Goal: Task Accomplishment & Management: Use online tool/utility

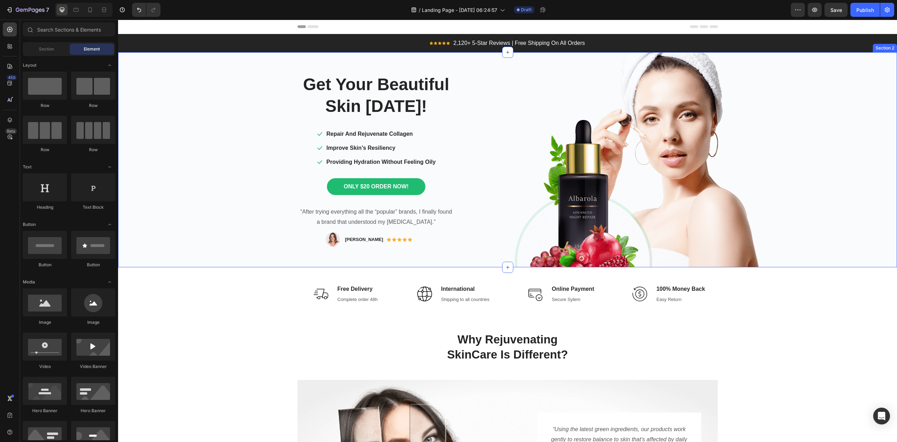
click at [799, 164] on div "Get Your Beautiful Skin TODAY! Heading Icon Repair And Rejuvenate Collagen Text…" at bounding box center [507, 159] width 779 height 215
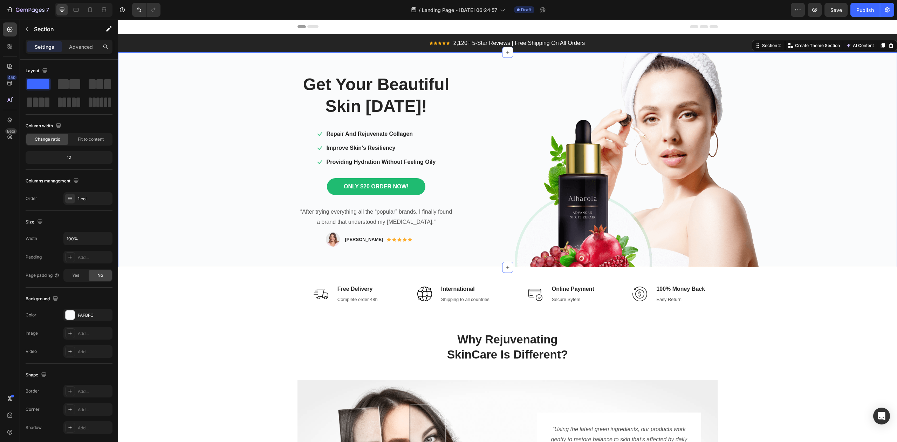
click at [813, 196] on div "Get Your Beautiful Skin TODAY! Heading Icon Repair And Rejuvenate Collagen Text…" at bounding box center [507, 159] width 779 height 215
click at [889, 47] on icon at bounding box center [891, 45] width 5 height 5
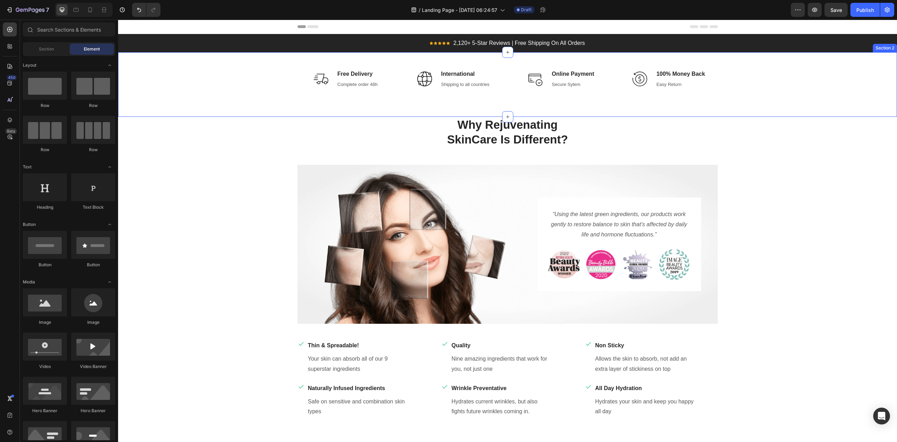
click at [840, 82] on div "Image Free Delivery Text block Complete order 48h Text block Row Image Internat…" at bounding box center [507, 84] width 768 height 31
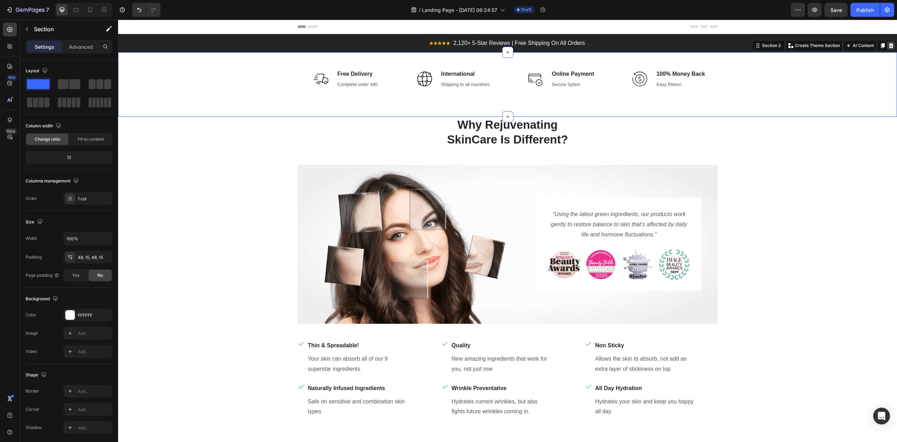
click at [889, 45] on icon at bounding box center [891, 45] width 5 height 5
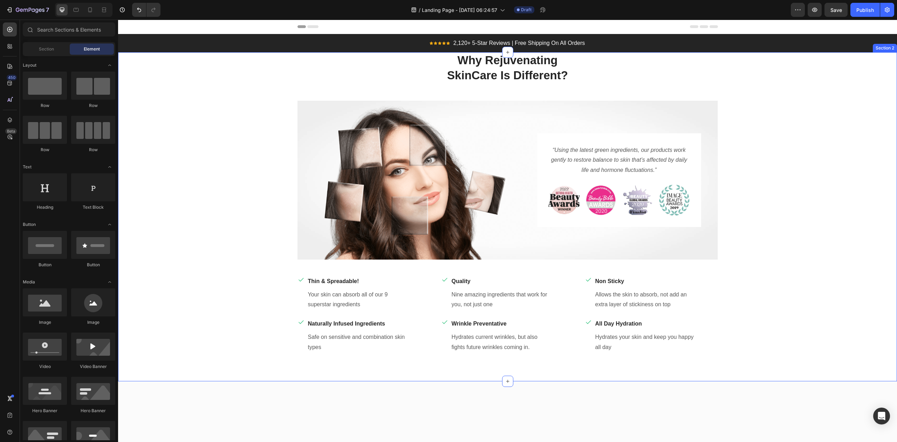
click at [853, 100] on div "Why Rejuvenating SkinCare Is Different? Heading Row Image “Using the latest gre…" at bounding box center [507, 208] width 768 height 312
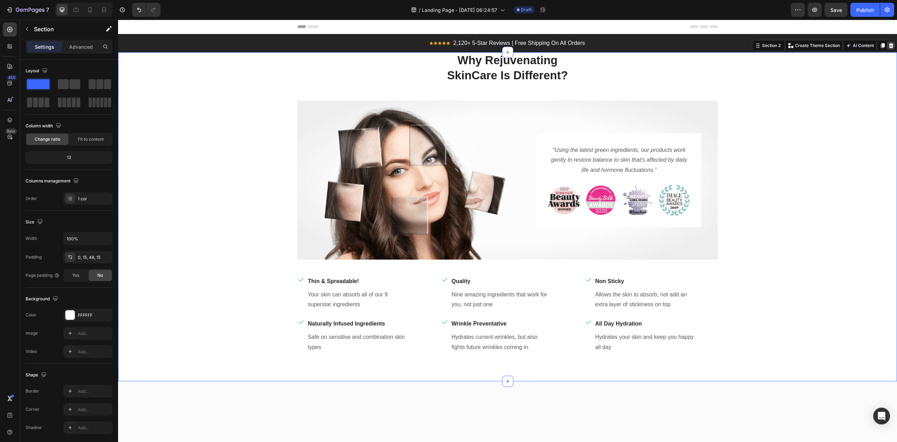
click at [888, 47] on icon at bounding box center [891, 46] width 6 height 6
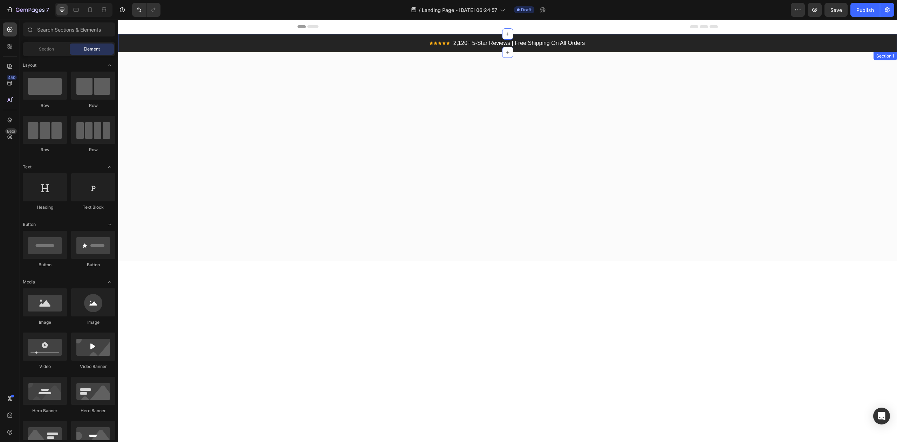
click at [826, 41] on div "Icon Icon Icon Icon Icon Icon List Hoz 2,120+ 5-Star Reviews | Free Shipping On…" at bounding box center [507, 43] width 768 height 10
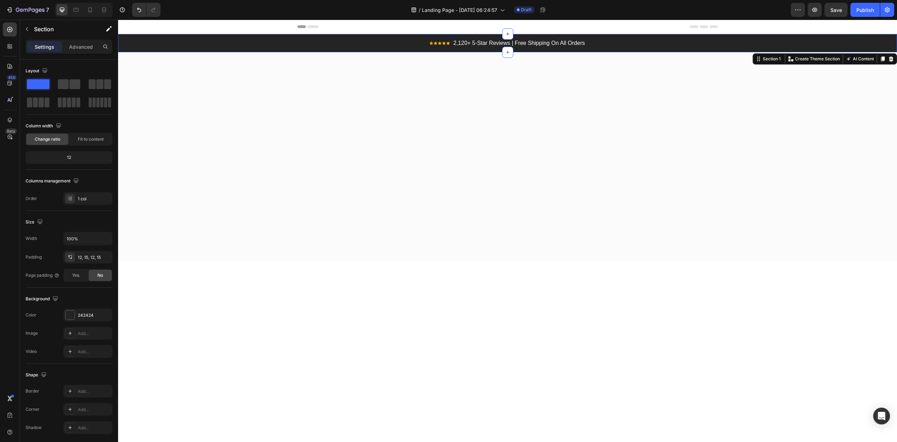
click at [785, 176] on div at bounding box center [507, 162] width 768 height 164
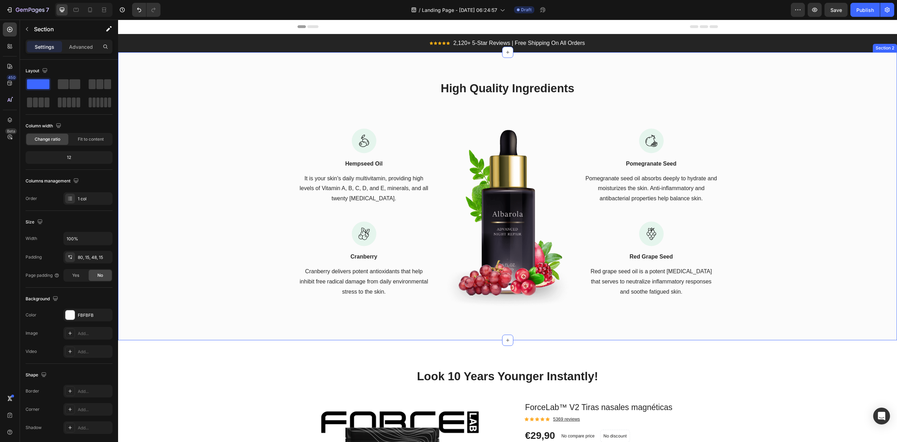
click at [786, 166] on div "High Quality Ingredients Heading Row Image Hempseed Oil Text block It is your s…" at bounding box center [507, 201] width 768 height 243
click at [854, 79] on div "High Quality Ingredients Heading Row Image Hempseed Oil Text block It is your s…" at bounding box center [507, 196] width 779 height 288
click at [868, 105] on div "High Quality Ingredients Heading Row Image Hempseed Oil Text block It is your s…" at bounding box center [507, 201] width 768 height 243
click at [833, 275] on div "High Quality Ingredients Heading Row Image Hempseed Oil Text block It is your s…" at bounding box center [507, 201] width 768 height 243
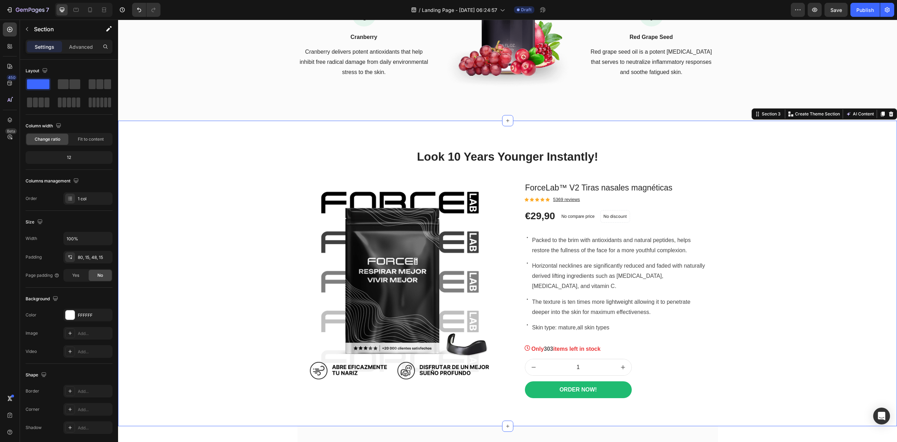
scroll to position [140, 0]
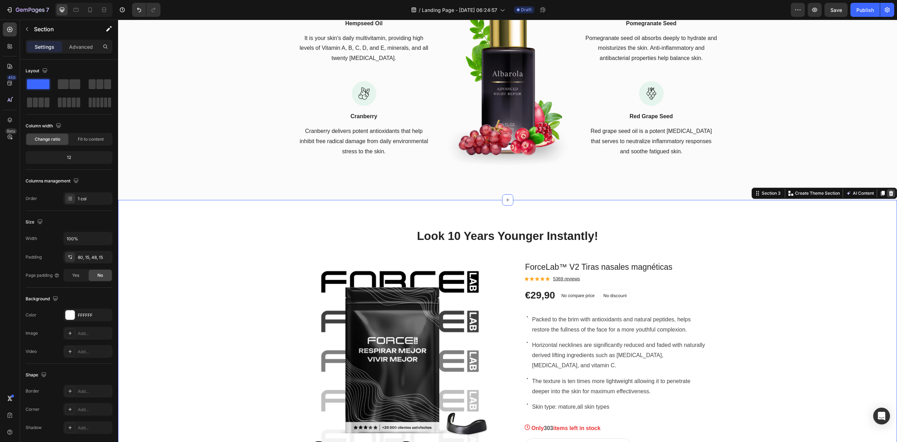
click at [888, 193] on icon at bounding box center [891, 193] width 6 height 6
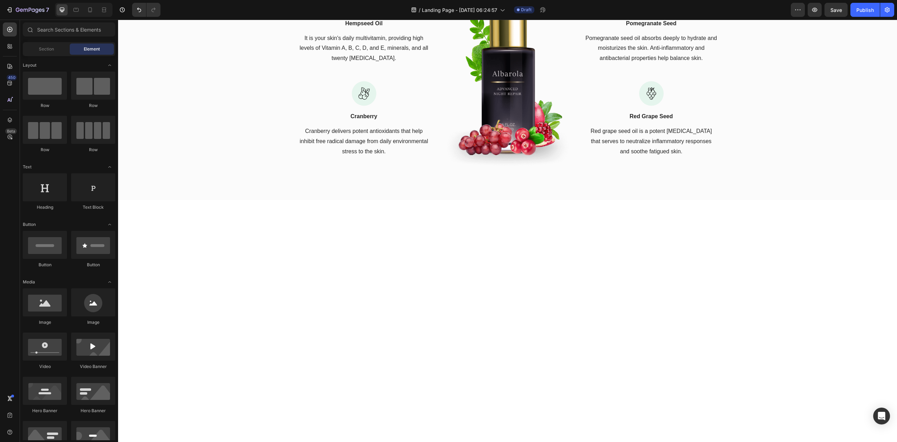
click at [784, 259] on div at bounding box center [507, 284] width 768 height 169
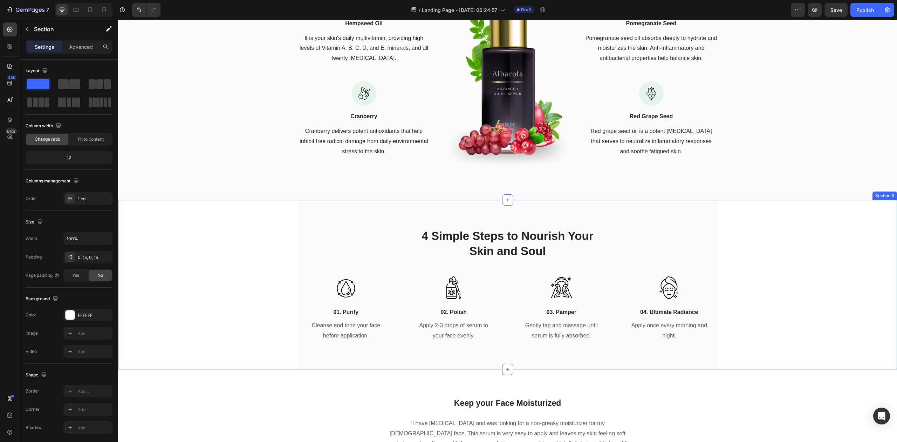
click at [871, 222] on div "4 Simple Steps to Nourish Your Skin and Soul Heading Row Image 01. Purify Text …" at bounding box center [507, 284] width 768 height 169
click at [847, 239] on div "4 Simple Steps to Nourish Your Skin and Soul Heading Row Image 01. Purify Text …" at bounding box center [507, 284] width 768 height 169
click at [888, 192] on icon at bounding box center [891, 193] width 6 height 6
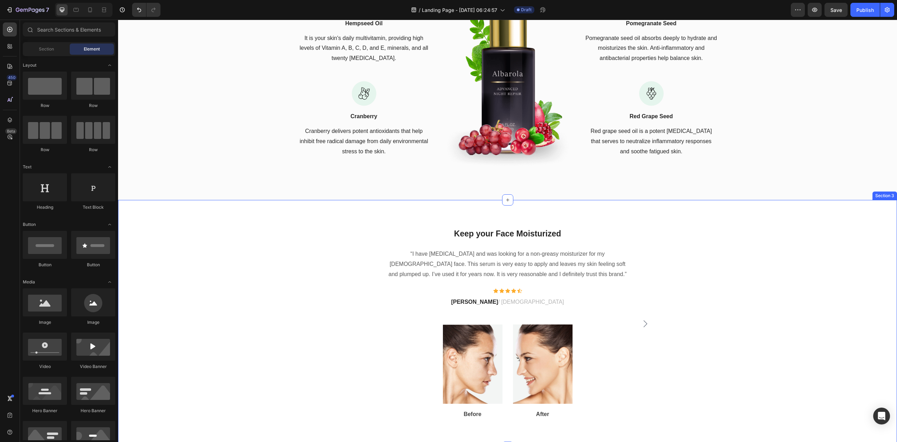
click at [819, 261] on div "Keep your Face Moisturized Text block “I have sensitive skin and was looking fo…" at bounding box center [507, 329] width 768 height 202
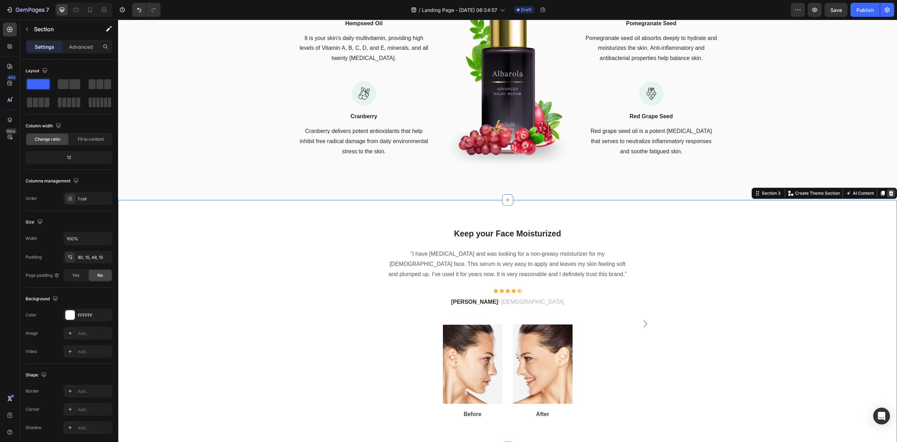
click at [887, 193] on div at bounding box center [891, 193] width 8 height 8
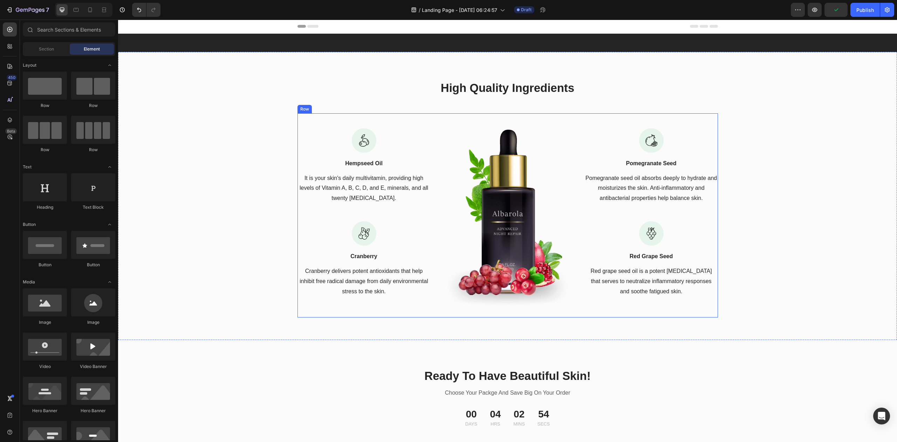
scroll to position [0, 0]
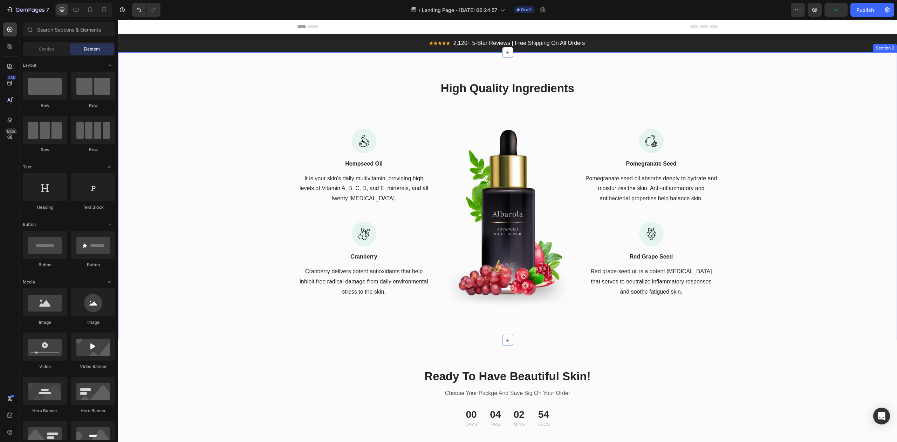
click at [805, 186] on div "High Quality Ingredients Heading Row Image Hempseed Oil Text block It is your s…" at bounding box center [507, 201] width 768 height 243
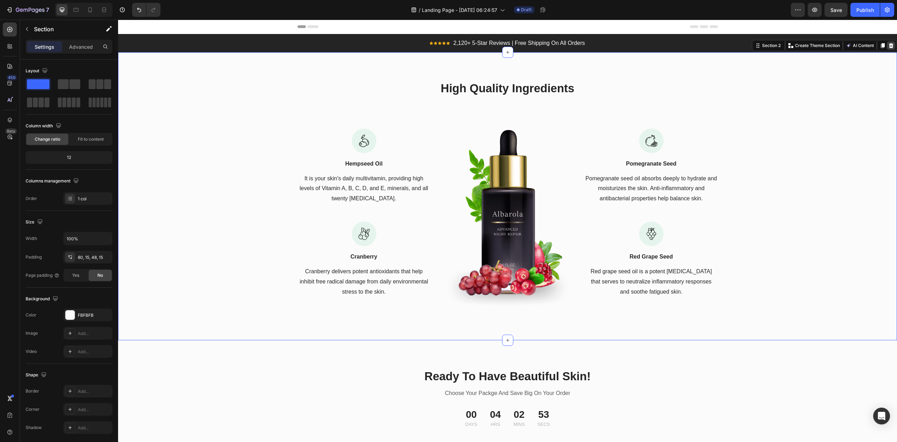
click at [888, 47] on icon at bounding box center [891, 46] width 6 height 6
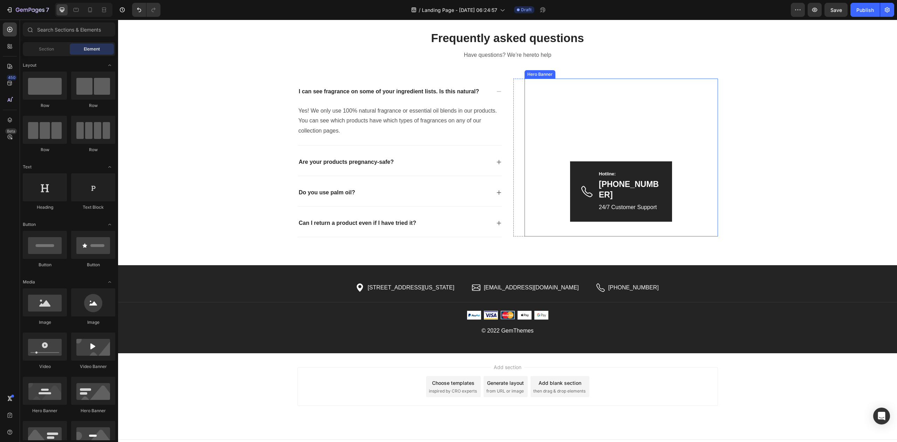
scroll to position [446, 0]
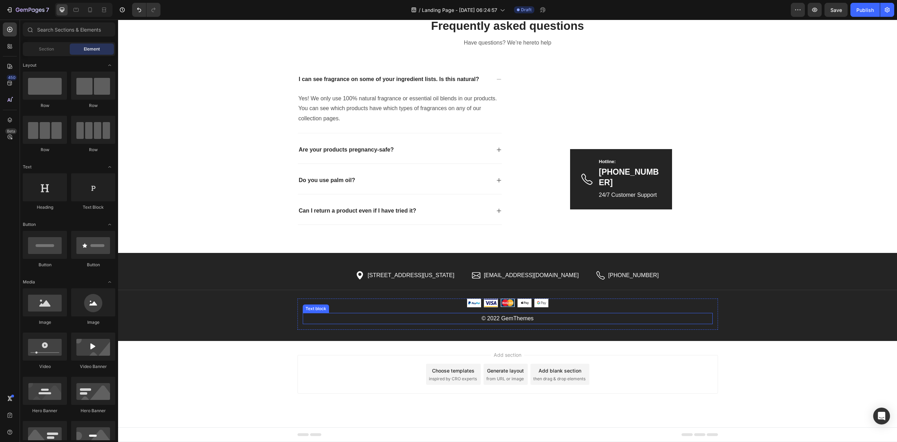
click at [511, 317] on p "© 2022 GemThemes" at bounding box center [507, 318] width 409 height 10
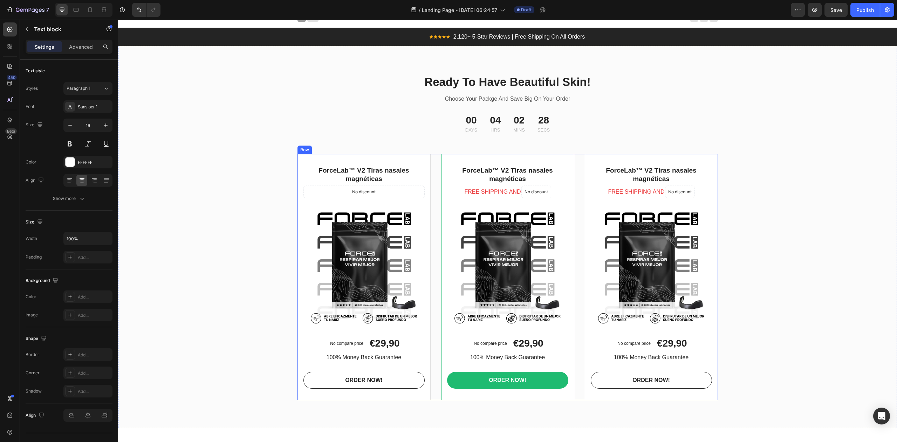
scroll to position [0, 0]
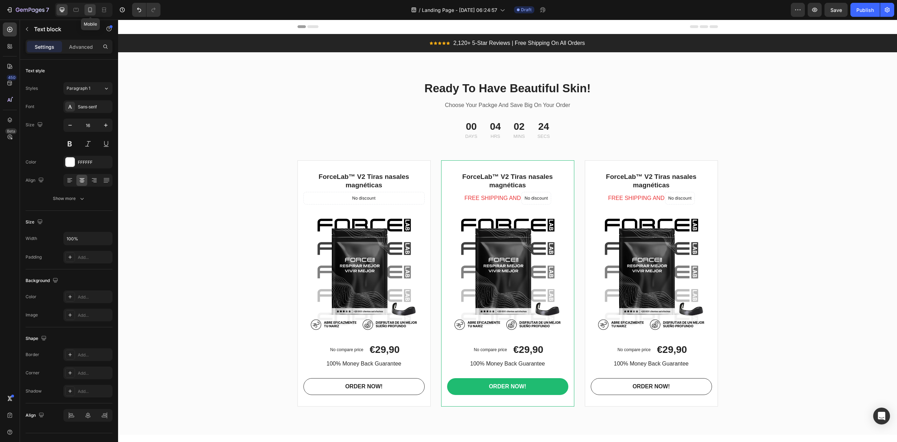
drag, startPoint x: 88, startPoint y: 10, endPoint x: 88, endPoint y: 5, distance: 5.3
click at [88, 1] on div "7 Mobile Version history / Landing Page - Aug 28, 06:24:57 Draft Preview Save P…" at bounding box center [448, 10] width 897 height 20
click at [88, 6] on icon at bounding box center [90, 9] width 7 height 7
type input "14"
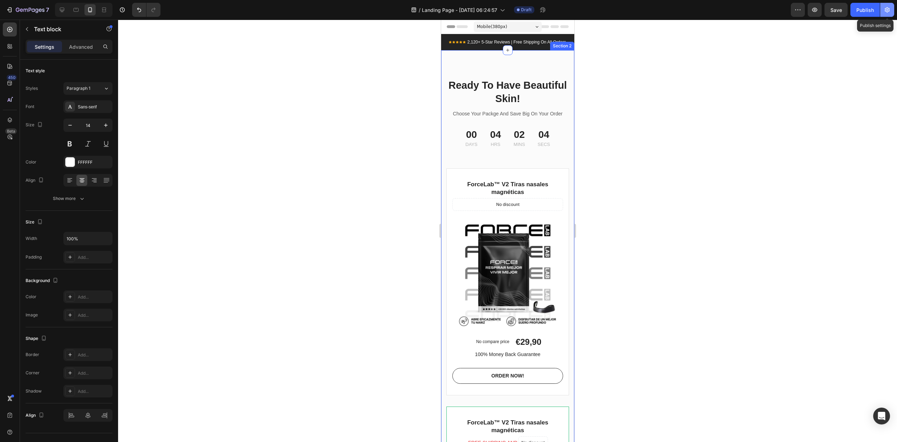
click at [887, 12] on icon "button" at bounding box center [887, 9] width 7 height 7
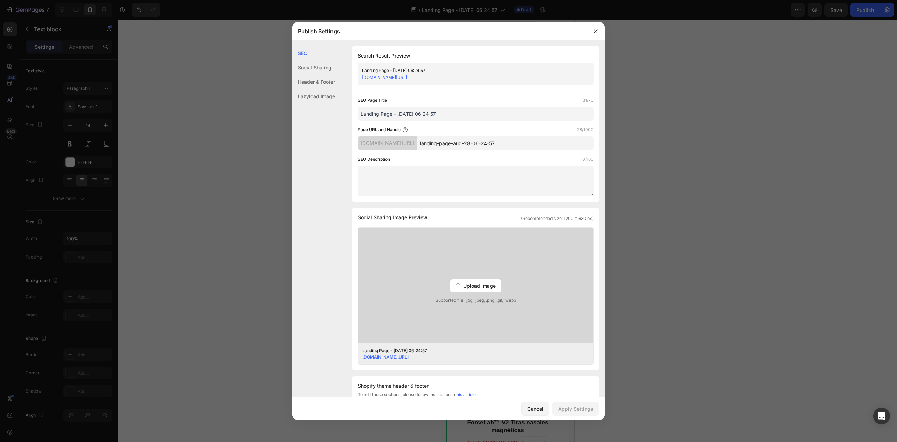
drag, startPoint x: 450, startPoint y: 110, endPoint x: 353, endPoint y: 109, distance: 96.7
click at [353, 109] on div "Search Result Preview Landing Page - Aug 28, 06:24:57 zqjyzk-0a.myshopify.com/p…" at bounding box center [475, 124] width 247 height 156
type input "G"
type input "Truque do Gengibre"
drag, startPoint x: 531, startPoint y: 141, endPoint x: 480, endPoint y: 141, distance: 50.5
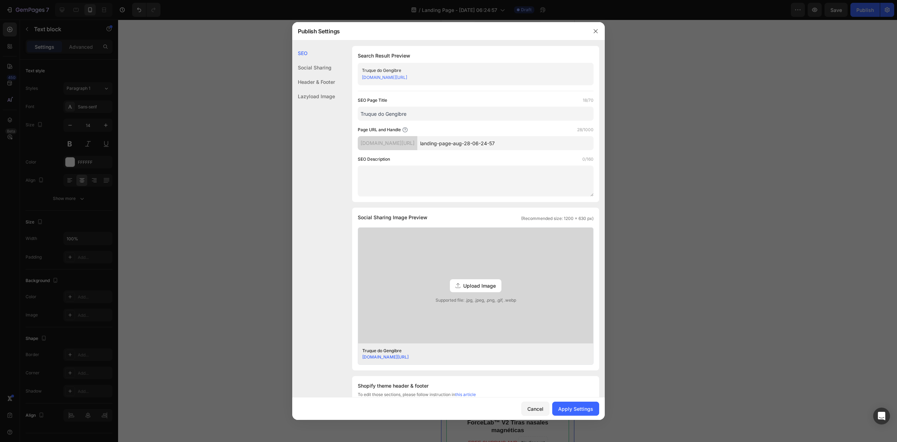
click at [442, 139] on input "landing-page-aug-28-06-24-57" at bounding box center [505, 143] width 176 height 14
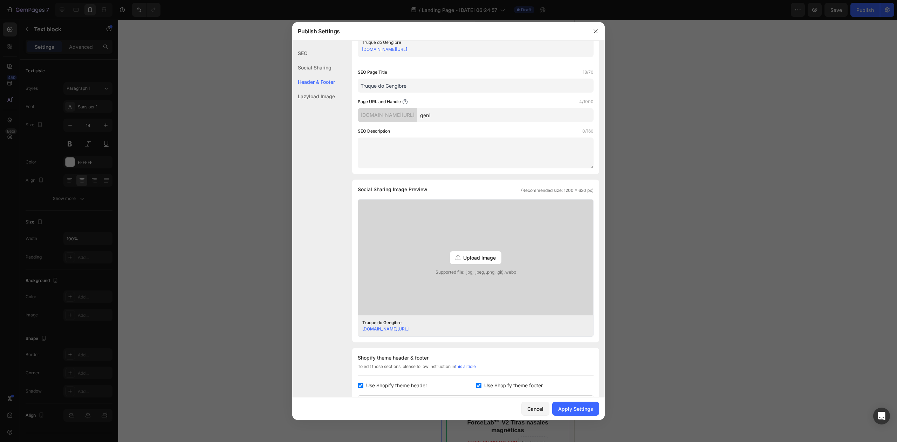
scroll to position [140, 0]
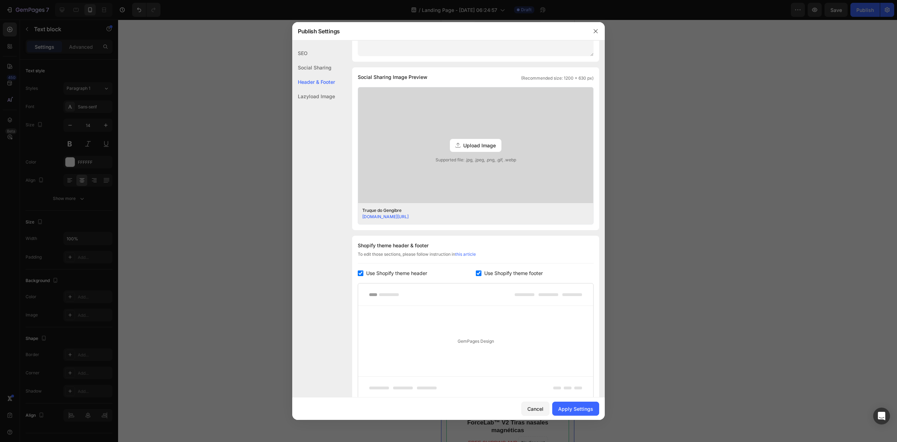
type input "gen1"
click at [488, 271] on span "Use Shopify theme footer" at bounding box center [513, 273] width 59 height 8
checkbox input "false"
click at [408, 269] on span "Use Shopify theme header" at bounding box center [396, 273] width 61 height 8
checkbox input "false"
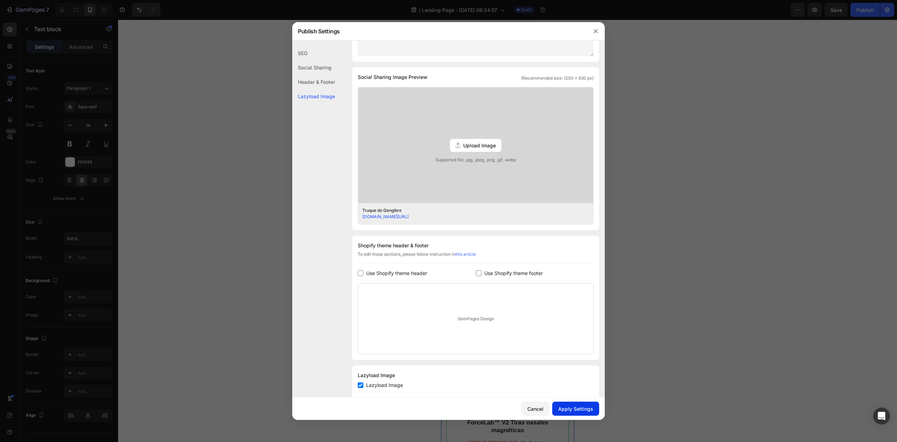
click at [565, 404] on button "Apply Settings" at bounding box center [575, 408] width 47 height 14
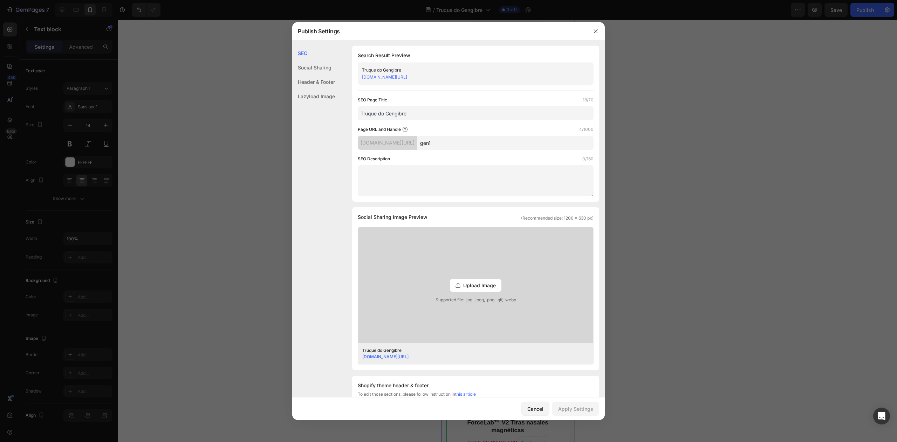
scroll to position [0, 0]
click at [596, 33] on icon "button" at bounding box center [596, 31] width 6 height 6
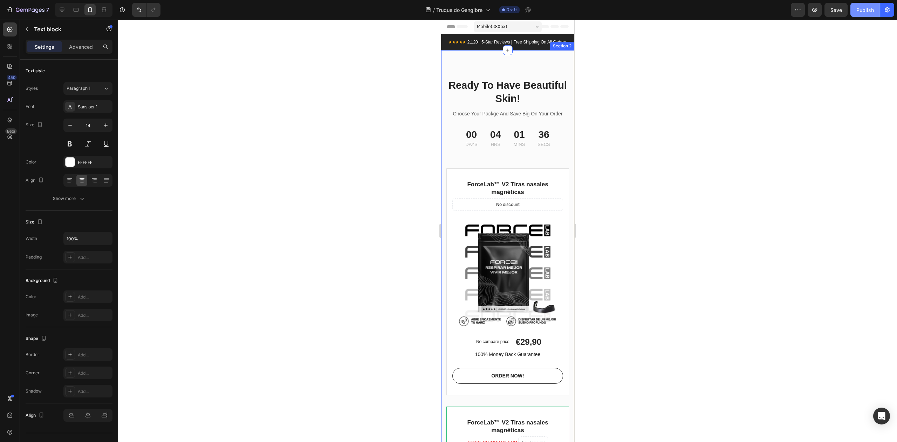
click at [858, 15] on button "Publish" at bounding box center [864, 10] width 29 height 14
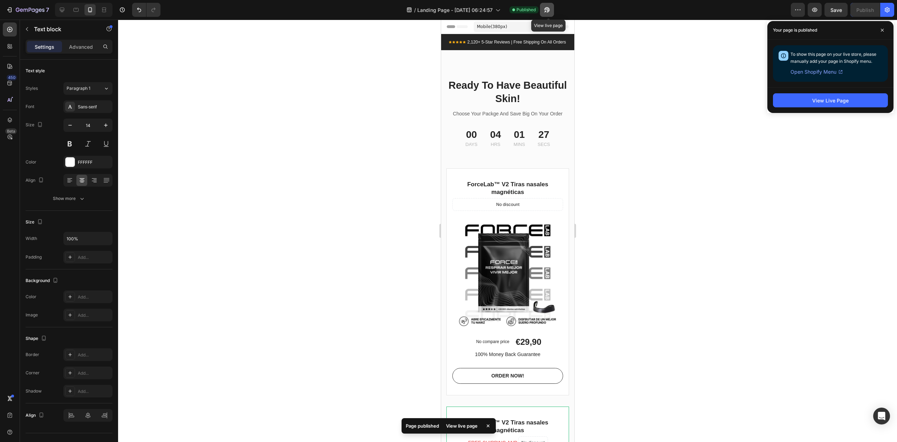
click at [546, 11] on icon "button" at bounding box center [546, 12] width 2 height 2
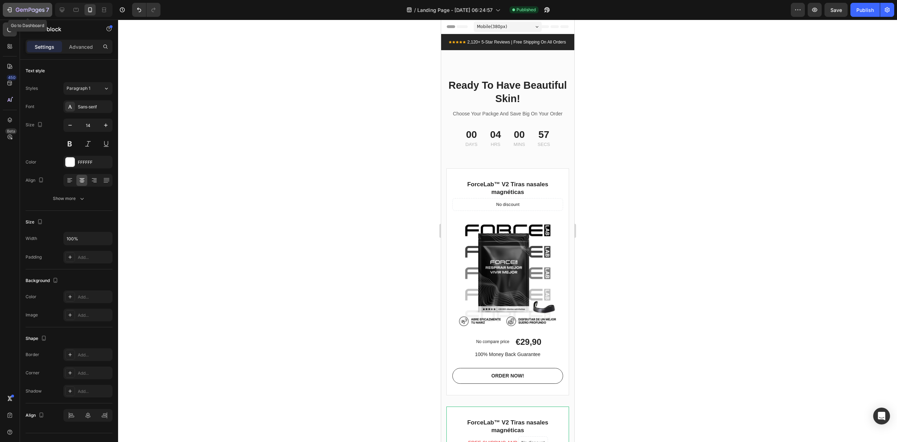
click at [35, 10] on icon "button" at bounding box center [36, 10] width 3 height 5
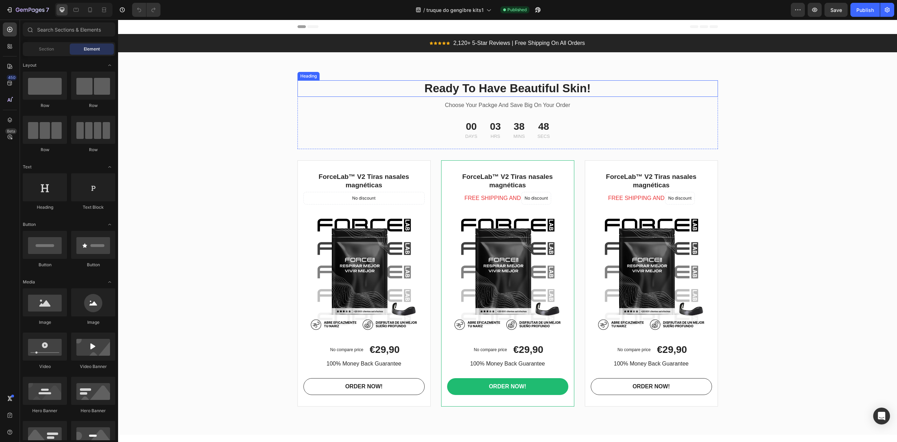
click at [604, 87] on p "Ready To Have Beautiful Skin!" at bounding box center [507, 88] width 419 height 15
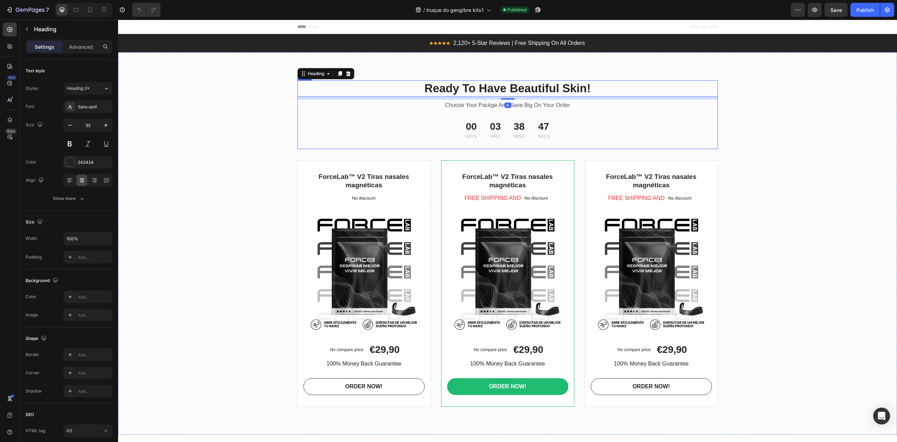
click at [608, 122] on div "Ready To Have Beautiful Skin! Heading 8 Choose Your Packge And Save Big On Your…" at bounding box center [507, 114] width 420 height 69
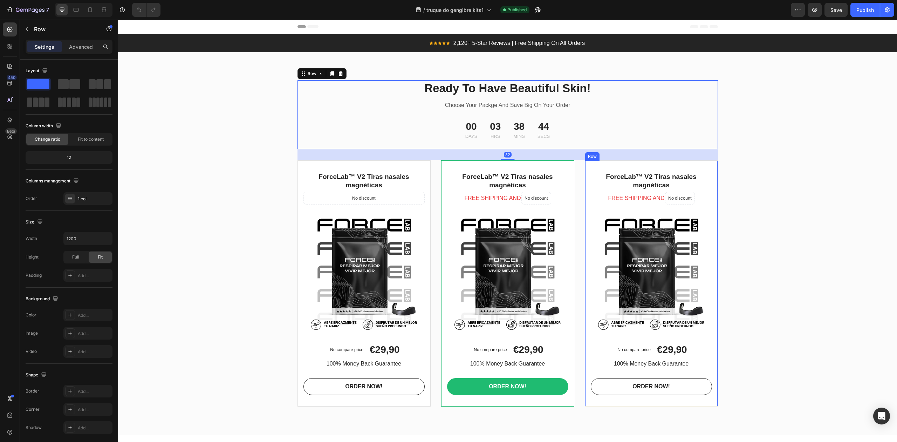
click at [667, 210] on div "ForceLab™ V2 Tiras nasales magnéticas Product Title FREE SHIPPING AND Text bloc…" at bounding box center [651, 286] width 121 height 229
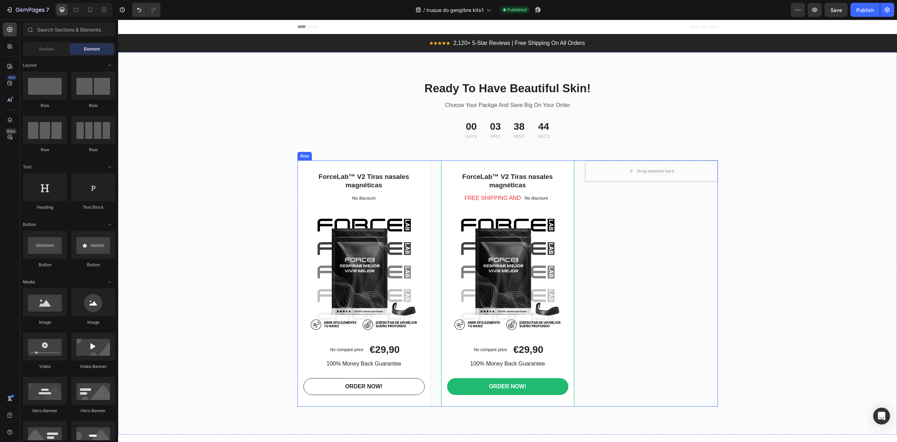
click at [532, 210] on div "ForceLab™ V2 Tiras nasales magnéticas Product Title FREE SHIPPING AND Text bloc…" at bounding box center [507, 286] width 121 height 229
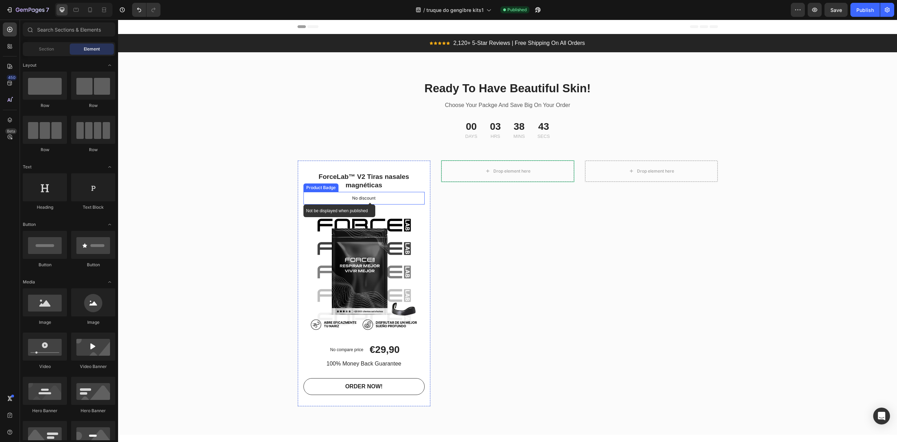
click at [364, 196] on p "No discount" at bounding box center [363, 198] width 23 height 6
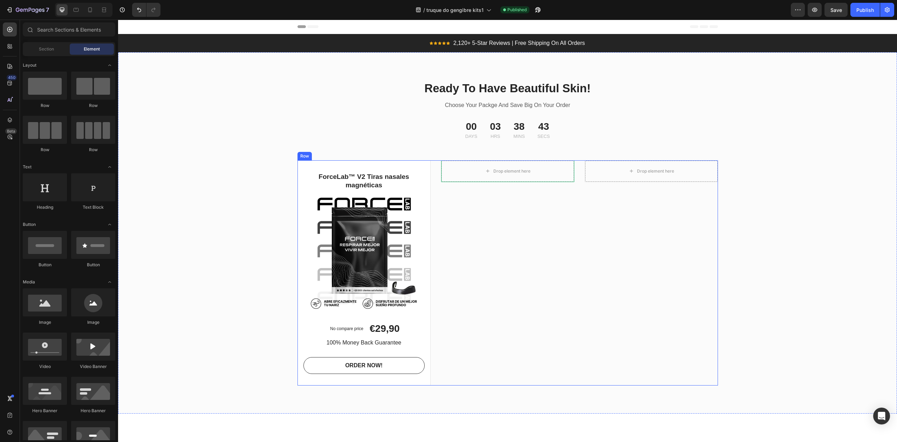
click at [533, 221] on div "Drop element here Product" at bounding box center [507, 272] width 133 height 225
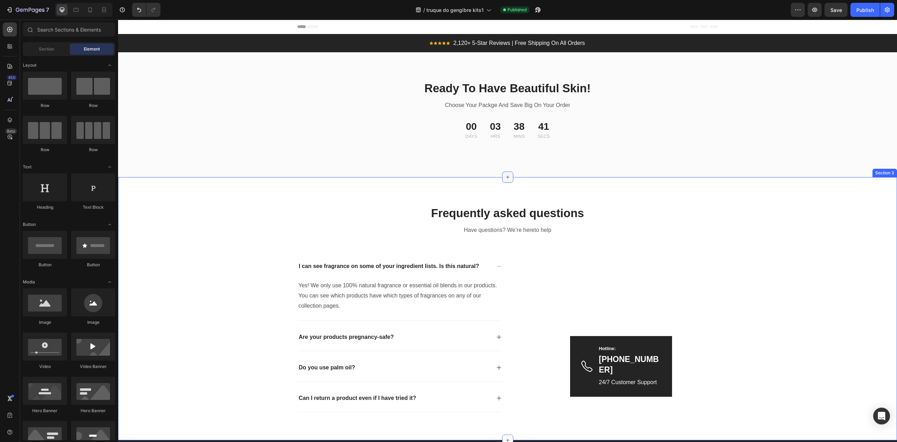
click at [506, 178] on icon at bounding box center [507, 176] width 3 height 3
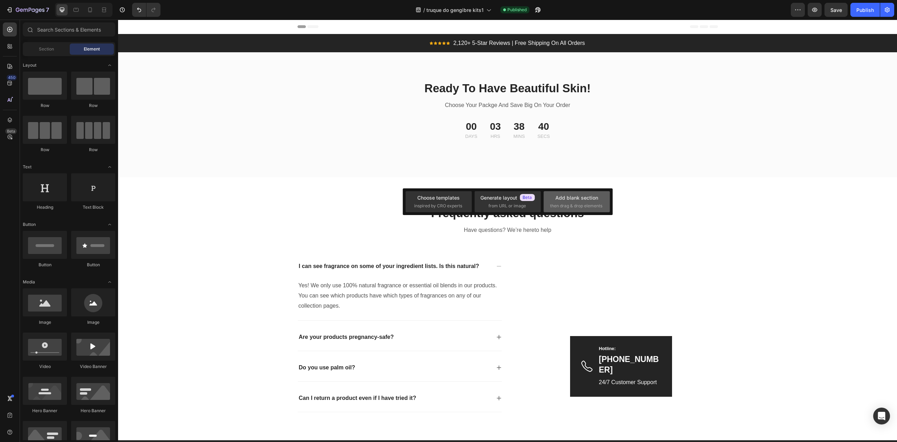
click at [583, 198] on div "Add blank section" at bounding box center [576, 197] width 43 height 7
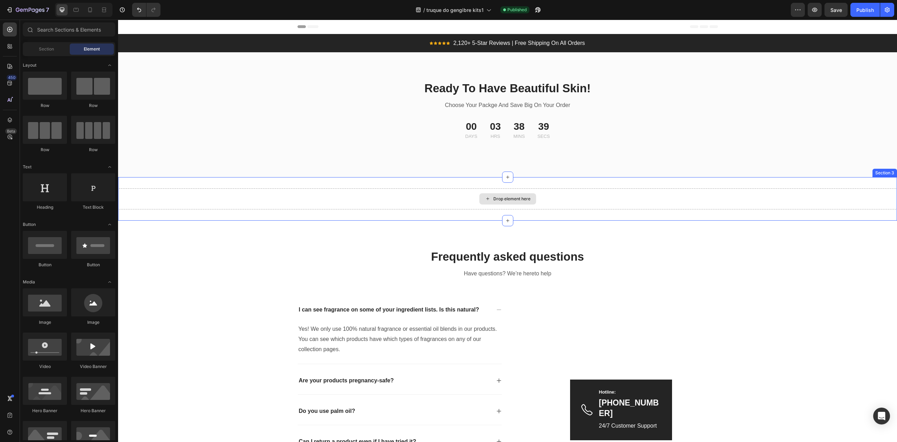
click at [580, 194] on div "Drop element here" at bounding box center [507, 198] width 779 height 21
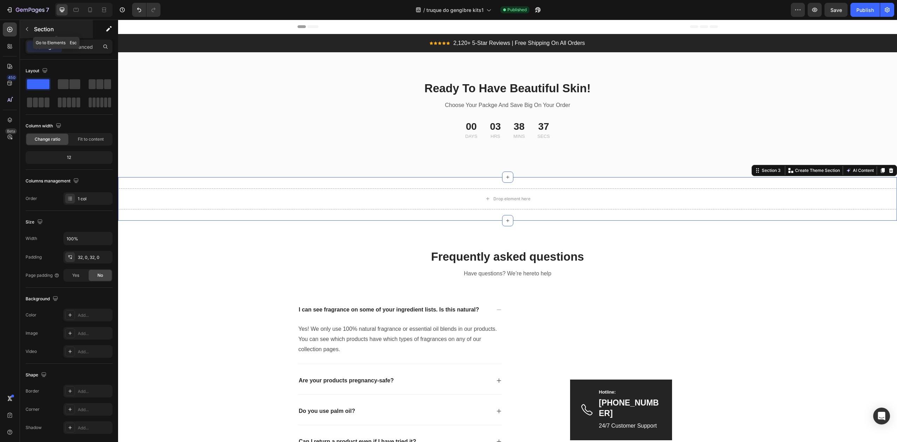
click at [33, 30] on div "Section" at bounding box center [56, 29] width 73 height 18
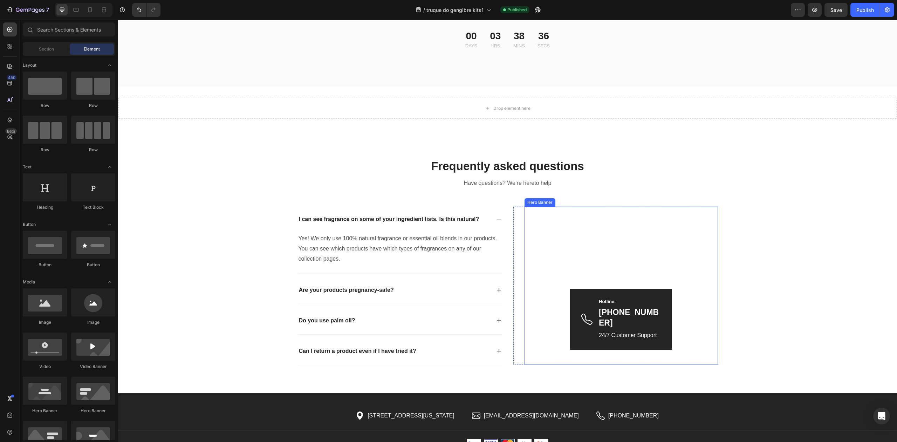
scroll to position [93, 0]
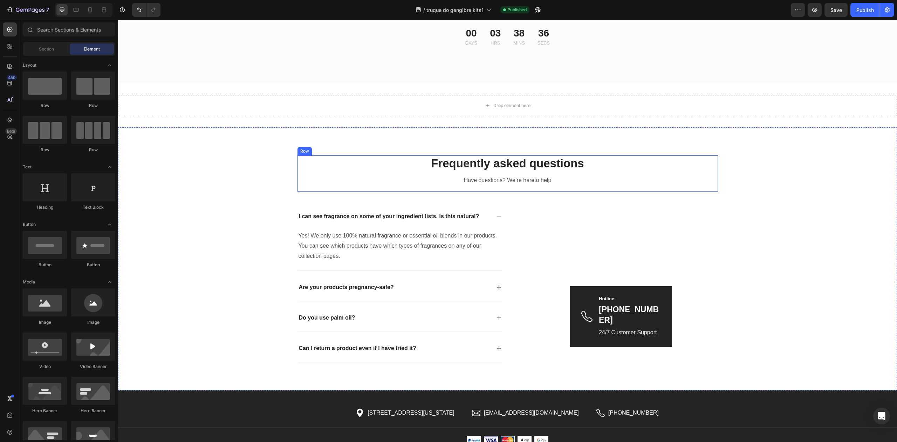
click at [665, 190] on div "Frequently asked questions Heading Have questions? We’re hereto help Text block" at bounding box center [507, 173] width 420 height 36
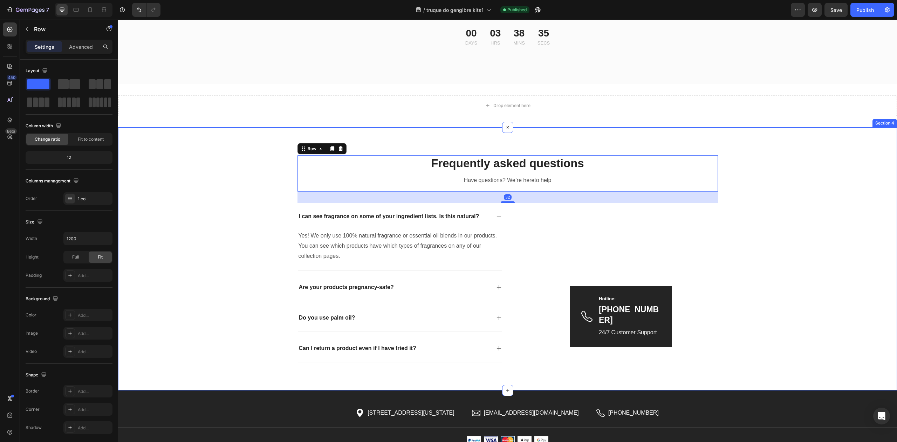
click at [760, 151] on div "Frequently asked questions Heading Have questions? We’re hereto help Text block…" at bounding box center [507, 258] width 779 height 263
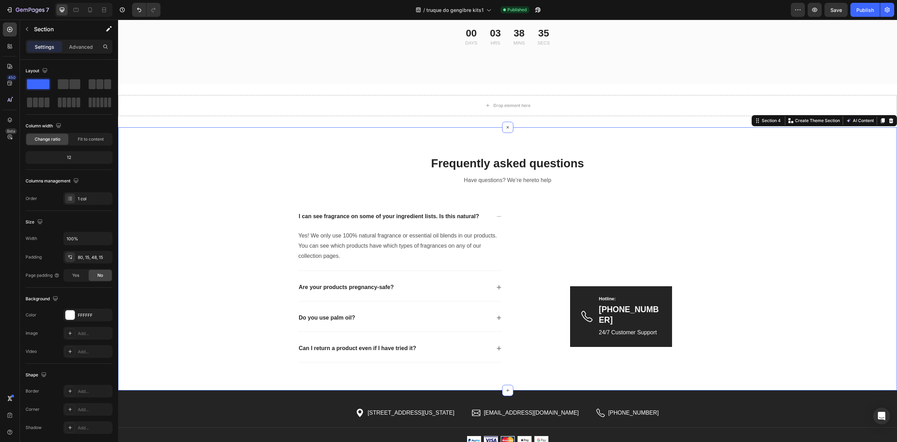
click at [788, 160] on div "Frequently asked questions Heading Have questions? We’re hereto help Text block…" at bounding box center [507, 264] width 768 height 218
click at [889, 119] on icon at bounding box center [891, 120] width 5 height 5
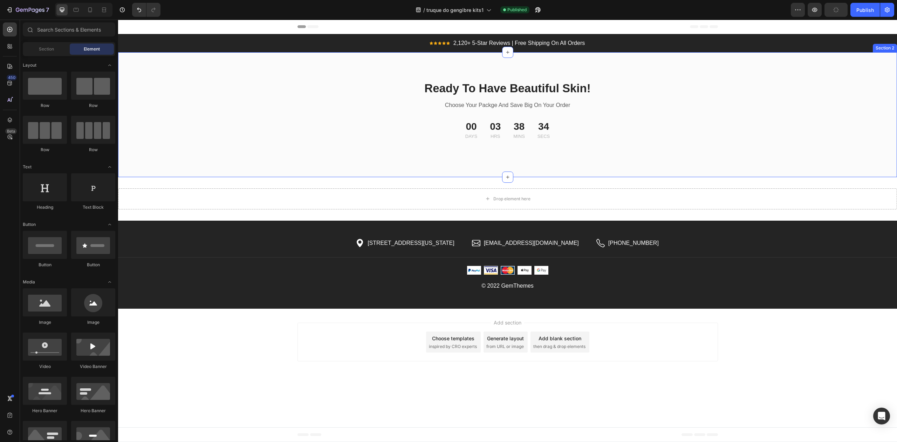
scroll to position [0, 0]
click at [844, 238] on div "Icon [STREET_ADDRESS][US_STATE] Text block Row Icon [EMAIL_ADDRESS][DOMAIN_NAME…" at bounding box center [507, 270] width 779 height 66
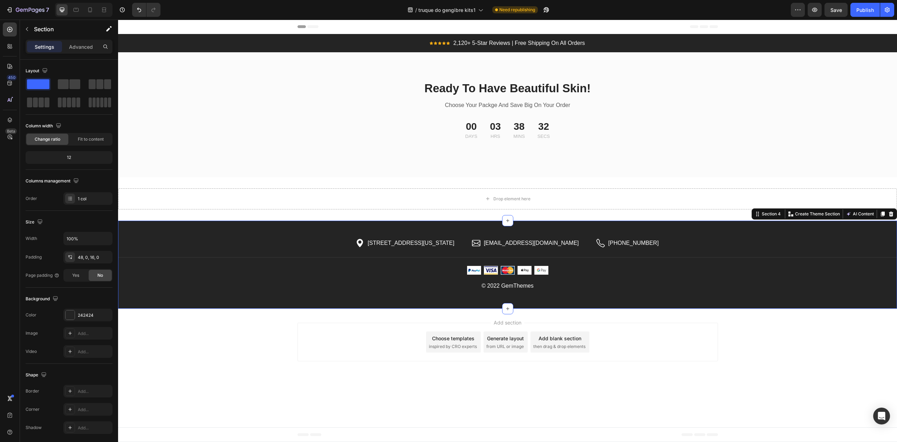
click at [892, 211] on div at bounding box center [891, 214] width 8 height 8
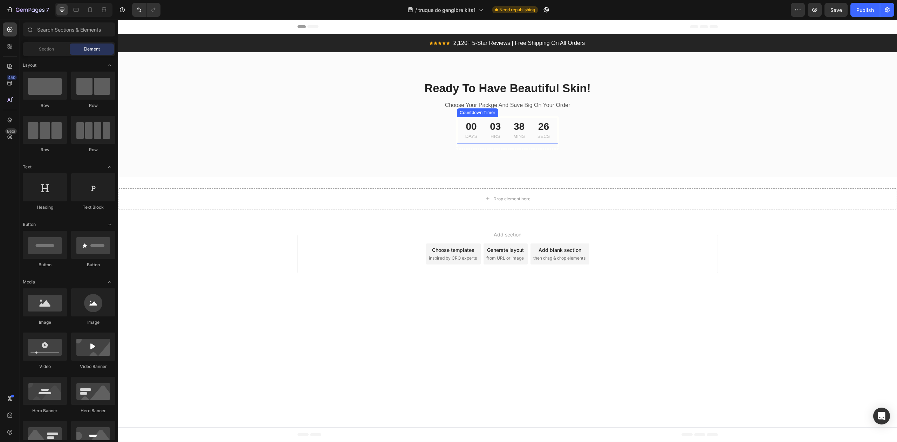
click at [548, 131] on div "26" at bounding box center [544, 126] width 12 height 13
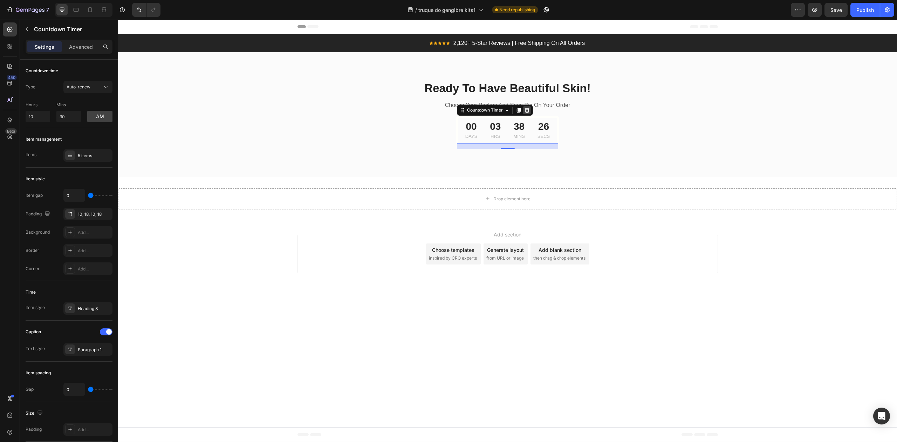
click at [529, 114] on div at bounding box center [527, 110] width 8 height 8
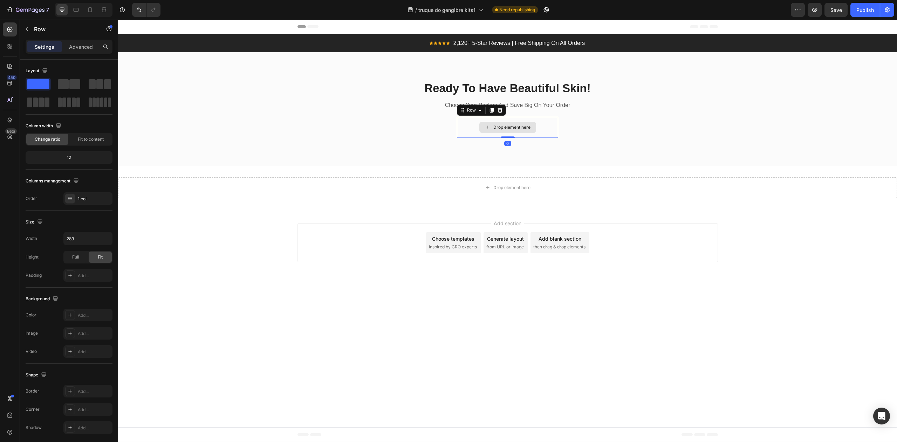
click at [536, 122] on div "Drop element here" at bounding box center [507, 127] width 101 height 21
click at [501, 110] on icon at bounding box center [500, 110] width 5 height 5
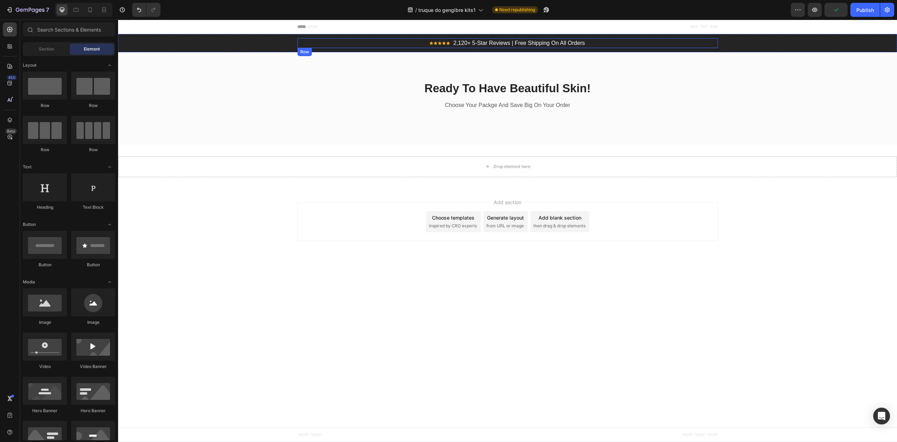
click at [669, 41] on div "Icon Icon Icon Icon Icon Icon List Hoz 2,120+ 5-Star Reviews | Free Shipping On…" at bounding box center [507, 43] width 420 height 10
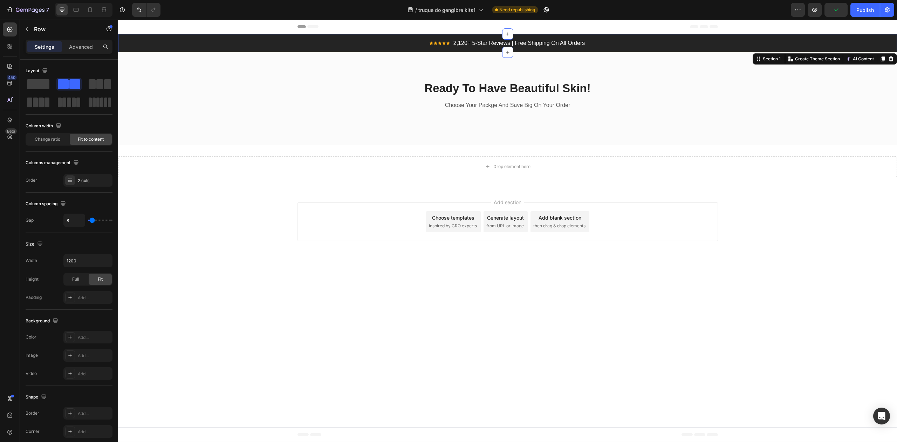
click at [776, 42] on div "Icon Icon Icon Icon Icon Icon List Hoz 2,120+ 5-Star Reviews | Free Shipping On…" at bounding box center [507, 43] width 768 height 10
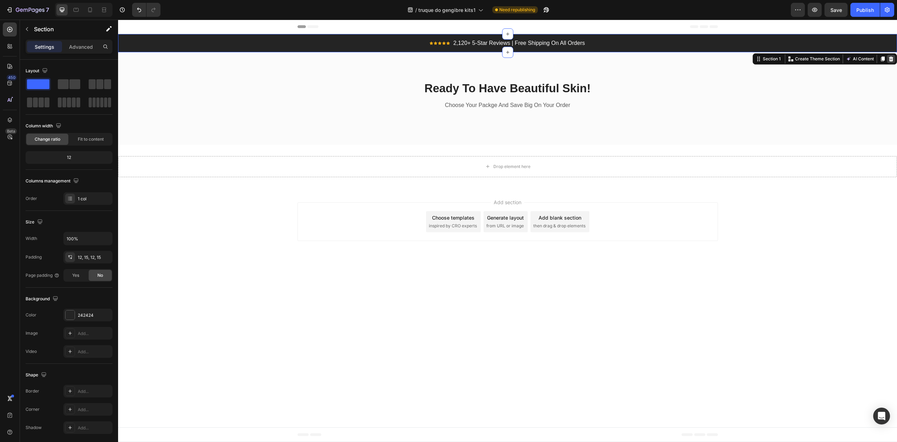
click at [892, 60] on icon at bounding box center [891, 58] width 5 height 5
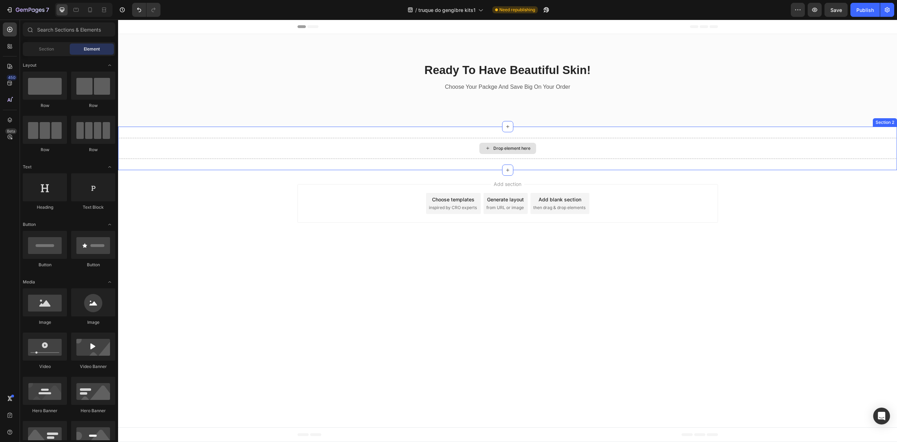
click at [588, 145] on div "Drop element here" at bounding box center [507, 148] width 779 height 21
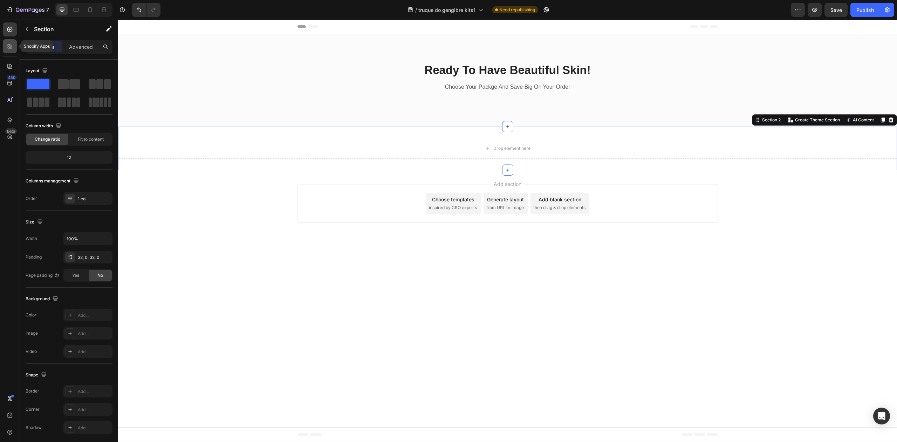
click at [9, 48] on icon at bounding box center [9, 46] width 7 height 7
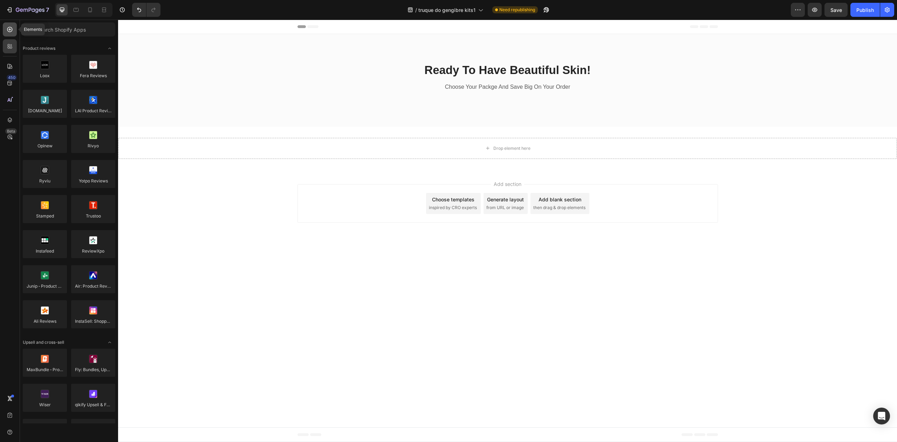
click at [13, 33] on div at bounding box center [10, 29] width 14 height 14
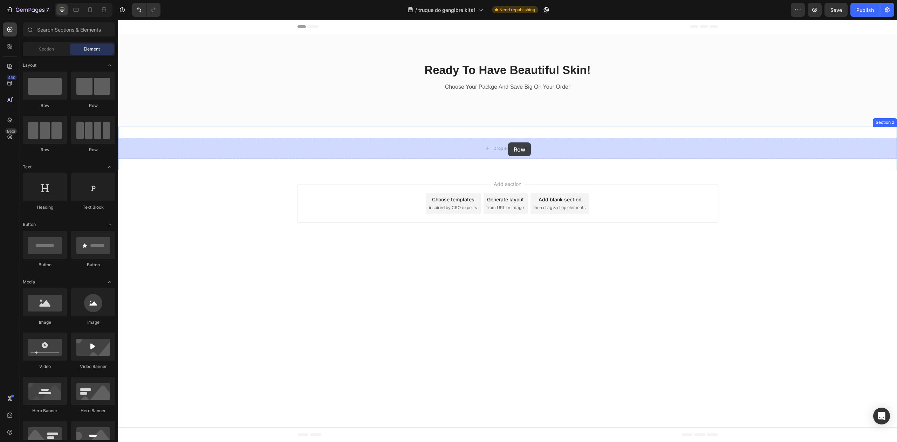
drag, startPoint x: 156, startPoint y: 108, endPoint x: 508, endPoint y: 144, distance: 353.7
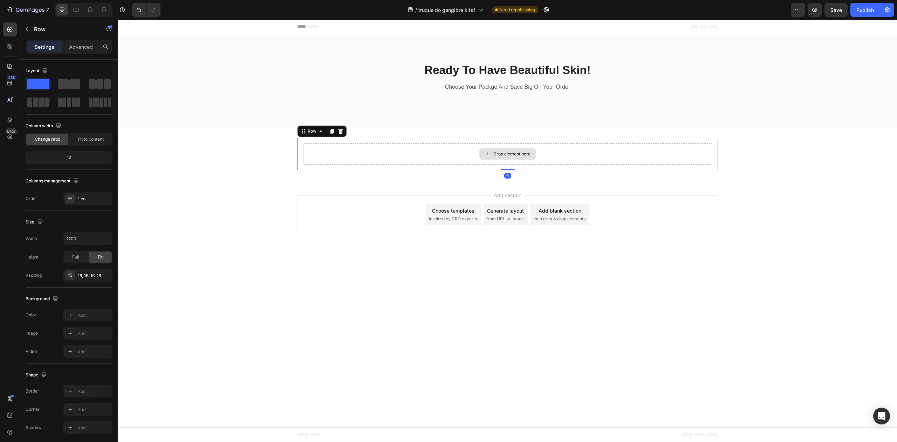
click at [364, 153] on div "Drop element here" at bounding box center [507, 153] width 409 height 21
click at [41, 26] on p "Row" at bounding box center [64, 29] width 60 height 8
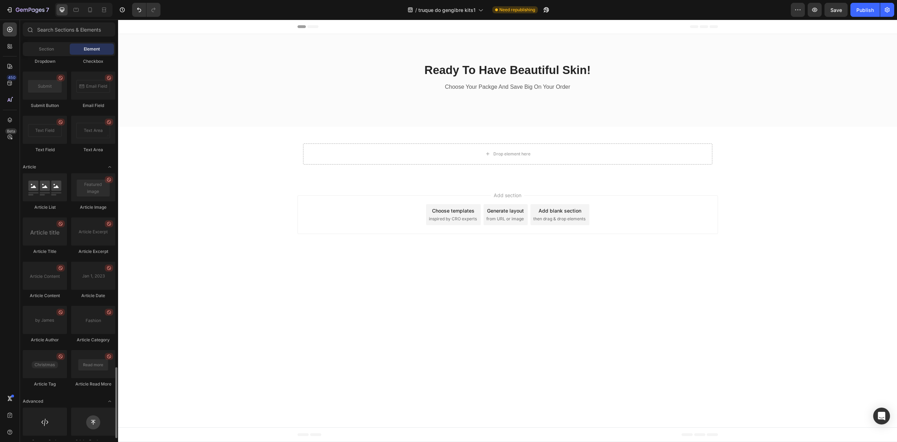
scroll to position [1694, 0]
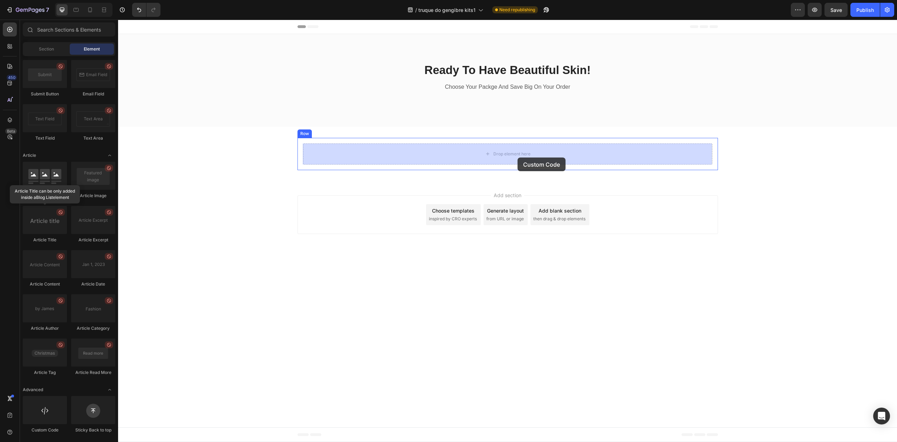
drag, startPoint x: 158, startPoint y: 427, endPoint x: 515, endPoint y: 162, distance: 444.6
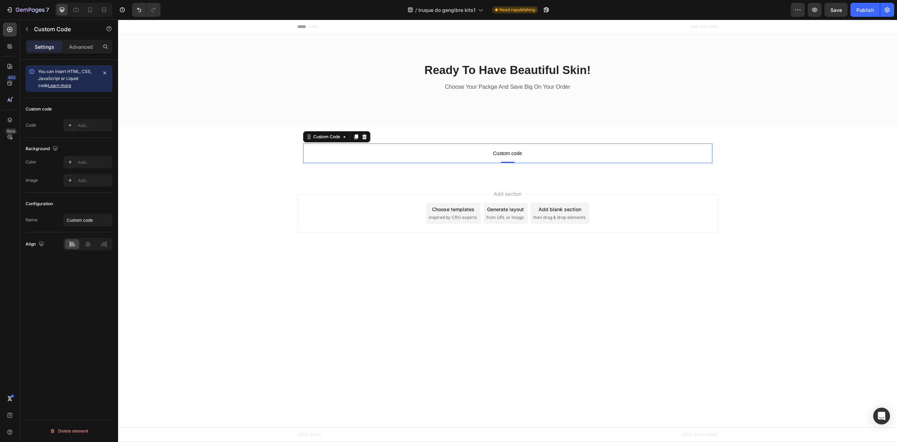
click at [459, 153] on span "Custom code" at bounding box center [507, 153] width 409 height 8
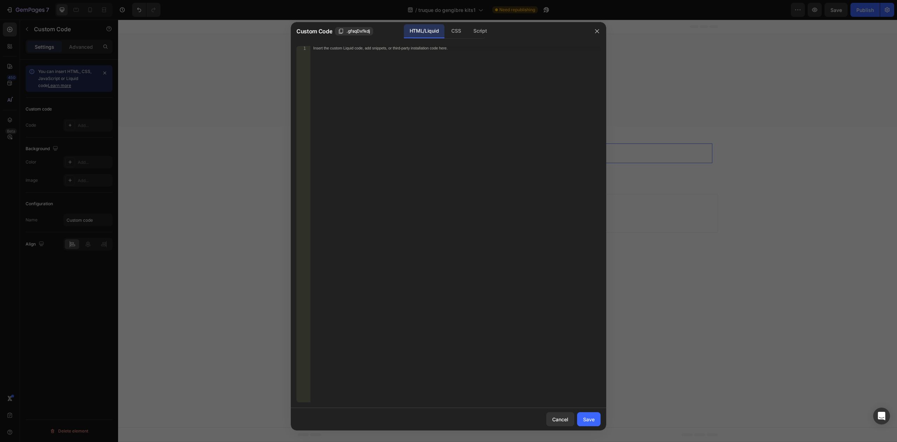
click at [410, 115] on div "Insert the custom Liquid code, add snippets, or third-party installation code h…" at bounding box center [455, 228] width 290 height 365
click at [485, 33] on div "Script" at bounding box center [480, 31] width 25 height 14
click at [398, 148] on div "Insert the Javascript code to add interaction and animation to your content her…" at bounding box center [455, 228] width 290 height 365
paste textarea "<vturb-smartplayer id="vid-68b0129f040f0b0ec4aeb09e" style="display: block; mar…"
type textarea "<vturb-smartplayer id="vid-68b0129f040f0b0ec4aeb09e" style="display: block; mar…"
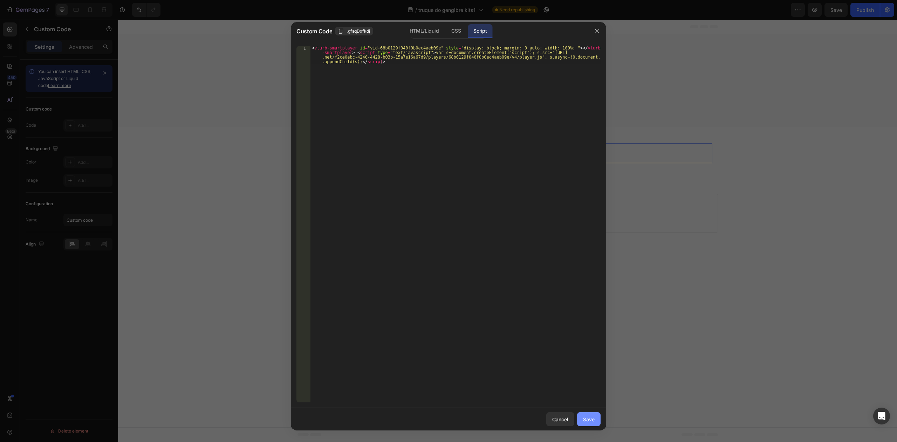
click at [586, 419] on div "Save" at bounding box center [589, 418] width 12 height 7
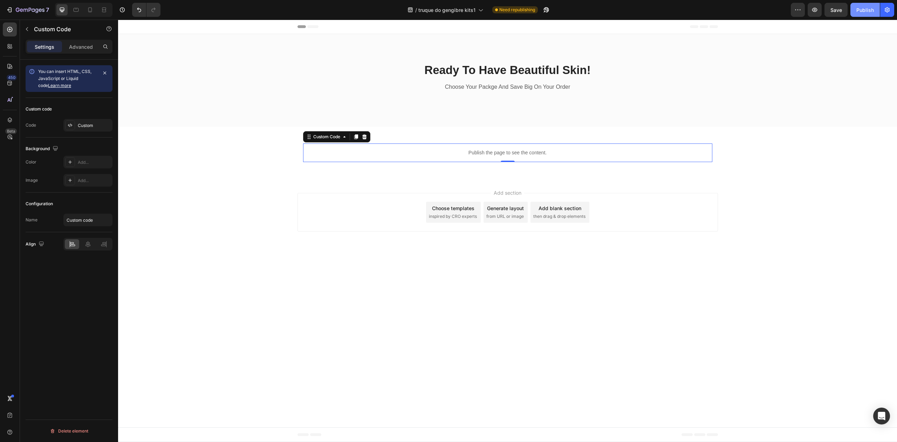
drag, startPoint x: 860, startPoint y: 9, endPoint x: 728, endPoint y: 2, distance: 131.2
click at [860, 9] on div "Publish" at bounding box center [865, 9] width 18 height 7
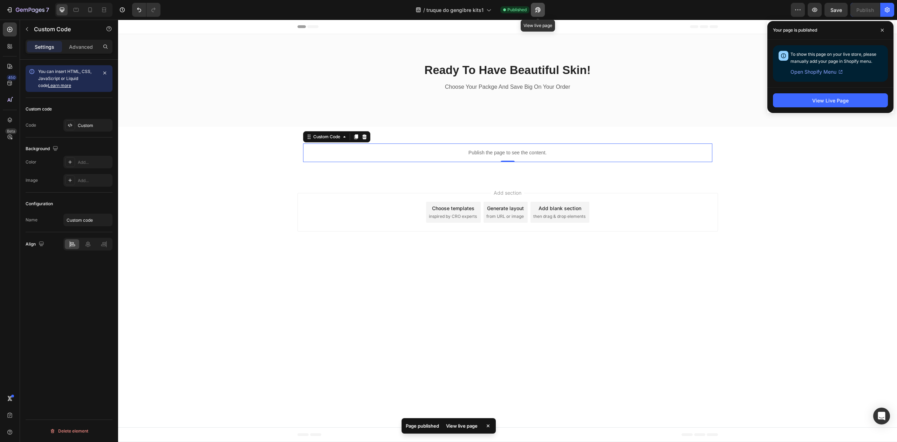
click at [537, 11] on icon "button" at bounding box center [536, 12] width 2 height 2
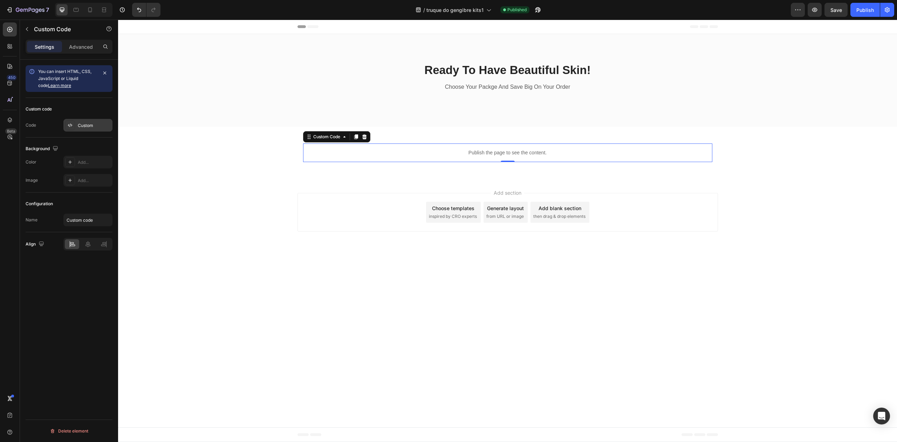
click at [91, 128] on div "Custom" at bounding box center [94, 125] width 33 height 6
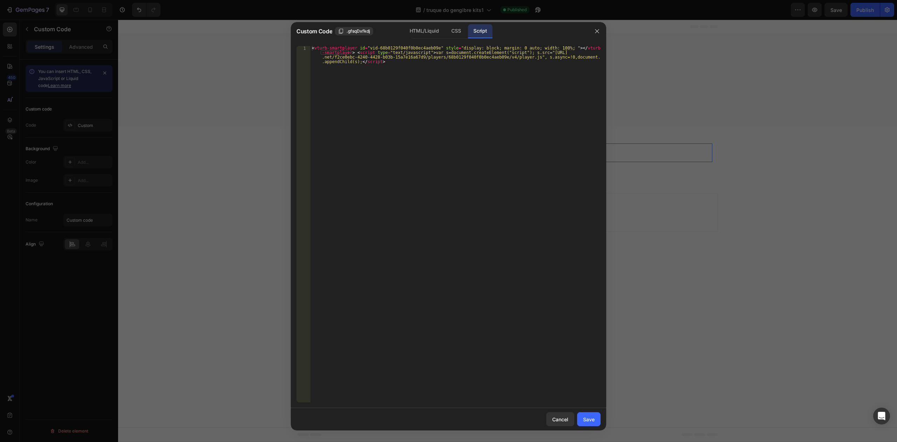
type textarea "<vturb-smartplayer id="vid-68b0129f040f0b0ec4aeb09e" style="display: block; mar…"
click at [431, 85] on div "< vturb-smartplayer id = "vid-68b0129f040f0b0ec4aeb09e" style = "display: block…" at bounding box center [455, 242] width 290 height 392
drag, startPoint x: 445, startPoint y: 79, endPoint x: 265, endPoint y: 30, distance: 186.6
click at [265, 30] on div "Custom Code .gfsqDxfkdj HTML/Liquid CSS Script <vturb-smartplayer id="vid-68b01…" at bounding box center [448, 221] width 897 height 442
click at [439, 83] on div "< vturb-smartplayer id = "vid-68b0129f040f0b0ec4aeb09e" style = "display: block…" at bounding box center [455, 224] width 290 height 356
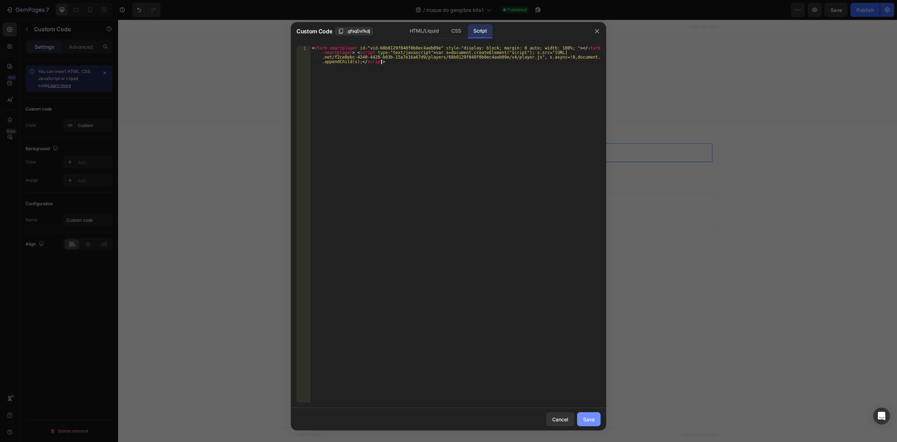
click at [596, 417] on button "Save" at bounding box center [588, 419] width 23 height 14
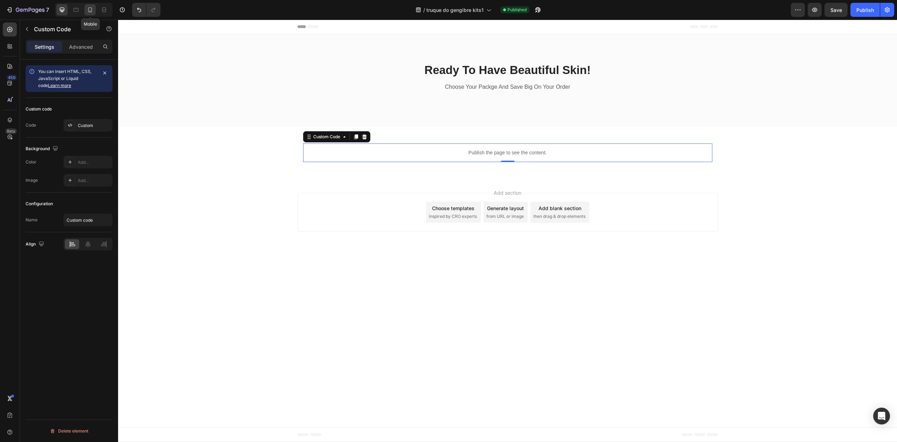
click at [95, 11] on div at bounding box center [89, 9] width 11 height 11
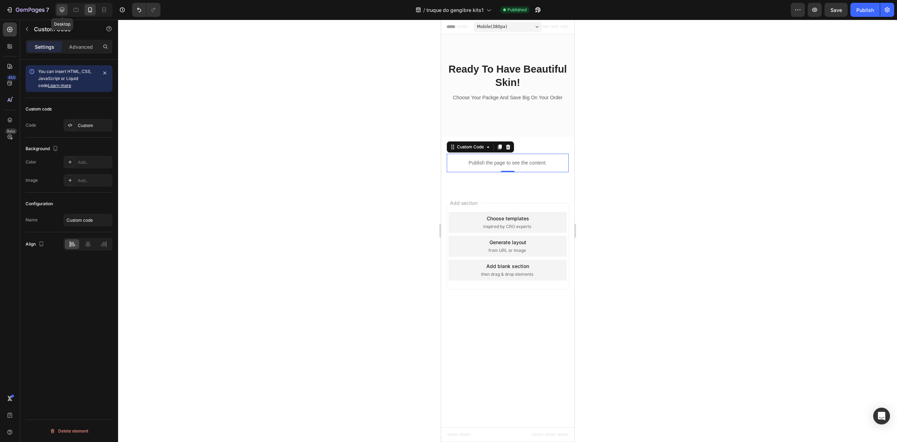
click at [66, 13] on div at bounding box center [61, 9] width 11 height 11
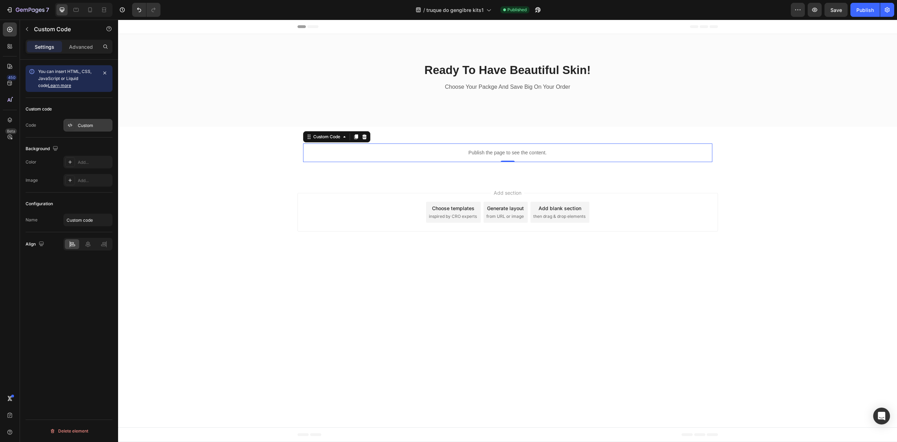
click at [92, 127] on div "Custom" at bounding box center [94, 125] width 33 height 6
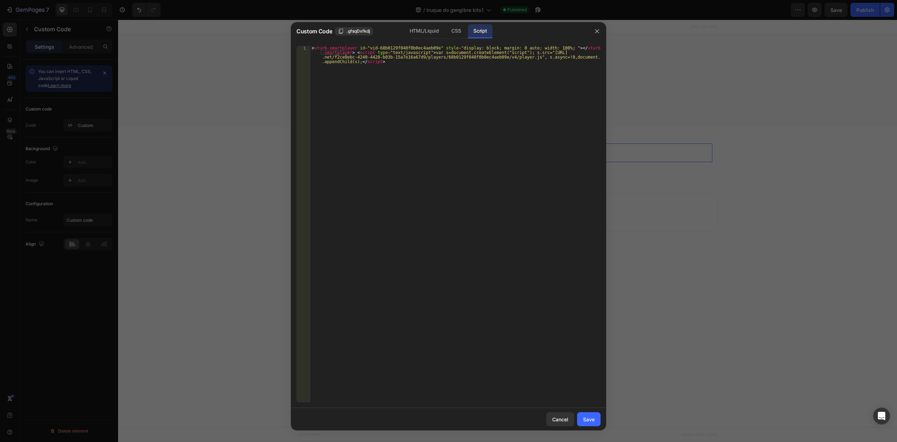
type textarea "<vturb-smartplayer id="vid-68b0129f040f0b0ec4aeb09e" style="display: block; mar…"
click at [409, 81] on div "< vturb-smartplayer id = "vid-68b0129f040f0b0ec4aeb09e" style = "display: block…" at bounding box center [455, 242] width 290 height 392
drag, startPoint x: 442, startPoint y: 71, endPoint x: 279, endPoint y: 28, distance: 168.3
click at [279, 28] on div "Custom Code .gfsqDxfkdj HTML/Liquid CSS Script <vturb-smartplayer id="vid-68b01…" at bounding box center [448, 221] width 897 height 442
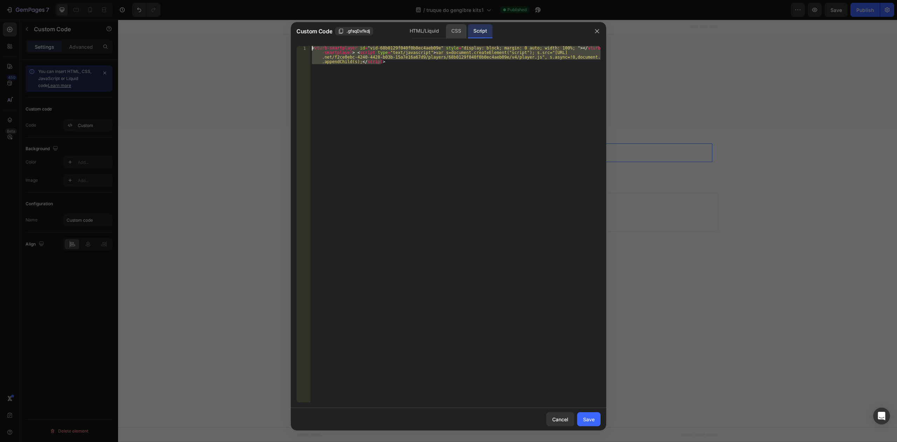
click at [465, 34] on div "CSS" at bounding box center [456, 31] width 21 height 14
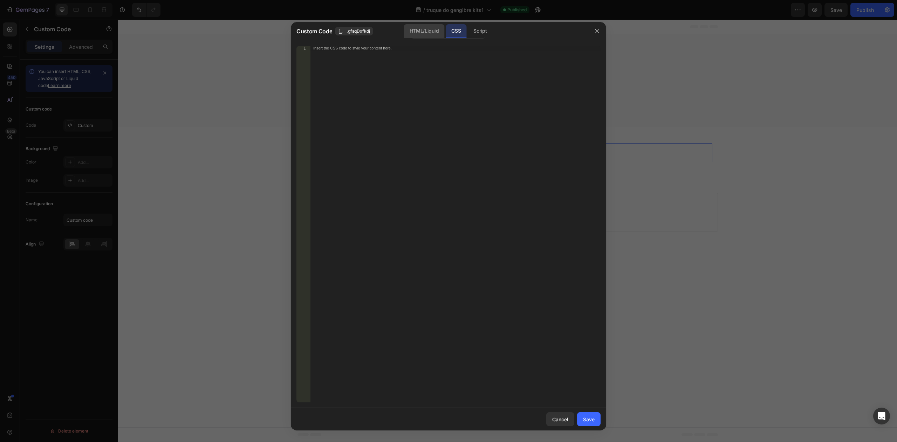
click at [435, 30] on div "HTML/Liquid" at bounding box center [424, 31] width 40 height 14
click at [430, 56] on div "Insert the custom Liquid code, add snippets, or third-party installation code h…" at bounding box center [455, 228] width 290 height 365
paste textarea "<vturb-smartplayer id="vid-68b0129f040f0b0ec4aeb09e" style="display: block; mar…"
type textarea "<vturb-smartplayer id="vid-68b0129f040f0b0ec4aeb09e" style="display: block; mar…"
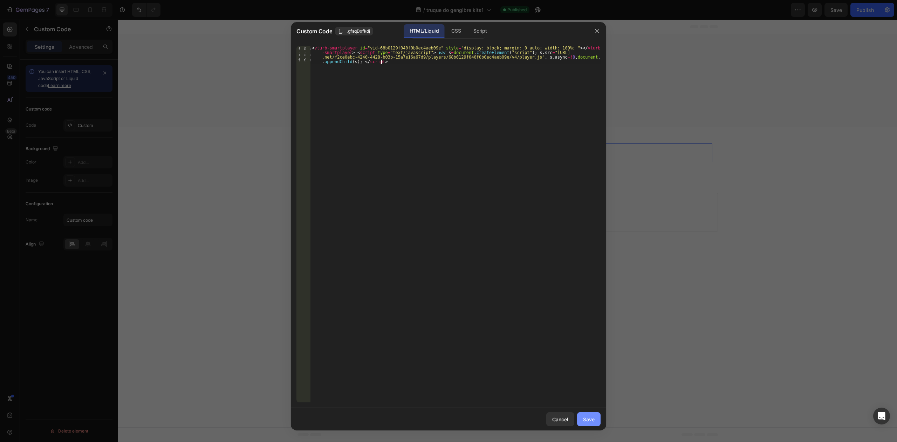
click at [596, 418] on button "Save" at bounding box center [588, 419] width 23 height 14
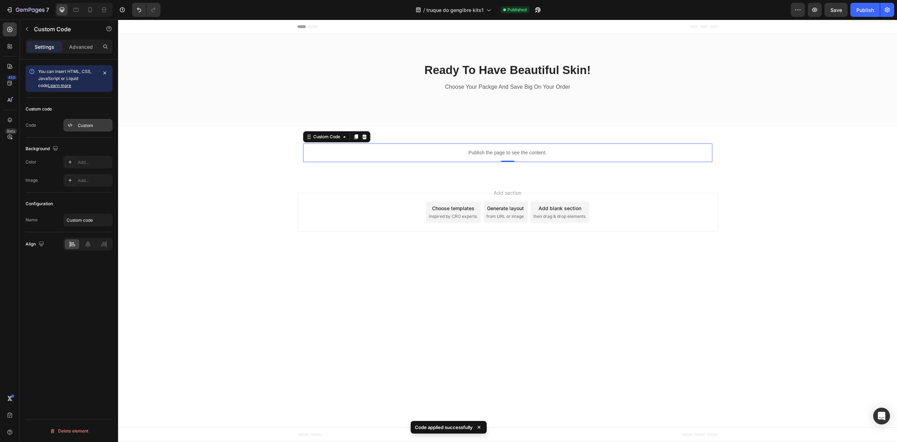
click at [92, 128] on div "Custom" at bounding box center [94, 125] width 33 height 6
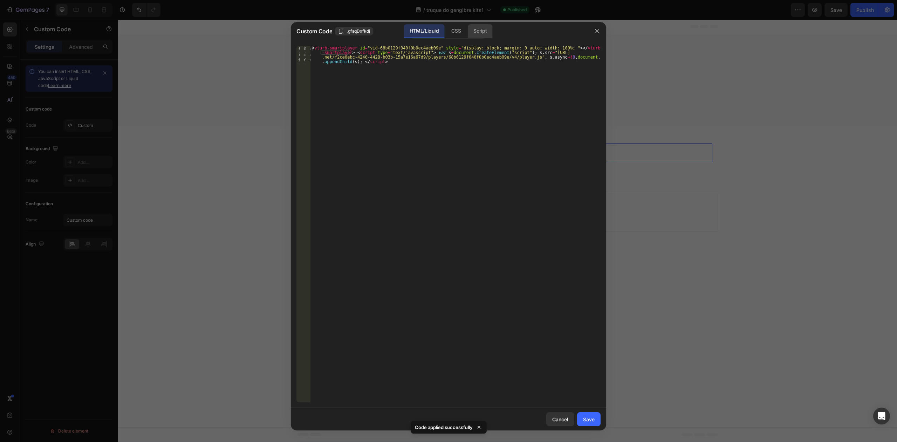
click at [482, 32] on div "Script" at bounding box center [480, 31] width 25 height 14
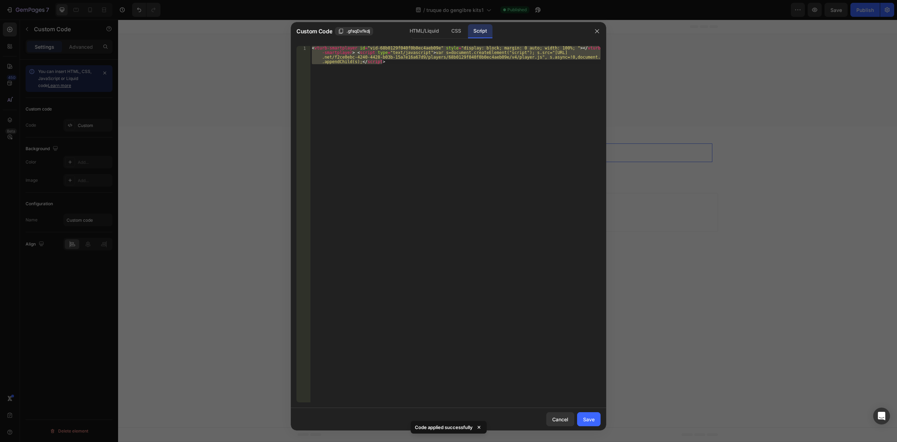
click at [493, 205] on div "< vturb-smartplayer id = "vid-68b0129f040f0b0ec4aeb09e" style = "display: block…" at bounding box center [455, 224] width 290 height 356
type textarea "<vturb-smartplayer id="vid-68b0129f040f0b0ec4aeb09e" style="display: block; mar…"
drag, startPoint x: 486, startPoint y: 135, endPoint x: 184, endPoint y: 8, distance: 327.3
click at [191, 10] on div "Custom Code .gfsqDxfkdj HTML/Liquid CSS Script <vturb-smartplayer id="vid-68b01…" at bounding box center [448, 221] width 897 height 442
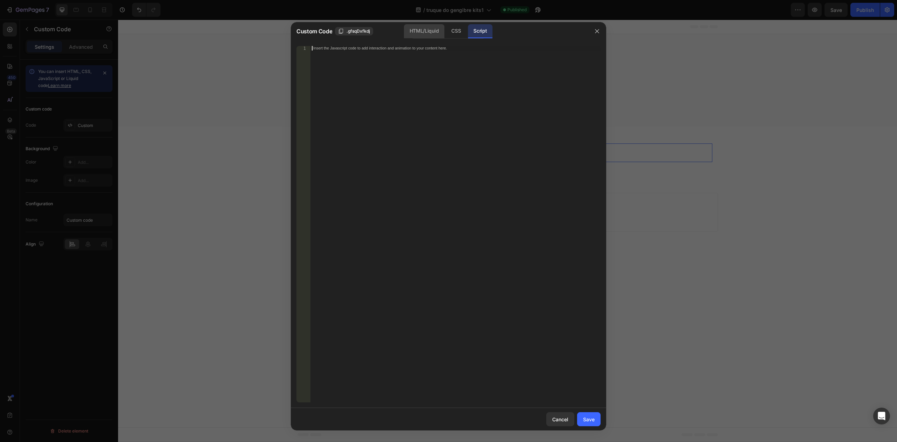
click at [446, 34] on div "HTML/Liquid" at bounding box center [456, 31] width 21 height 14
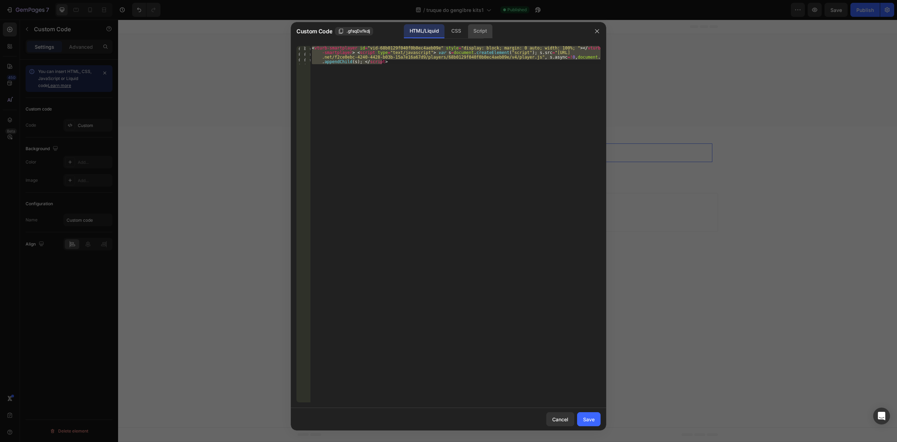
click at [474, 34] on div "Script" at bounding box center [480, 31] width 25 height 14
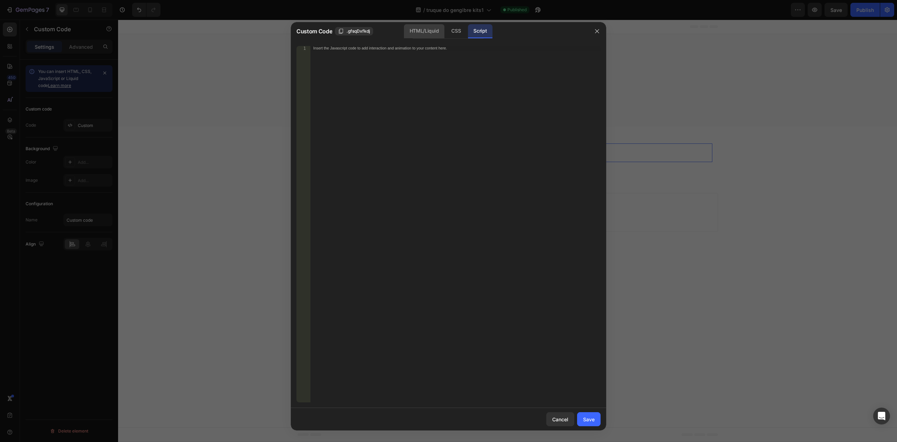
click at [446, 27] on div "HTML/Liquid" at bounding box center [456, 31] width 21 height 14
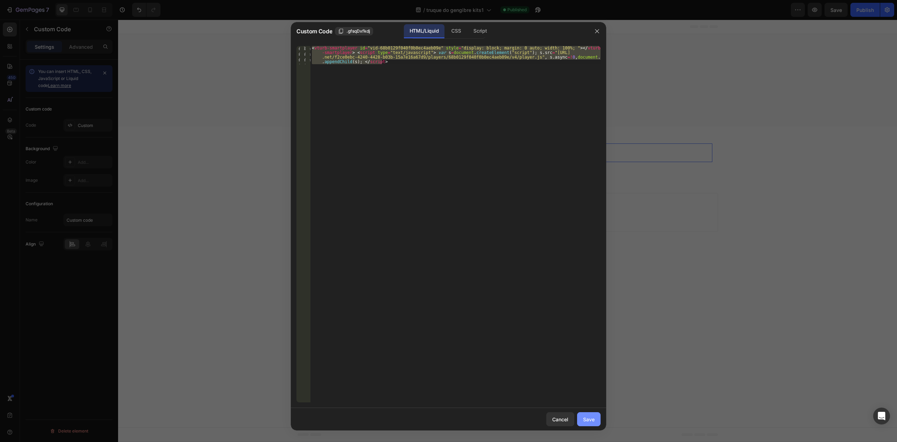
click at [594, 423] on button "Save" at bounding box center [588, 419] width 23 height 14
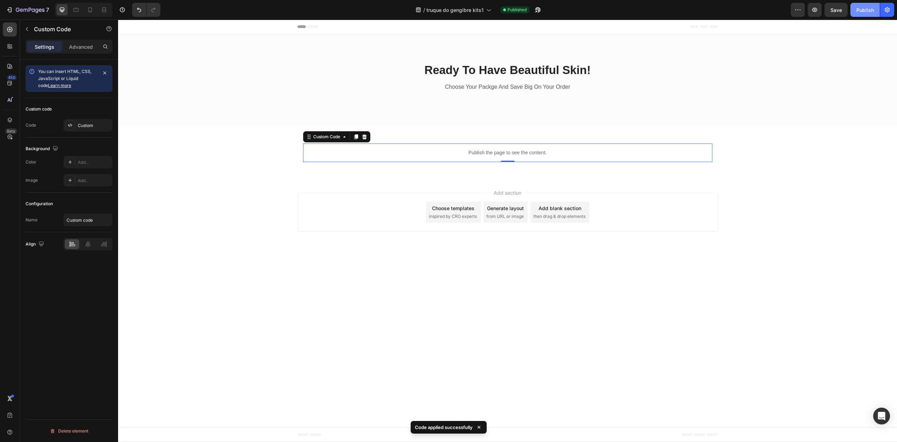
click at [867, 8] on div "Publish" at bounding box center [865, 9] width 18 height 7
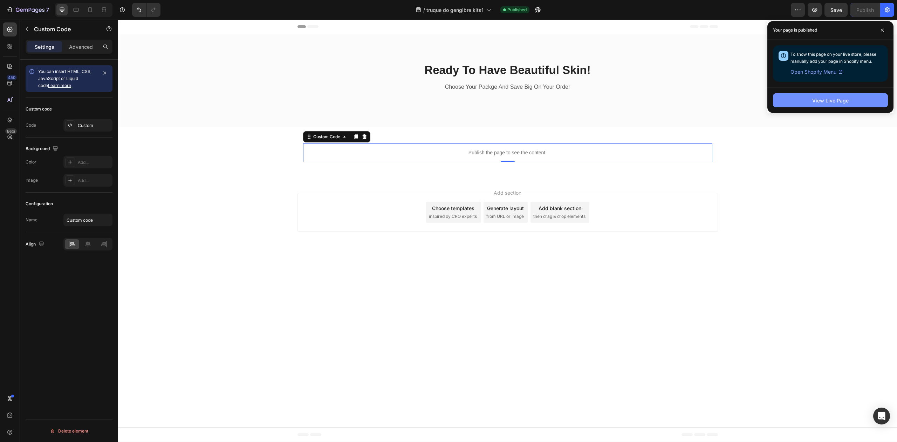
click at [807, 101] on button "View Live Page" at bounding box center [830, 100] width 115 height 14
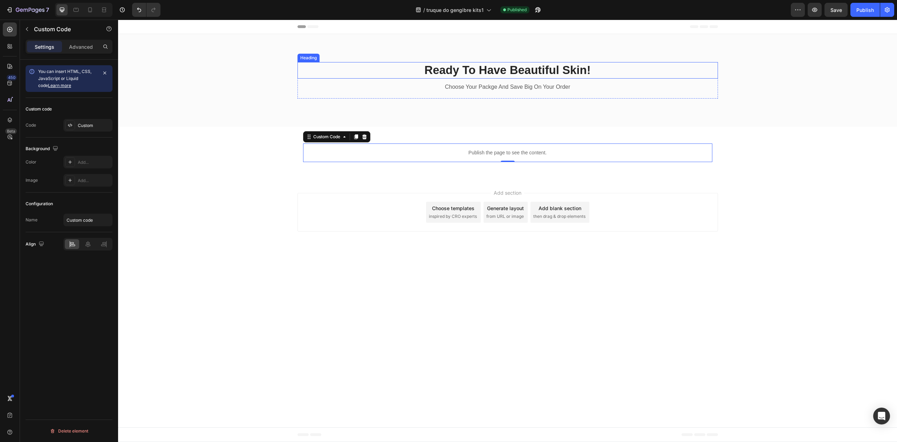
click at [531, 77] on p "Ready To Have Beautiful Skin!" at bounding box center [507, 70] width 419 height 15
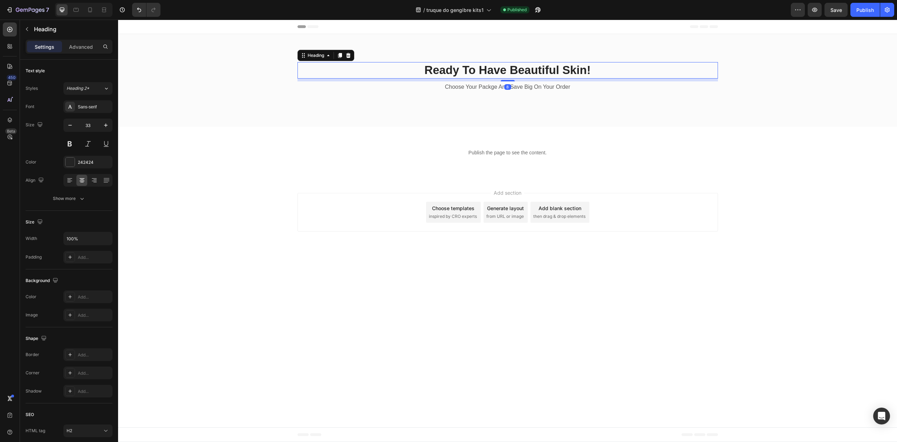
click at [455, 71] on p "Ready To Have Beautiful Skin!" at bounding box center [507, 70] width 419 height 15
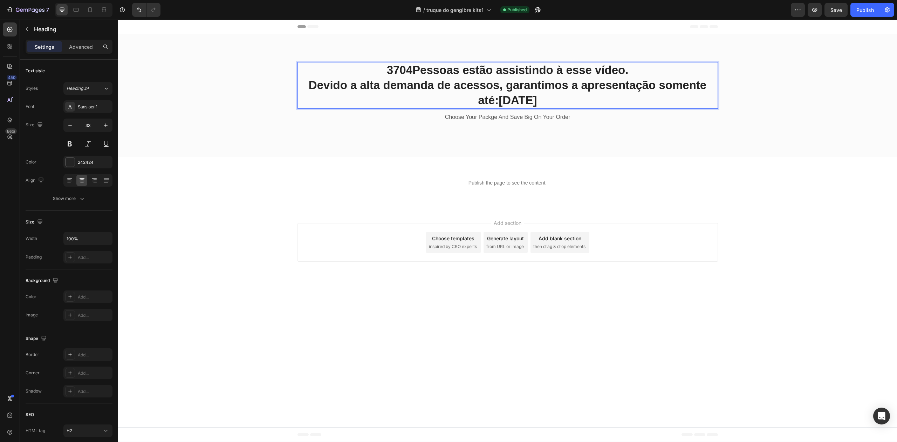
click at [486, 87] on p "3704 Pessoas estão assistindo à esse vídeo. Devido a alta demanda de acessos, g…" at bounding box center [507, 85] width 419 height 45
click at [503, 112] on p "Choose Your Packge And Save Big On Your Order" at bounding box center [507, 117] width 419 height 10
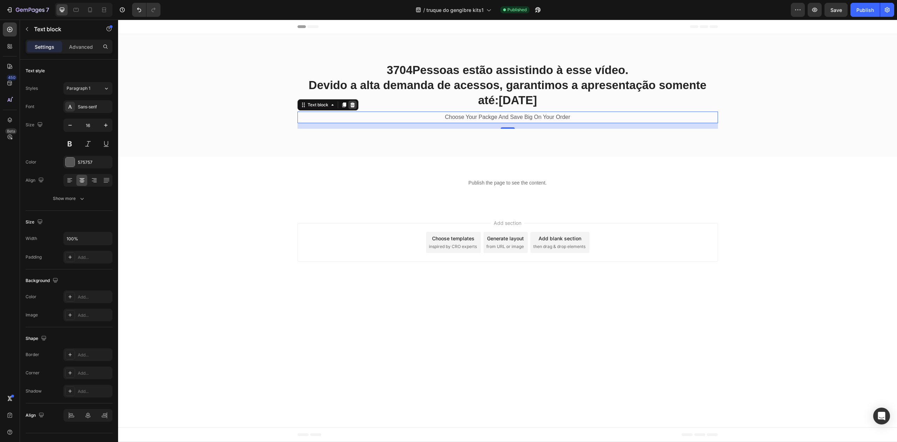
click at [355, 104] on icon at bounding box center [353, 105] width 6 height 6
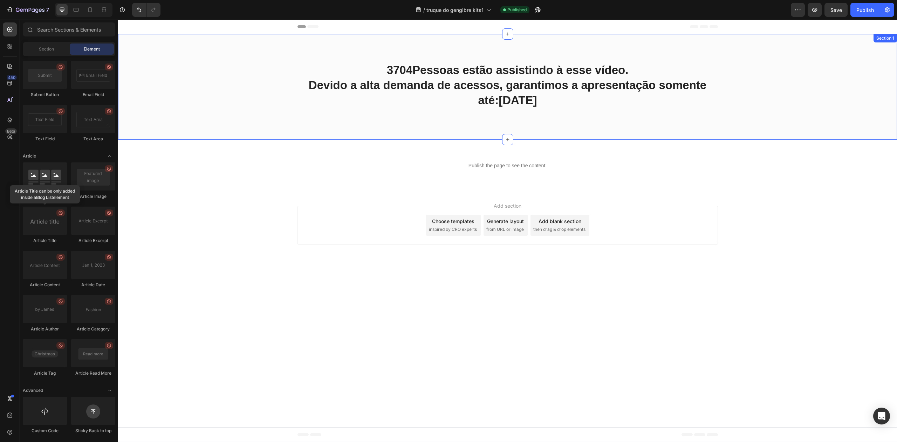
click at [457, 129] on div "⁠⁠⁠⁠⁠⁠⁠ 3704 Pessoas estão assistindo à esse vídeo. Devido a alta demanda de ac…" at bounding box center [507, 86] width 779 height 105
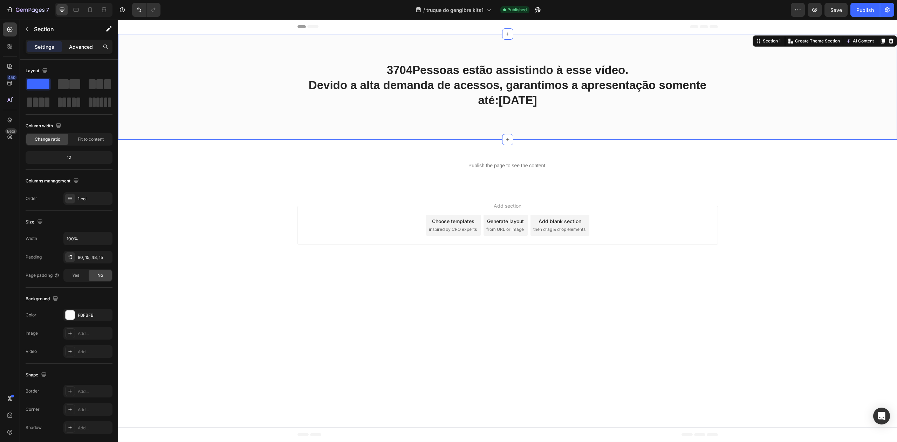
click at [78, 50] on p "Advanced" at bounding box center [81, 46] width 24 height 7
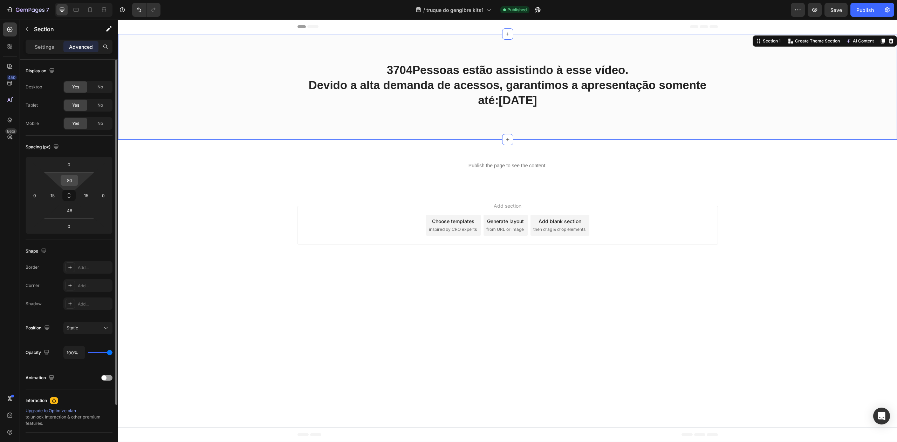
click at [74, 180] on input "80" at bounding box center [69, 180] width 14 height 11
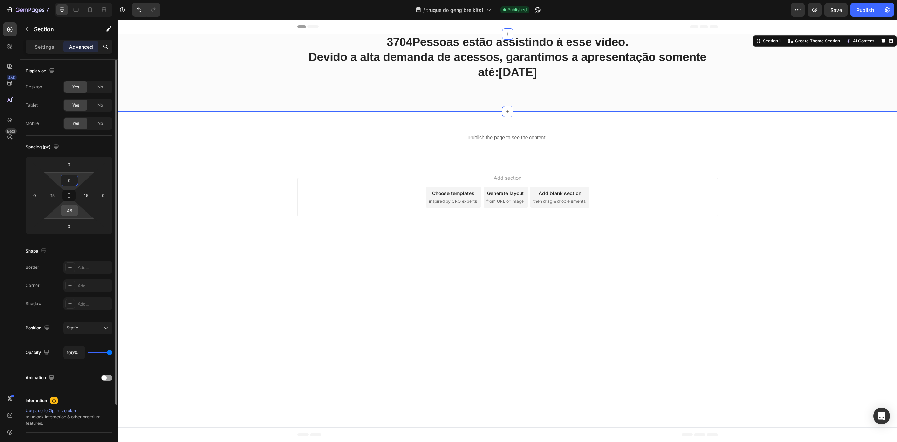
type input "0"
click at [69, 210] on input "48" at bounding box center [69, 210] width 14 height 11
type input "0"
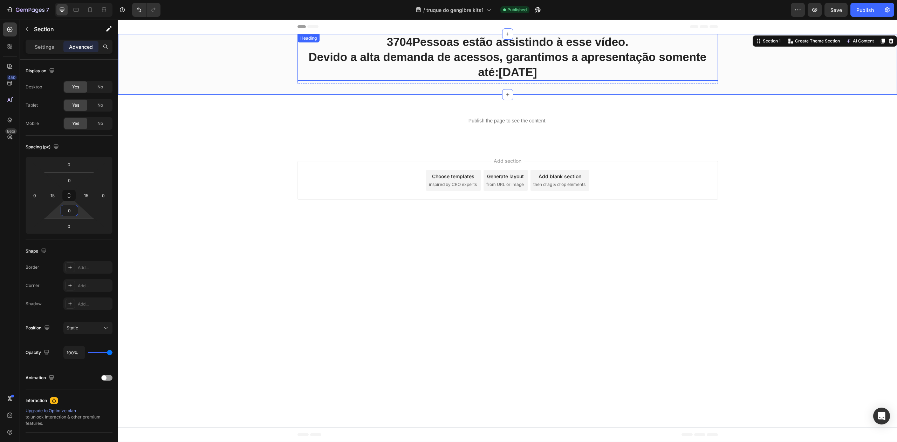
click at [449, 47] on p "⁠⁠⁠⁠⁠⁠⁠ 3704 Pessoas estão assistindo à esse vídeo. Devido a alta demanda de ac…" at bounding box center [507, 57] width 419 height 45
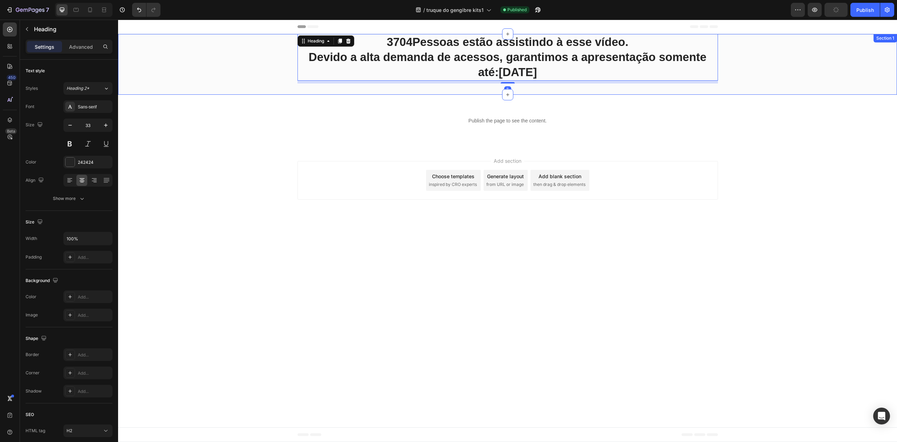
click at [520, 88] on div "⁠⁠⁠⁠⁠⁠⁠ 3704 Pessoas estão assistindo à esse vídeo. Devido a alta demanda de ac…" at bounding box center [507, 64] width 768 height 61
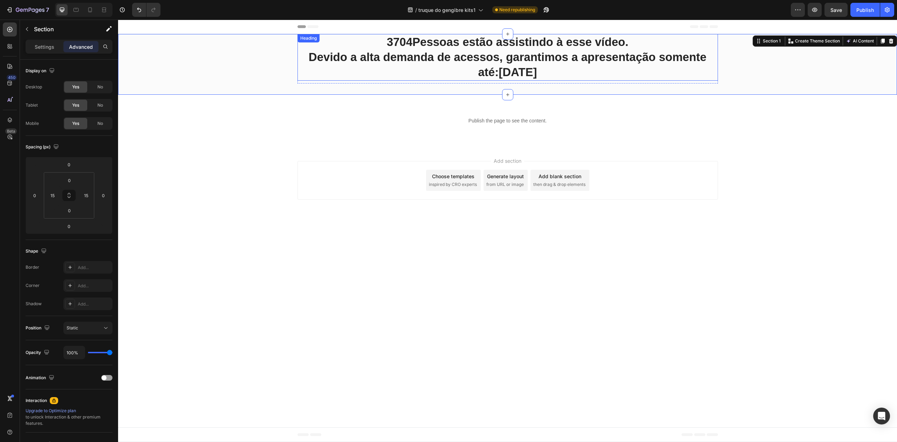
click at [566, 66] on p "⁠⁠⁠⁠⁠⁠⁠ 3704 Pessoas estão assistindo à esse vídeo. Devido a alta demanda de ac…" at bounding box center [507, 57] width 419 height 45
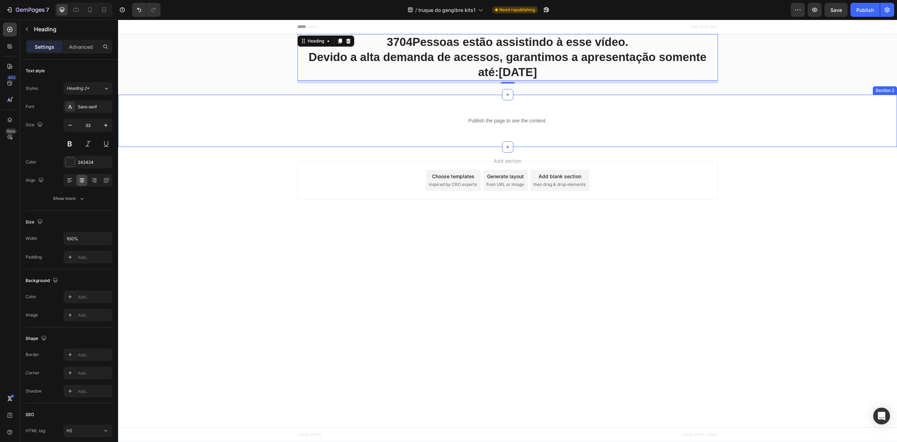
click at [749, 130] on div "Publish the page to see the content. Custom Code Row" at bounding box center [507, 121] width 779 height 30
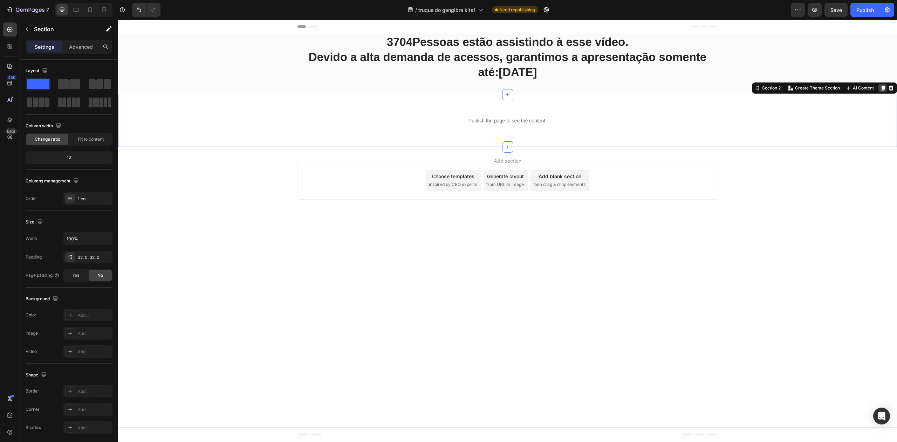
click at [882, 87] on icon at bounding box center [883, 87] width 4 height 5
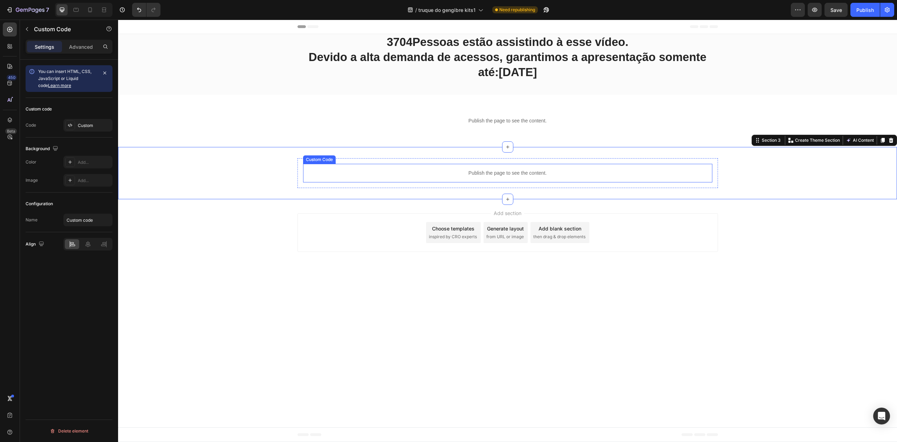
click at [528, 177] on p "Publish the page to see the content." at bounding box center [507, 172] width 409 height 7
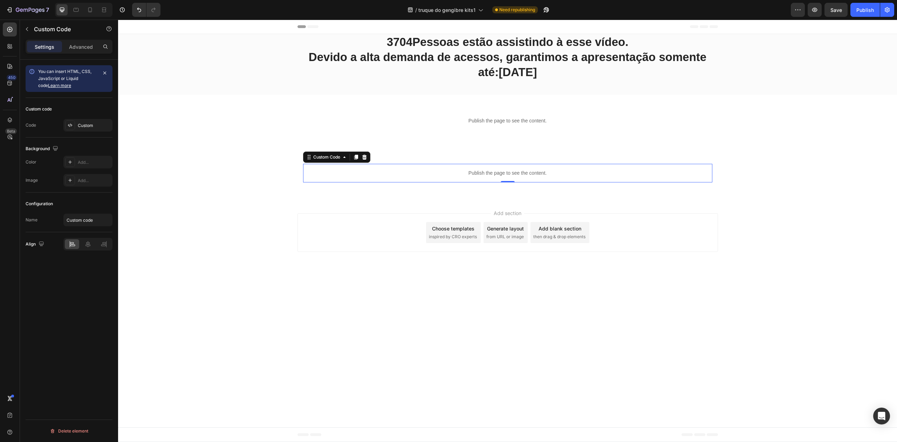
click at [502, 171] on p "Publish the page to see the content." at bounding box center [507, 172] width 409 height 7
click at [364, 157] on icon at bounding box center [364, 157] width 5 height 5
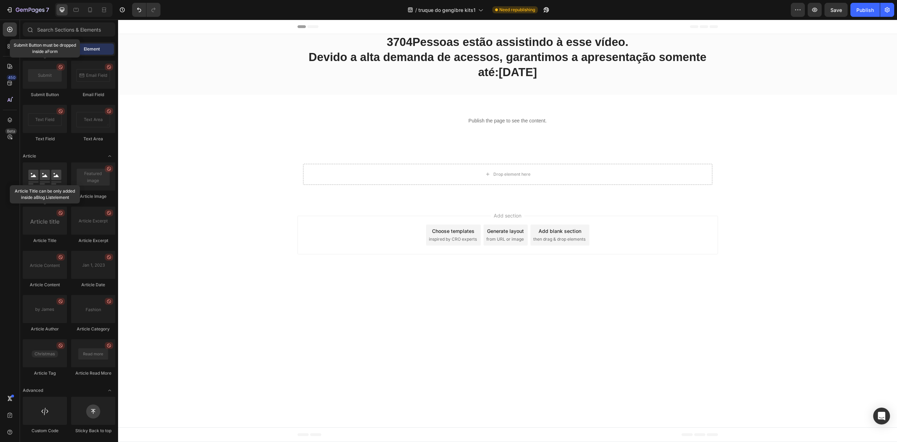
click at [48, 51] on span "Section" at bounding box center [46, 49] width 15 height 6
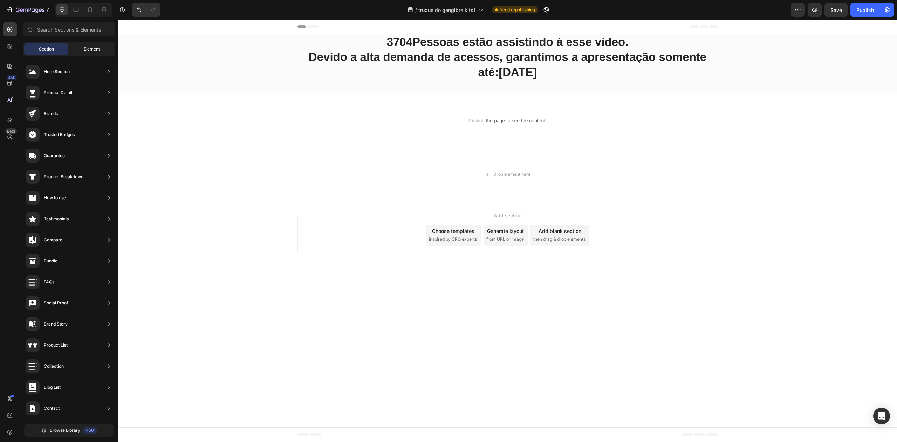
click at [87, 52] on div "Element" at bounding box center [92, 48] width 44 height 11
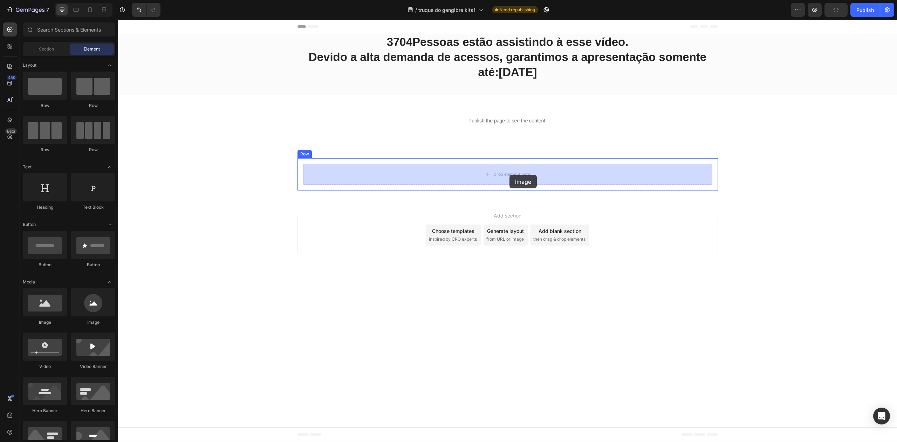
drag, startPoint x: 167, startPoint y: 322, endPoint x: 509, endPoint y: 175, distance: 372.3
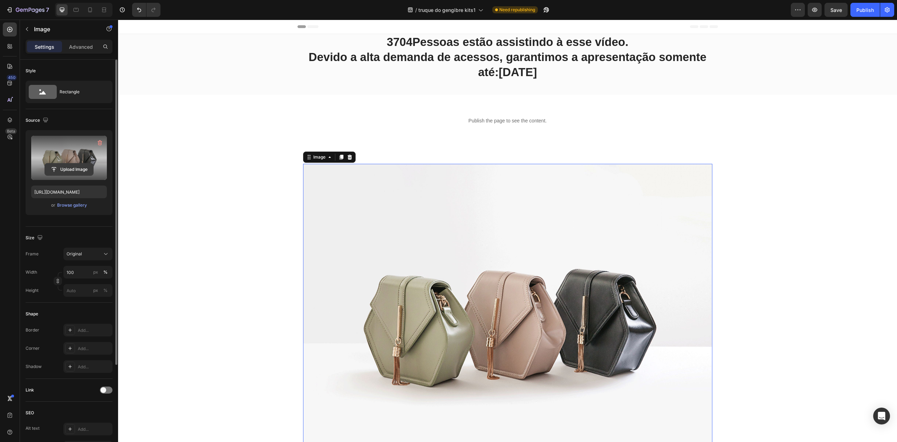
click at [63, 166] on input "file" at bounding box center [69, 169] width 48 height 12
type input "[URL][DOMAIN_NAME]"
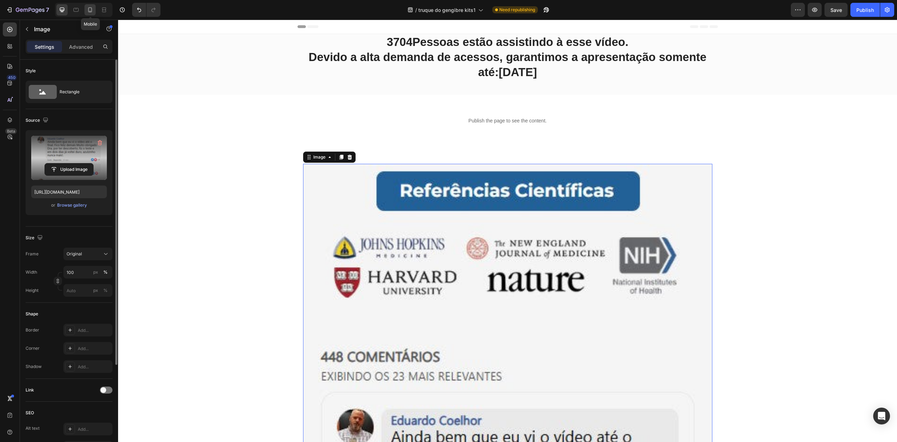
click at [90, 10] on icon at bounding box center [90, 9] width 7 height 7
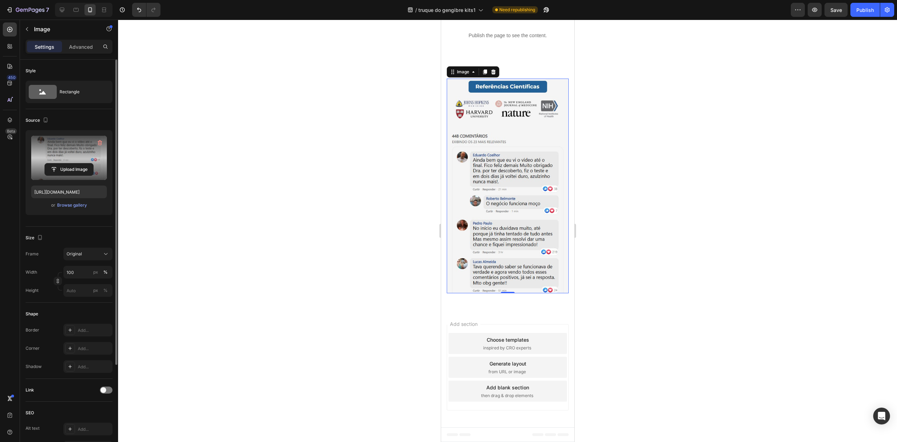
scroll to position [134, 0]
click at [484, 74] on icon at bounding box center [485, 71] width 4 height 5
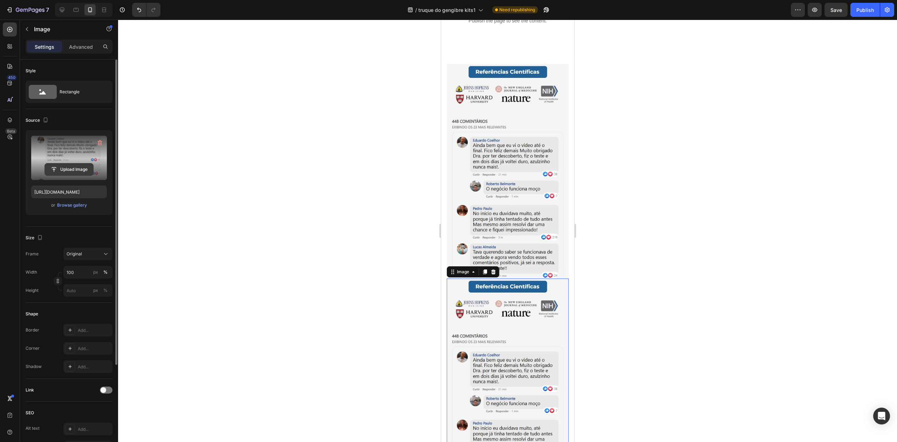
click at [69, 171] on input "file" at bounding box center [69, 169] width 48 height 12
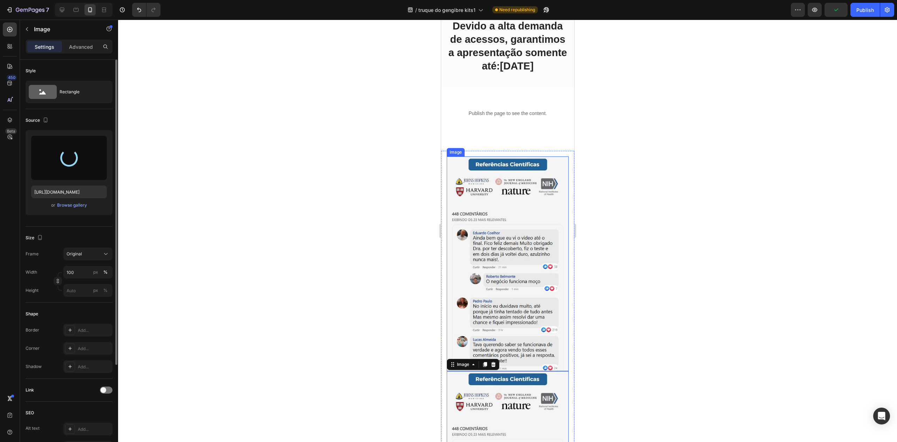
scroll to position [41, 0]
type input "[URL][DOMAIN_NAME]"
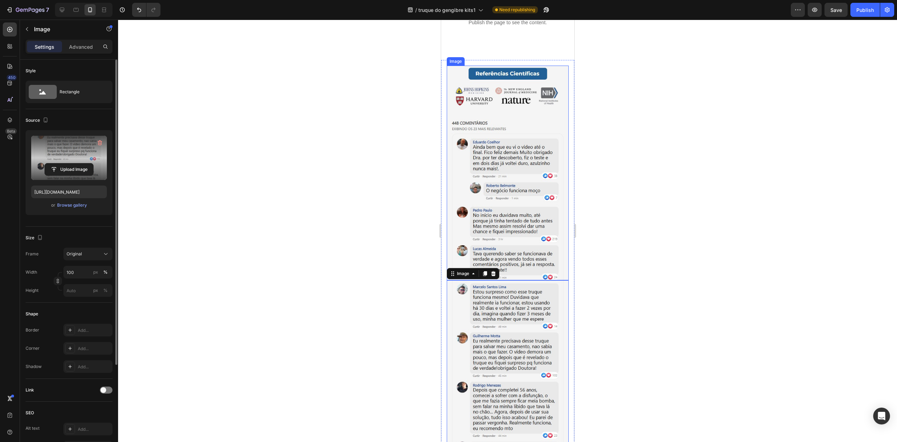
scroll to position [181, 0]
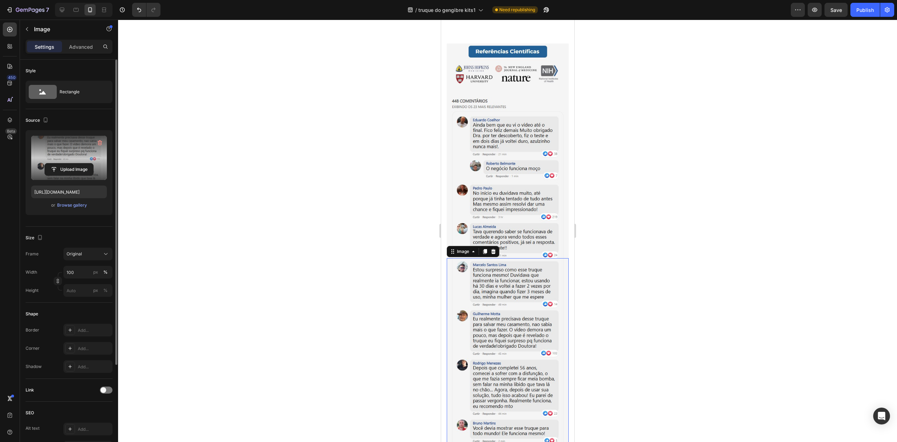
click at [420, 195] on div at bounding box center [507, 231] width 779 height 422
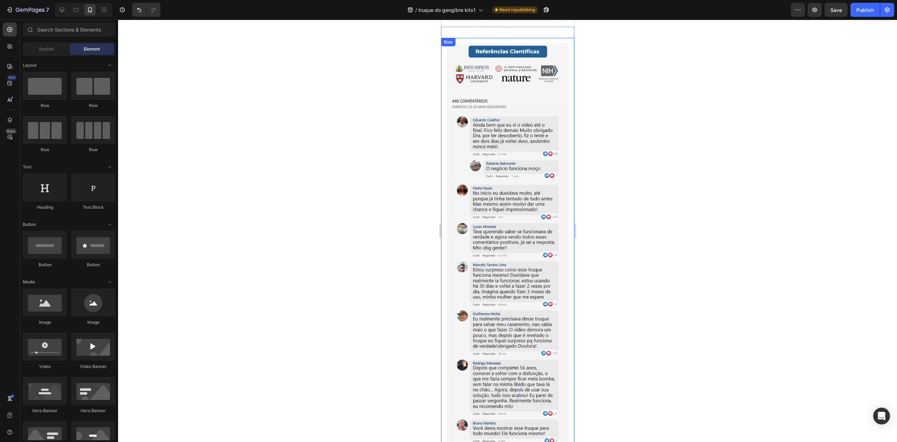
click at [442, 191] on div "Image Image Row" at bounding box center [507, 244] width 133 height 413
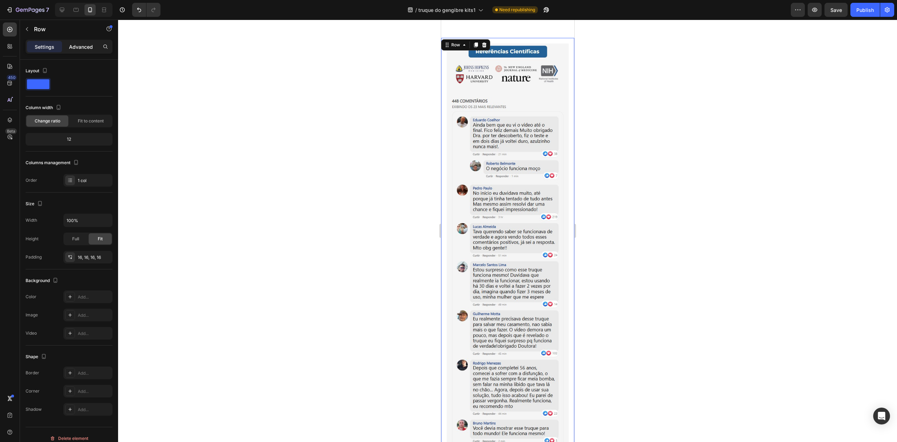
click at [86, 48] on p "Advanced" at bounding box center [81, 46] width 24 height 7
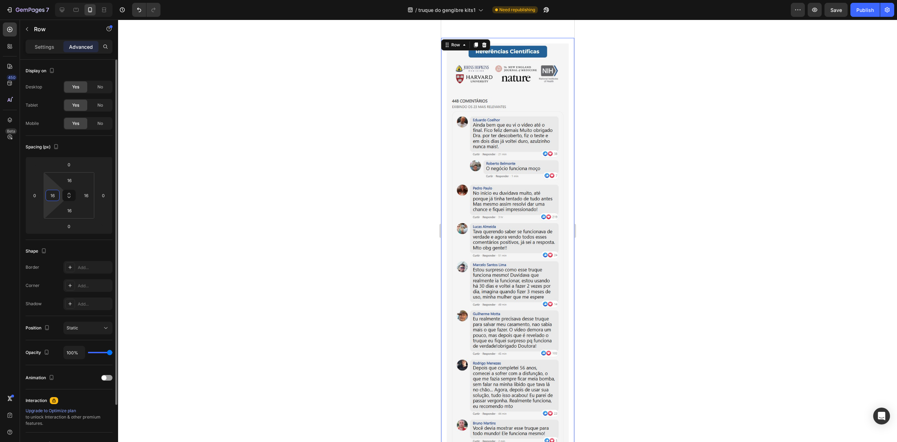
click at [48, 197] on input "16" at bounding box center [52, 195] width 11 height 11
type input "0"
click at [90, 195] on input "16" at bounding box center [86, 195] width 11 height 11
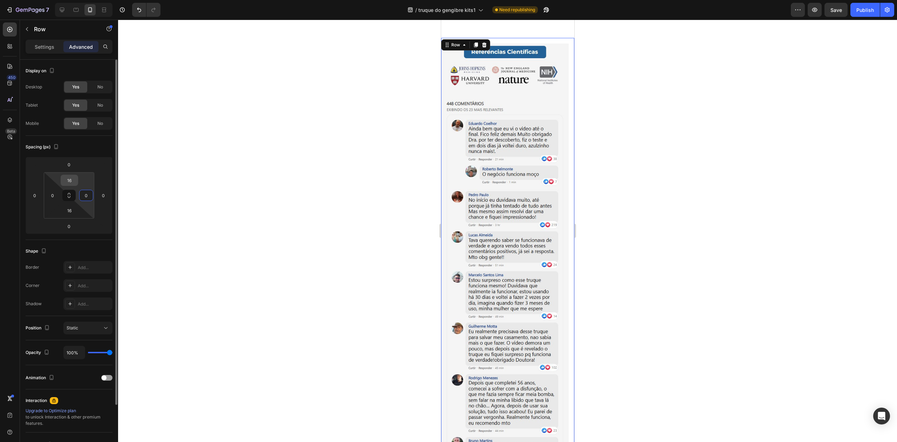
type input "0"
click at [74, 181] on input "16" at bounding box center [69, 180] width 14 height 11
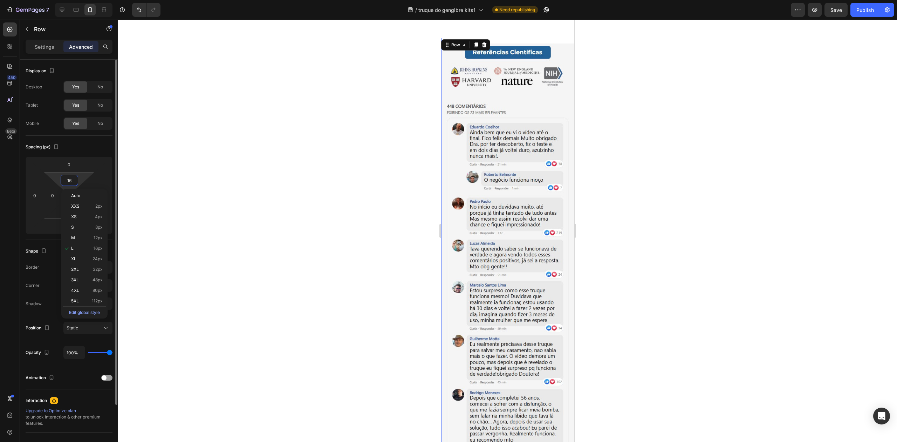
type input "0"
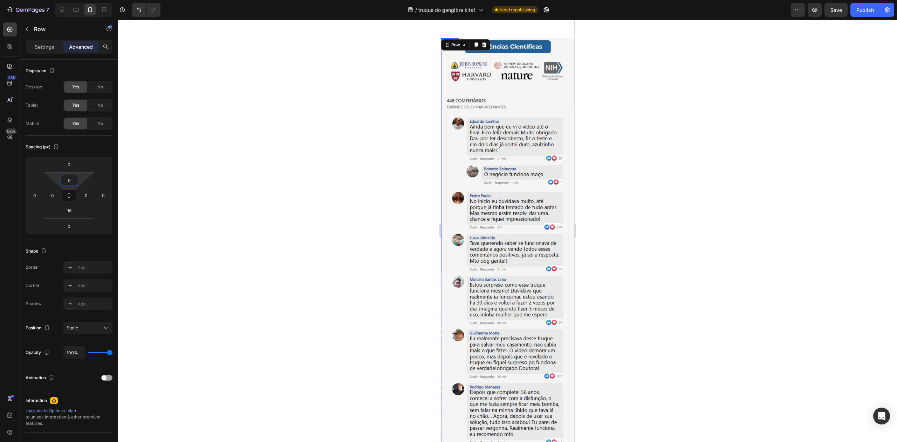
click at [494, 184] on img at bounding box center [507, 155] width 133 height 234
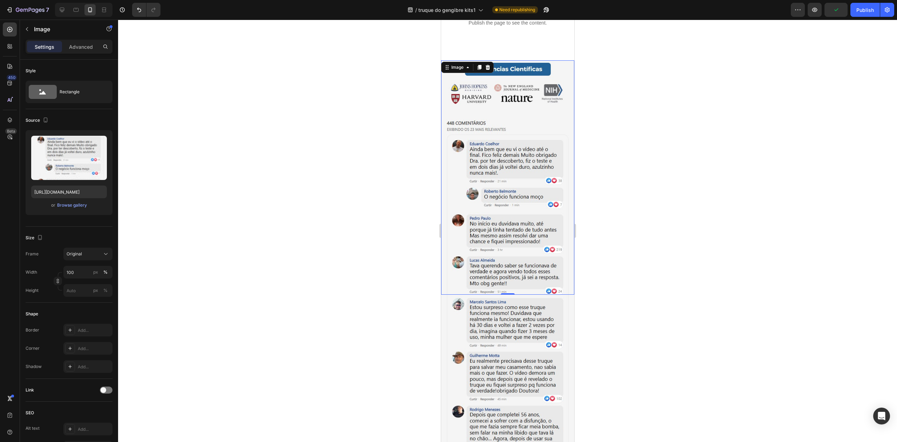
scroll to position [134, 0]
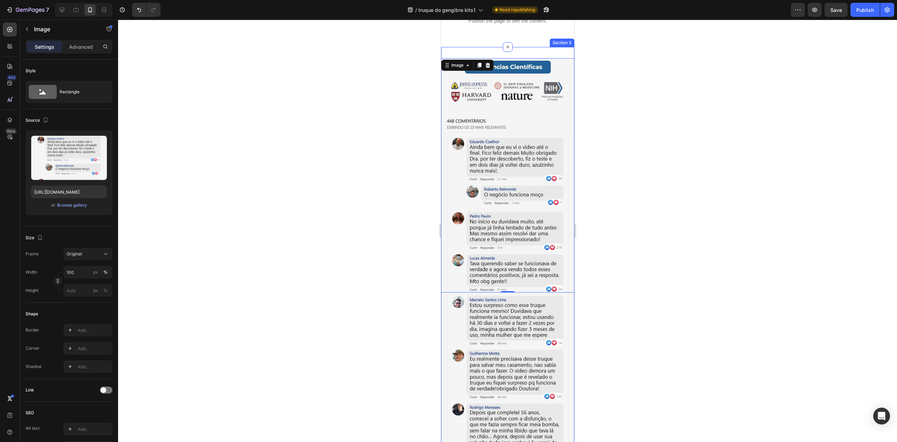
click at [527, 77] on div "Image 0 Image Row Section 3" at bounding box center [507, 280] width 133 height 466
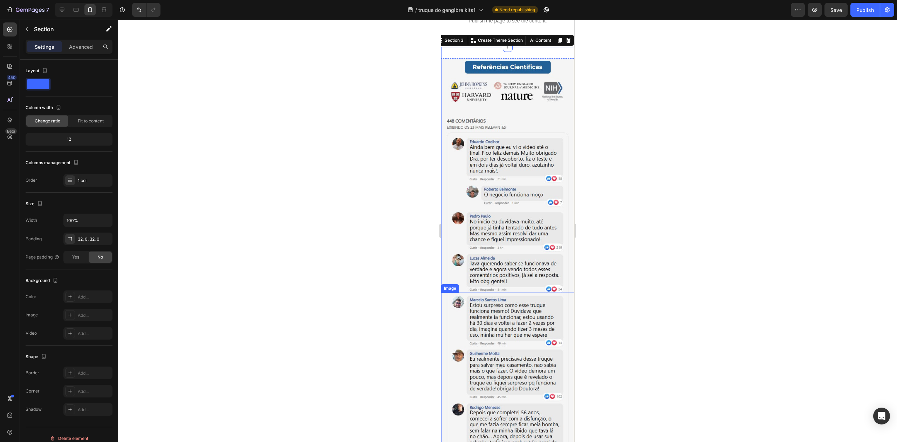
click at [490, 328] on img at bounding box center [507, 394] width 133 height 204
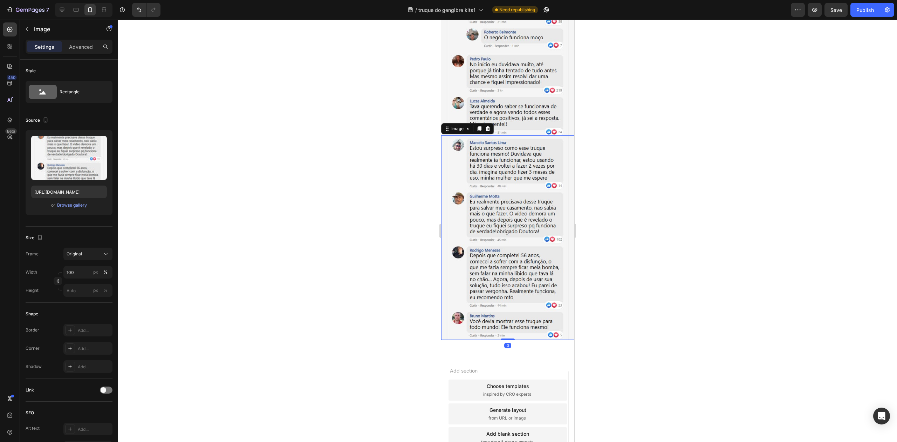
scroll to position [321, 0]
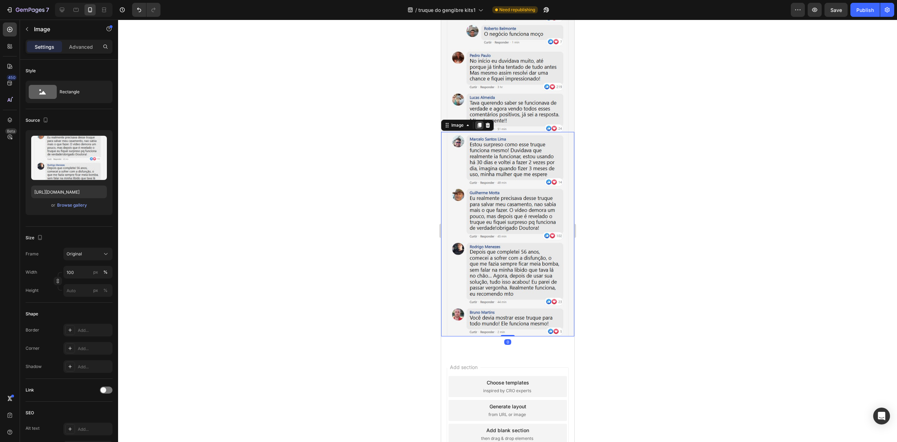
click at [479, 122] on icon at bounding box center [479, 125] width 6 height 6
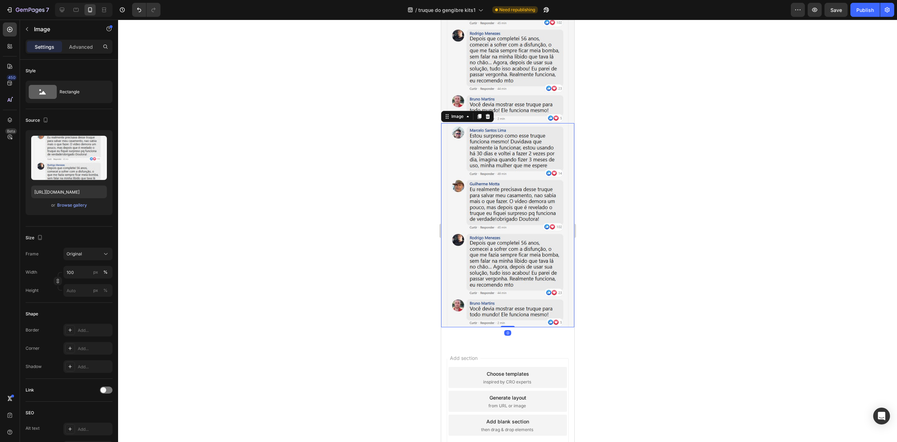
scroll to position [535, 0]
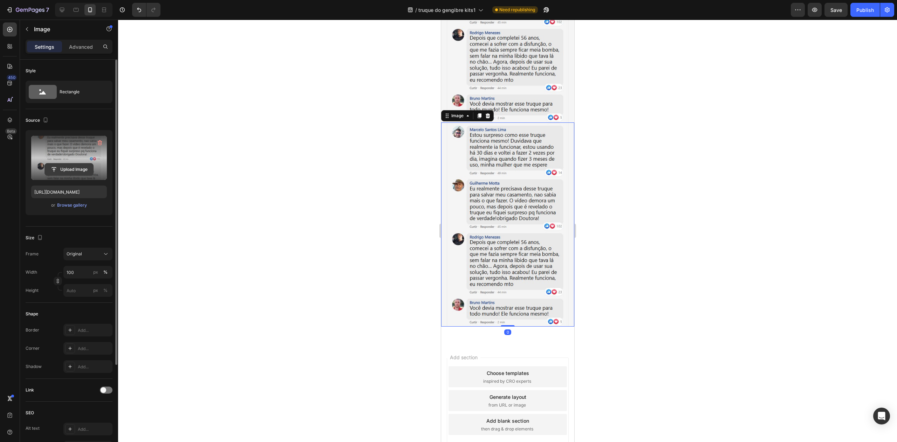
click at [69, 167] on input "file" at bounding box center [69, 169] width 48 height 12
type input "[URL][DOMAIN_NAME]"
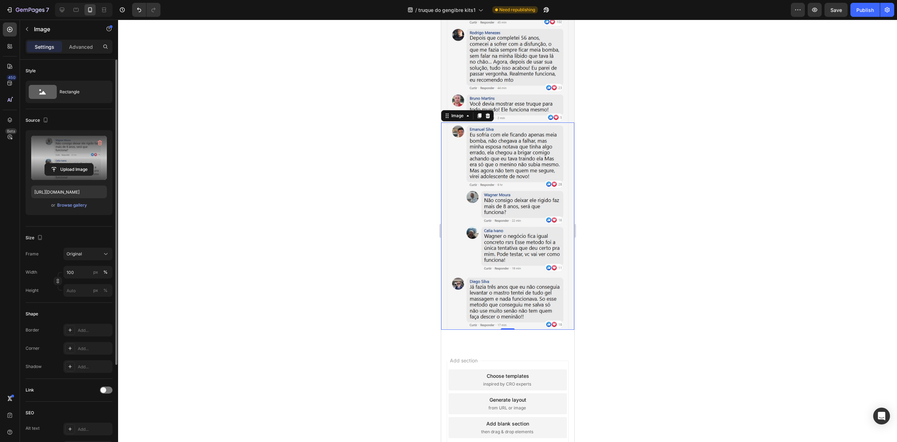
drag, startPoint x: 479, startPoint y: 94, endPoint x: 476, endPoint y: 102, distance: 8.3
click at [479, 113] on icon at bounding box center [479, 116] width 6 height 6
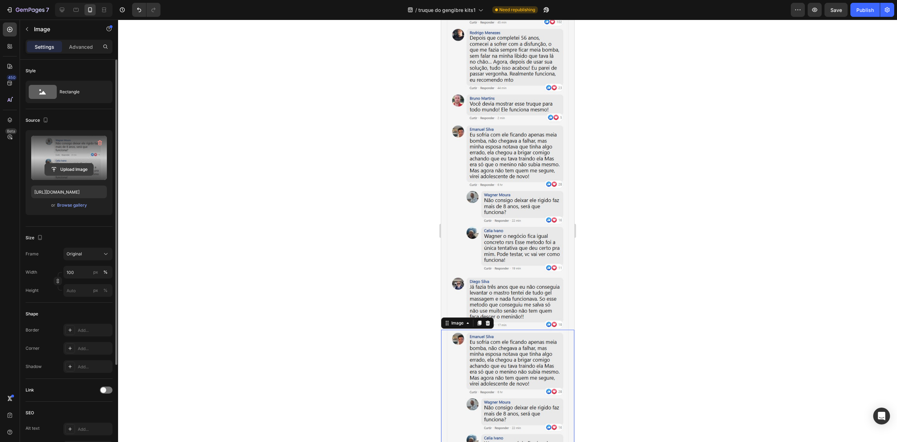
click at [77, 170] on input "file" at bounding box center [69, 169] width 48 height 12
type input "[URL][DOMAIN_NAME]"
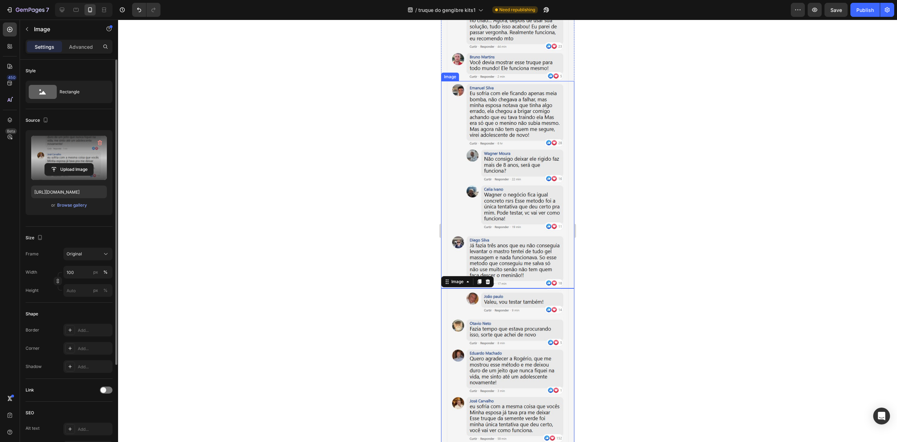
scroll to position [582, 0]
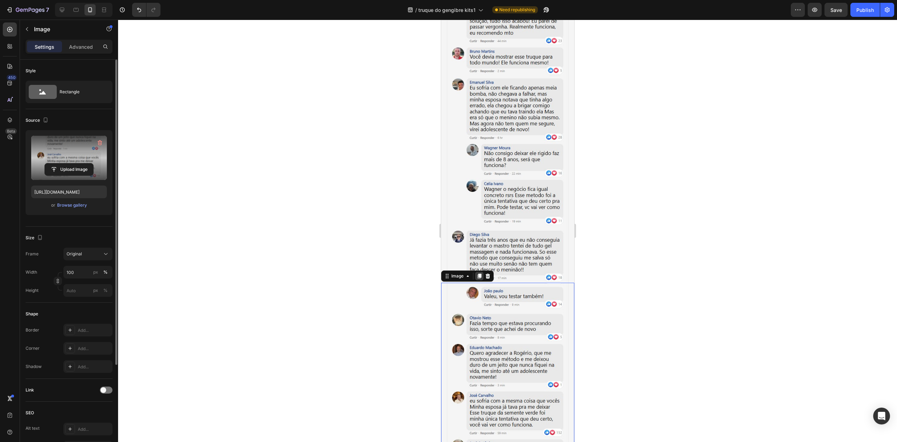
click at [479, 273] on icon at bounding box center [479, 275] width 4 height 5
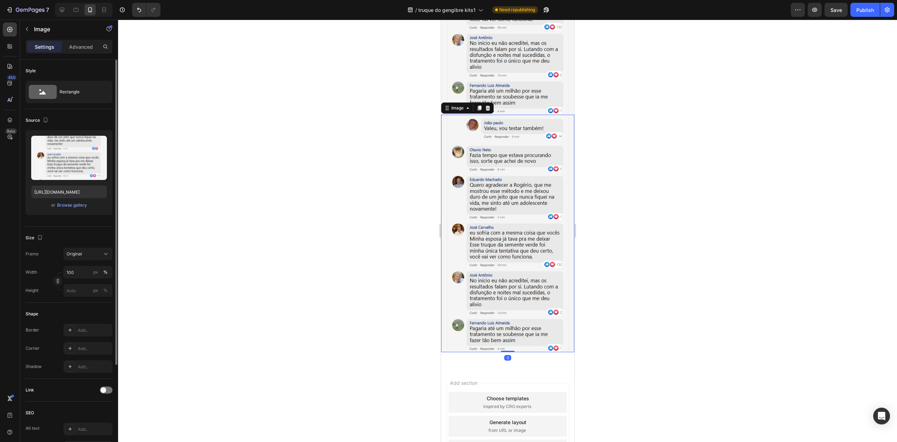
scroll to position [987, 0]
click at [66, 167] on input "file" at bounding box center [69, 169] width 48 height 12
type input "[URL][DOMAIN_NAME]"
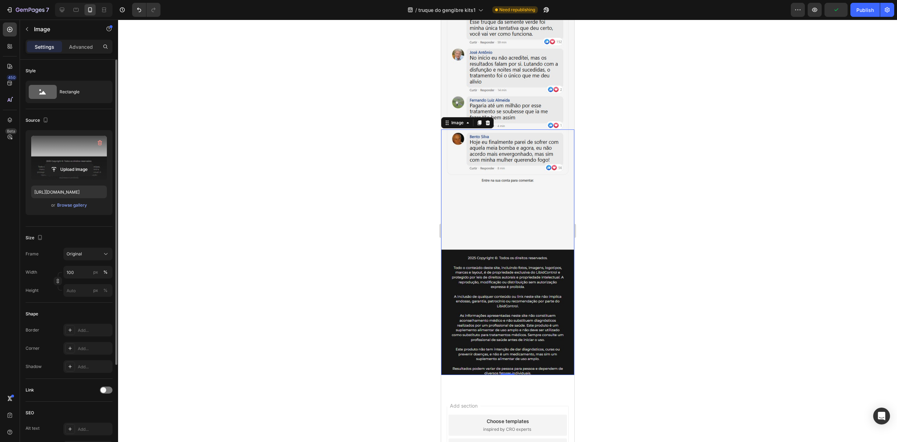
scroll to position [940, 0]
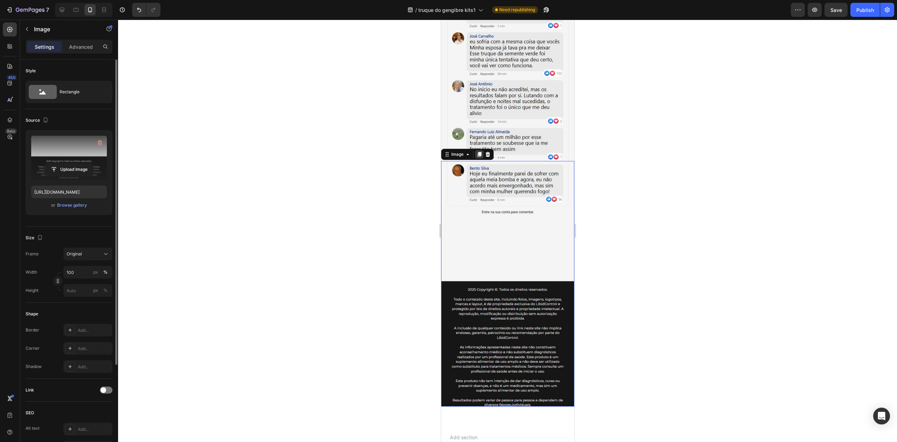
click at [477, 151] on icon at bounding box center [479, 154] width 6 height 6
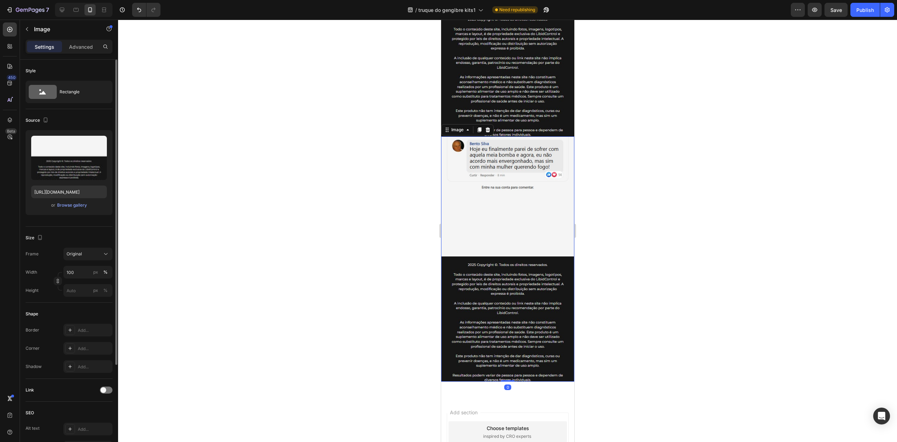
scroll to position [1227, 0]
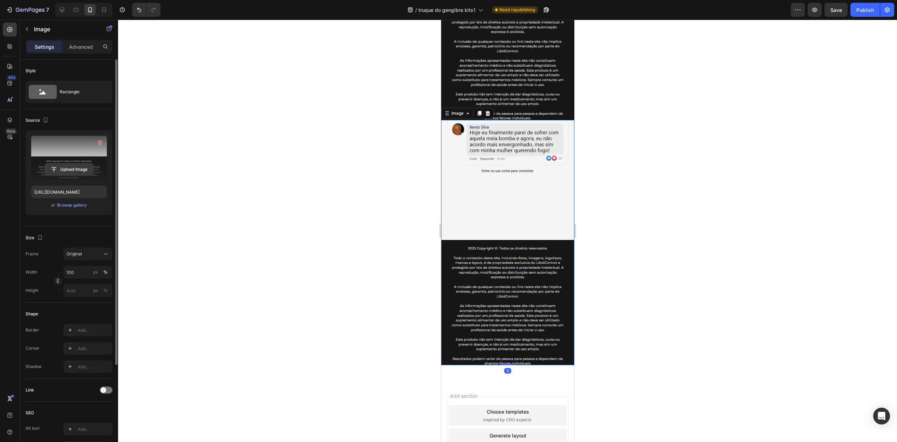
click at [79, 173] on input "file" at bounding box center [69, 169] width 48 height 12
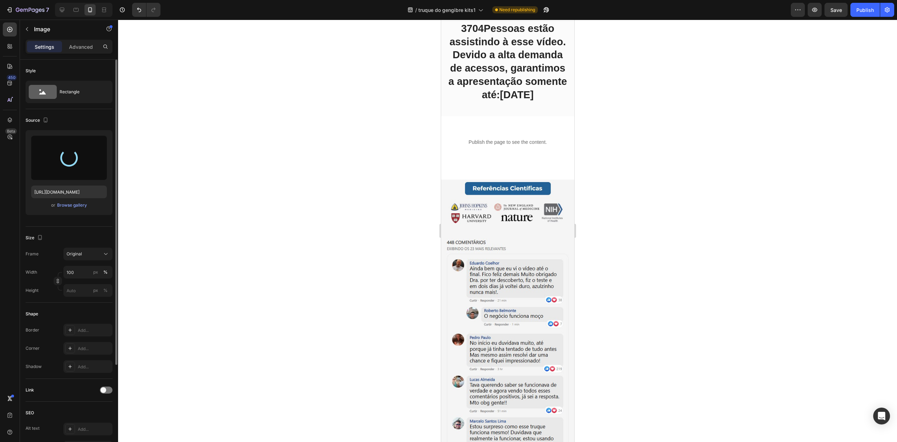
scroll to position [12, 0]
type input "[URL][DOMAIN_NAME]"
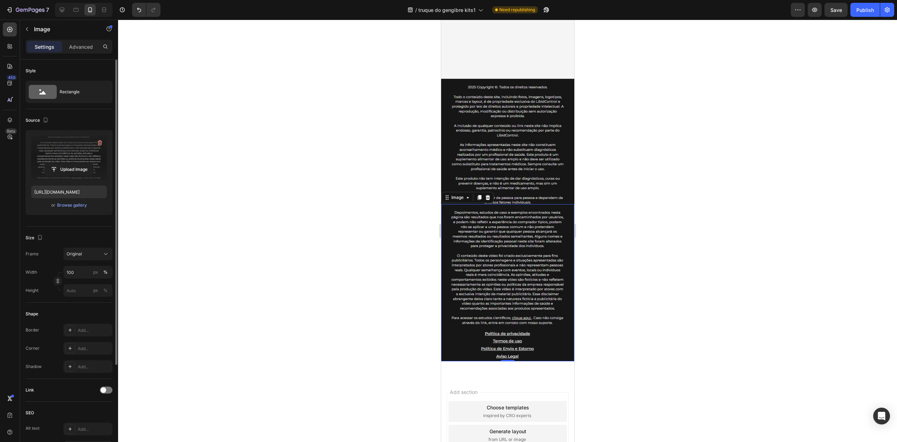
scroll to position [1144, 0]
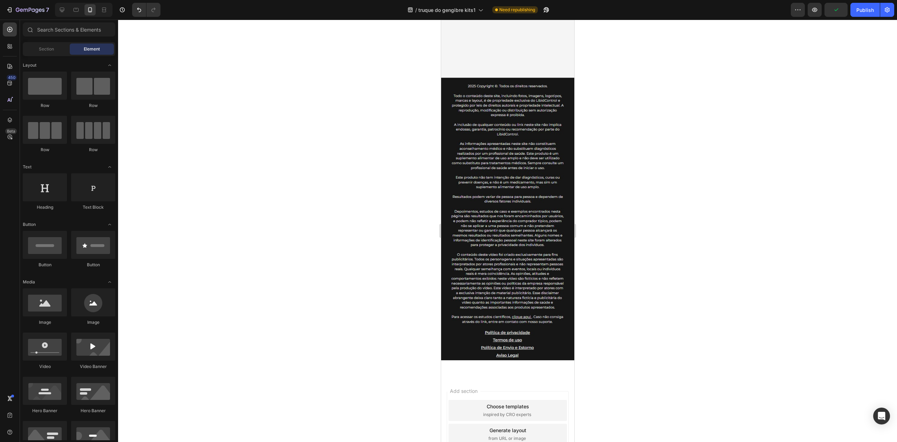
click at [515, 391] on div "Add section Choose templates inspired by CRO experts Generate layout from URL o…" at bounding box center [507, 434] width 122 height 86
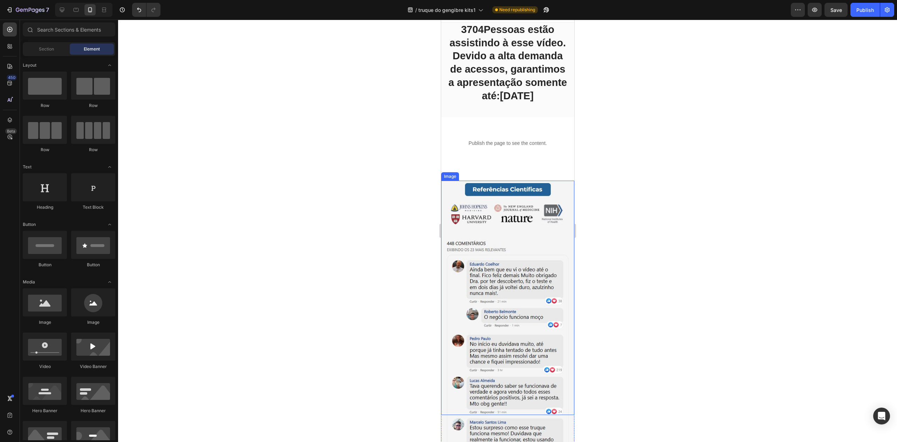
scroll to position [0, 0]
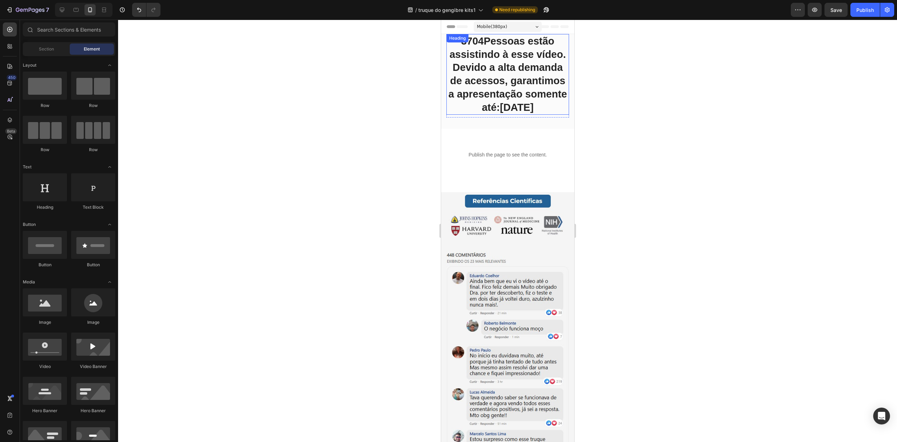
click at [524, 112] on h2 "3704 Pessoas estão assistindo à esse vídeo. Devido a alta demanda de acessos, g…" at bounding box center [507, 74] width 123 height 81
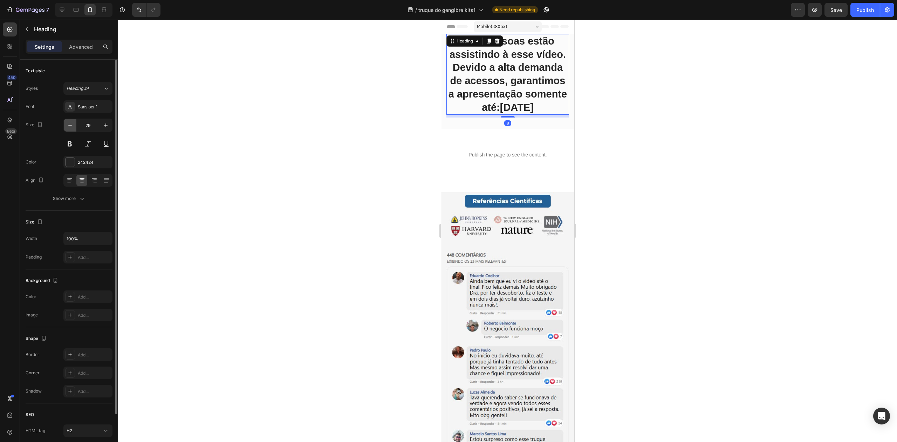
click at [70, 125] on icon "button" at bounding box center [70, 125] width 7 height 7
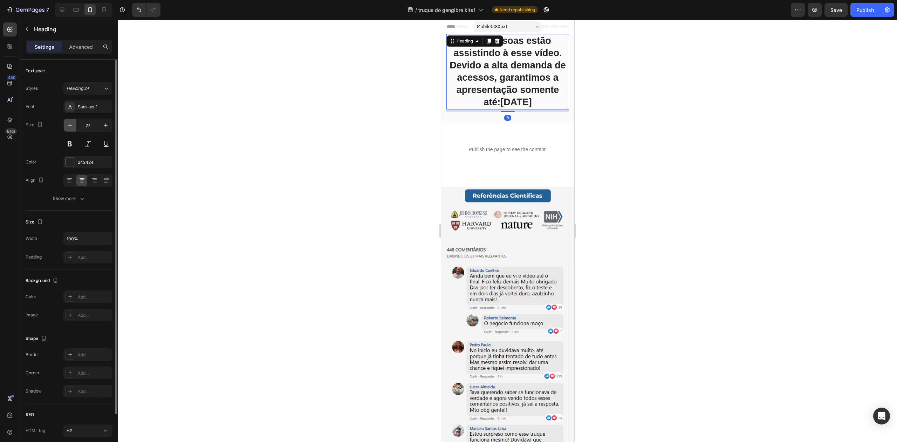
click at [70, 125] on icon "button" at bounding box center [70, 125] width 7 height 7
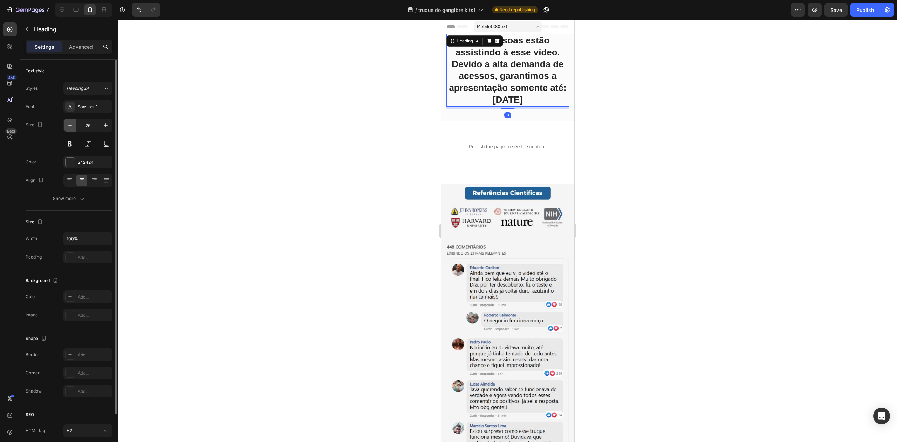
click at [70, 125] on icon "button" at bounding box center [70, 125] width 7 height 7
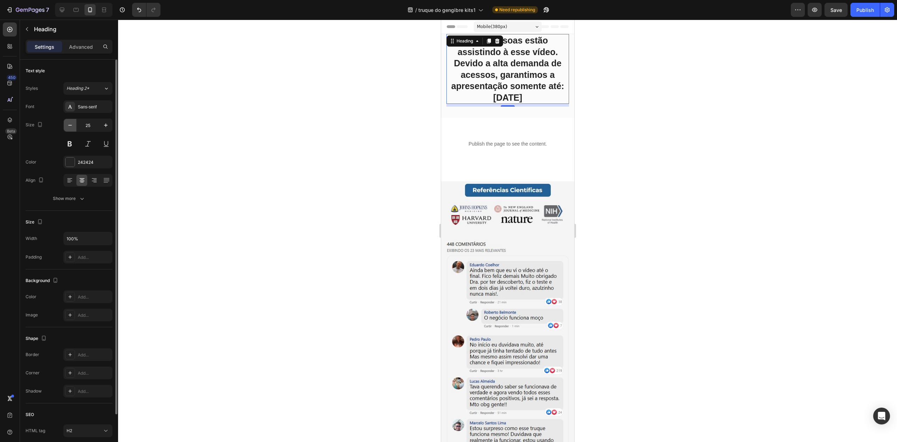
click at [70, 125] on icon "button" at bounding box center [70, 125] width 7 height 7
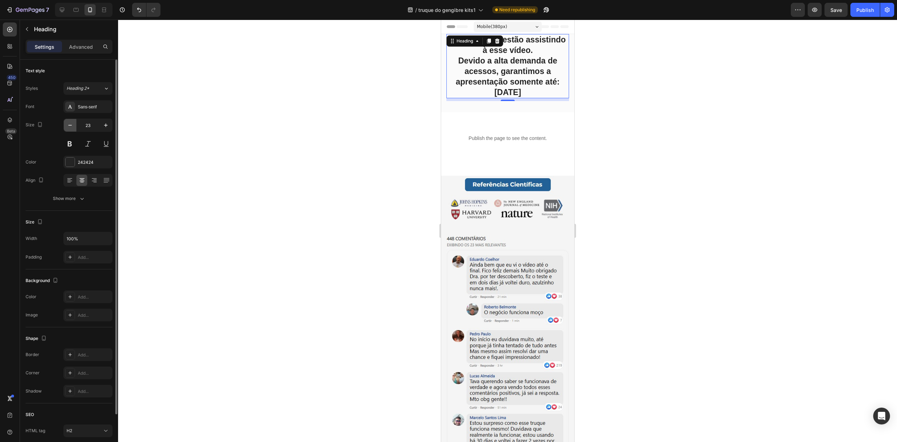
click at [70, 125] on icon "button" at bounding box center [70, 125] width 7 height 7
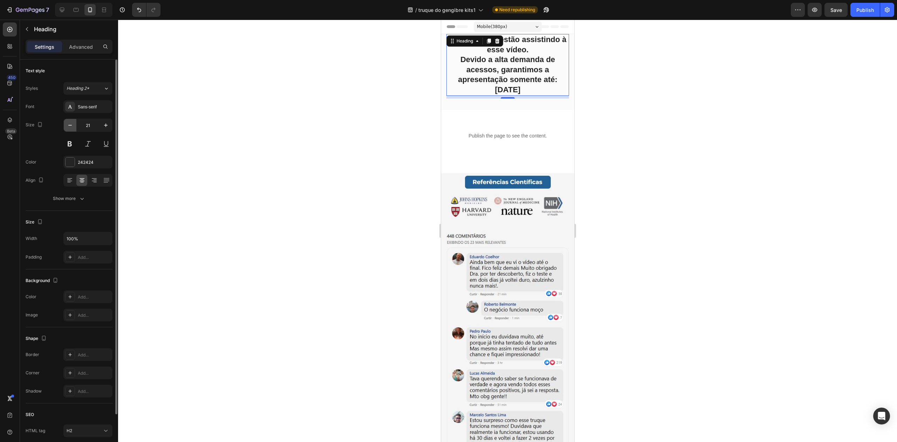
click at [70, 125] on icon "button" at bounding box center [70, 125] width 7 height 7
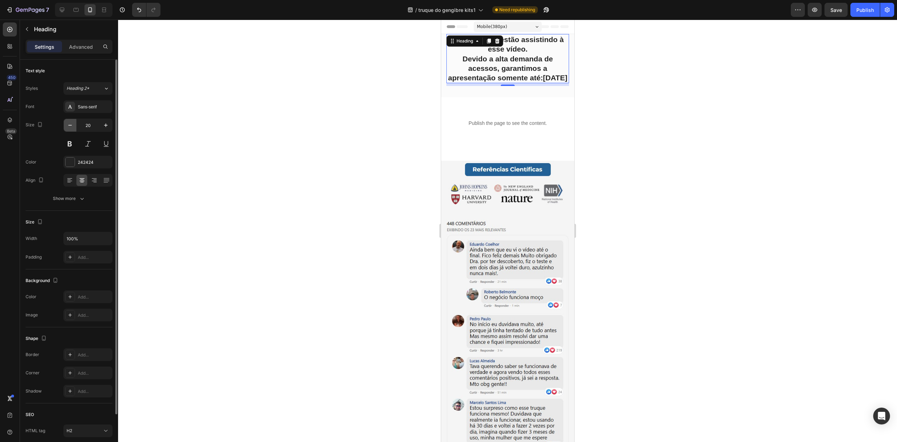
click at [70, 125] on icon "button" at bounding box center [70, 125] width 7 height 7
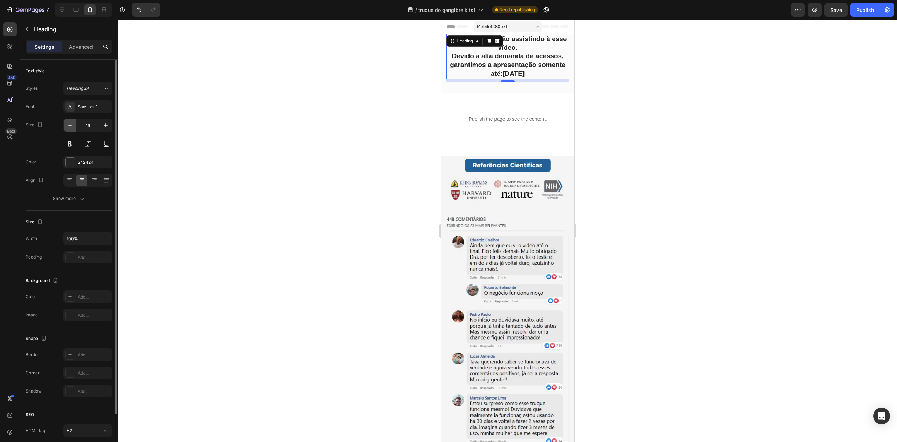
click at [70, 125] on icon "button" at bounding box center [70, 125] width 7 height 7
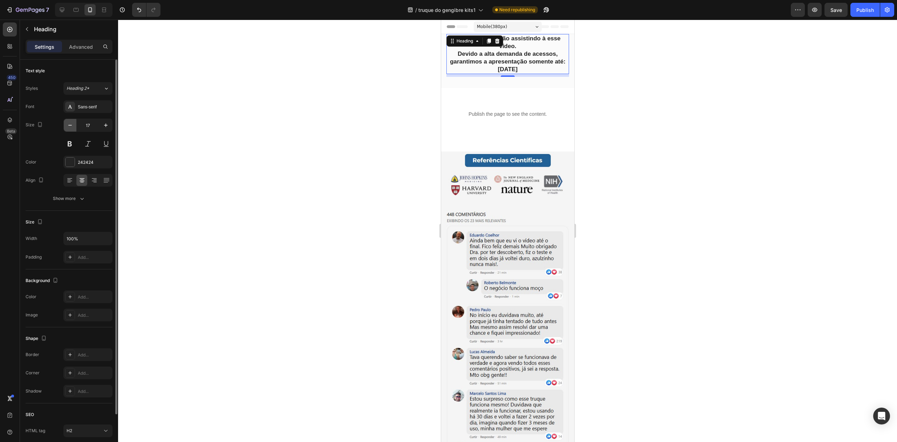
click at [70, 125] on icon "button" at bounding box center [70, 125] width 7 height 7
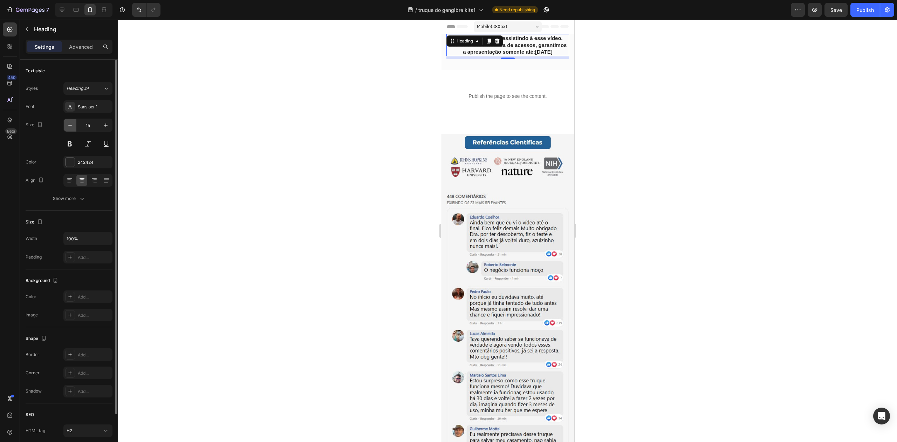
click at [70, 125] on icon "button" at bounding box center [70, 125] width 7 height 7
click at [104, 124] on icon "button" at bounding box center [105, 125] width 7 height 7
type input "16"
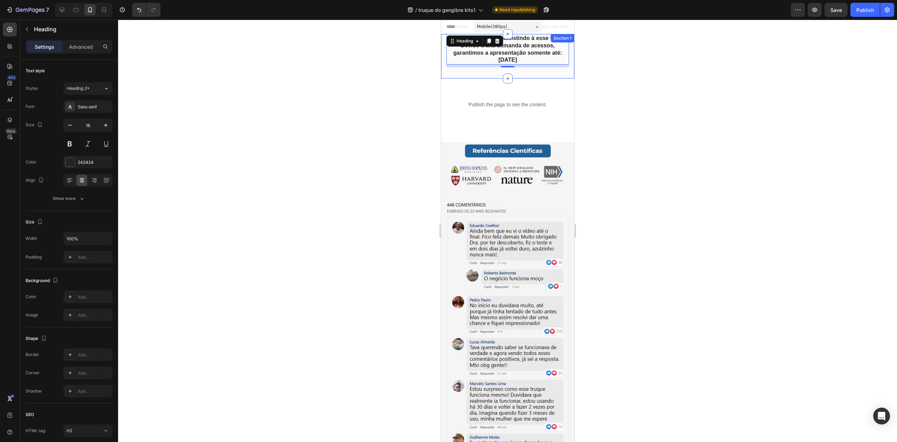
click at [563, 65] on div "3704 Pessoas estão assistindo à esse vídeo. Devido a alta demanda de acessos, g…" at bounding box center [507, 56] width 133 height 45
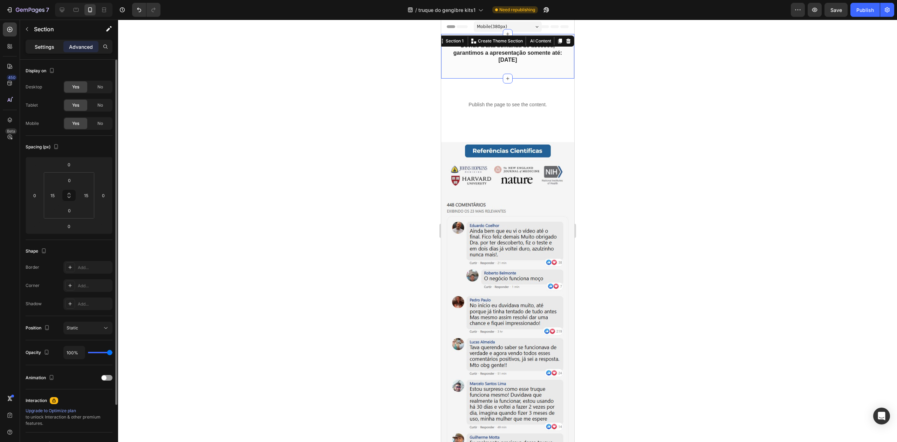
click at [46, 48] on p "Settings" at bounding box center [45, 46] width 20 height 7
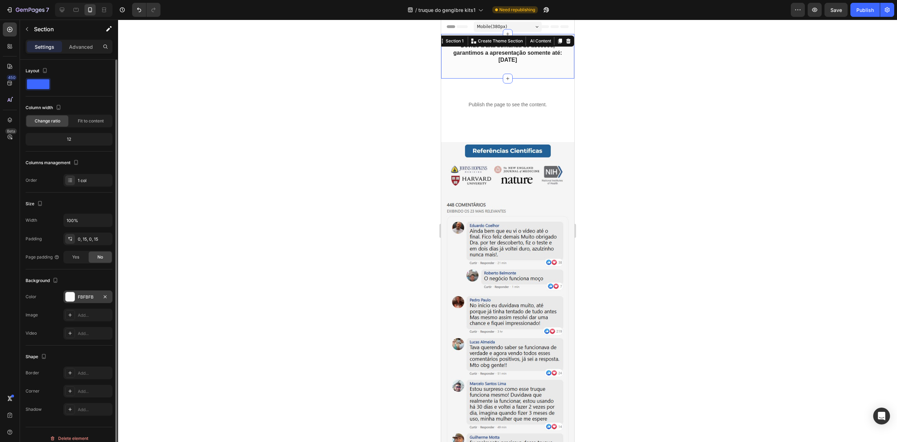
click at [75, 296] on div at bounding box center [70, 297] width 10 height 10
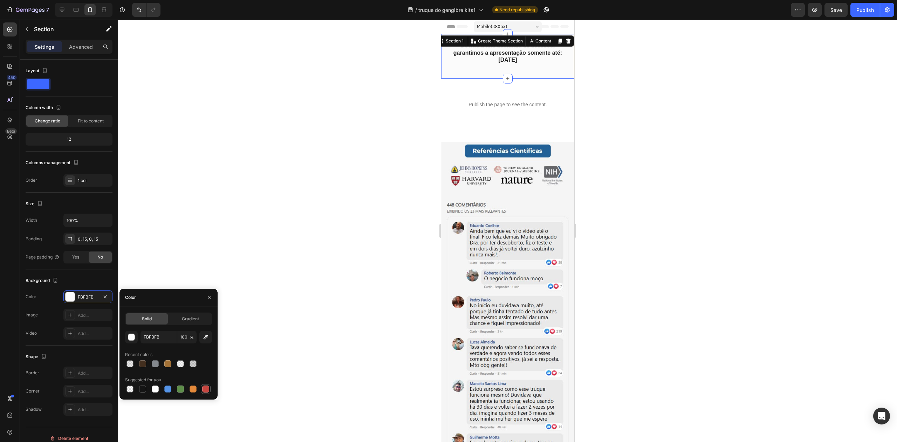
click at [206, 385] on div at bounding box center [205, 388] width 7 height 7
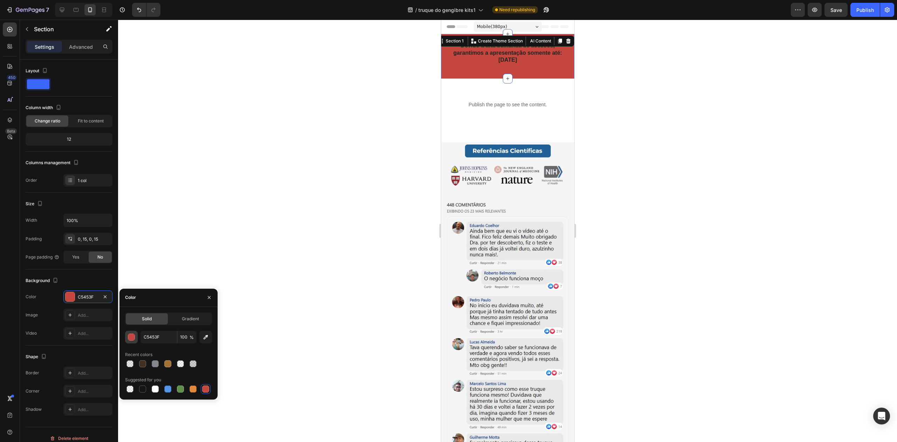
click at [137, 335] on button "button" at bounding box center [131, 336] width 13 height 13
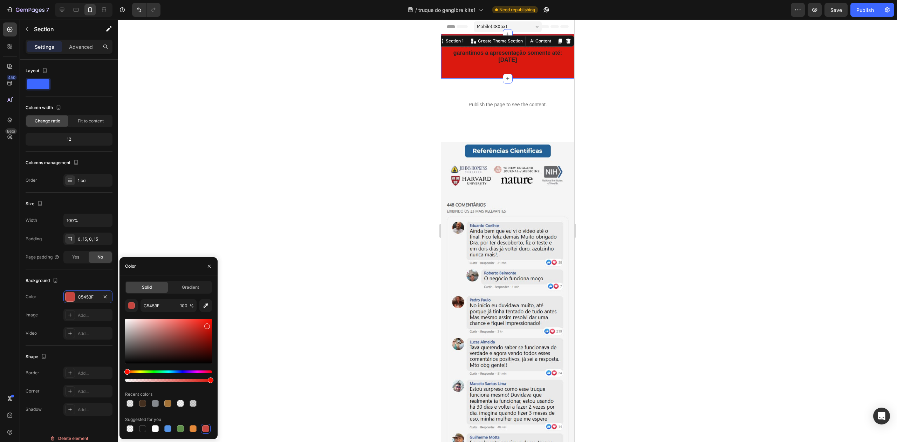
drag, startPoint x: 195, startPoint y: 325, endPoint x: 207, endPoint y: 324, distance: 11.6
click at [207, 324] on div at bounding box center [168, 341] width 87 height 45
drag, startPoint x: 208, startPoint y: 324, endPoint x: 208, endPoint y: 320, distance: 4.9
click at [208, 323] on div at bounding box center [209, 326] width 6 height 6
drag, startPoint x: 208, startPoint y: 321, endPoint x: 212, endPoint y: 323, distance: 3.9
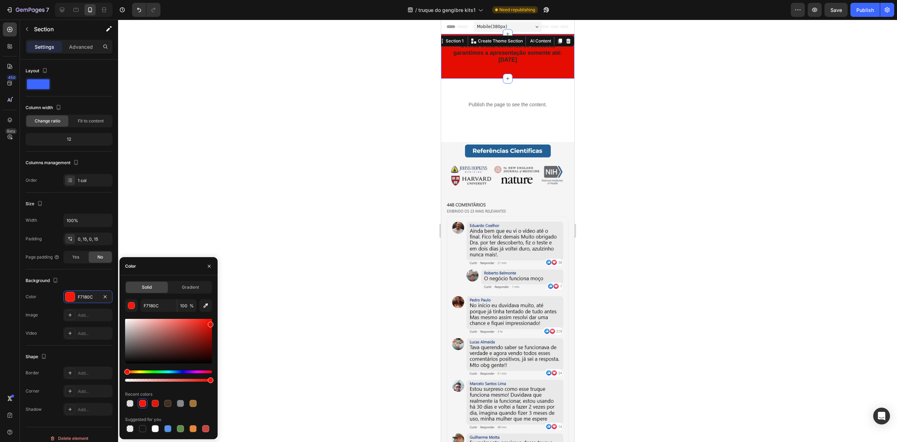
click at [212, 323] on div at bounding box center [211, 324] width 6 height 6
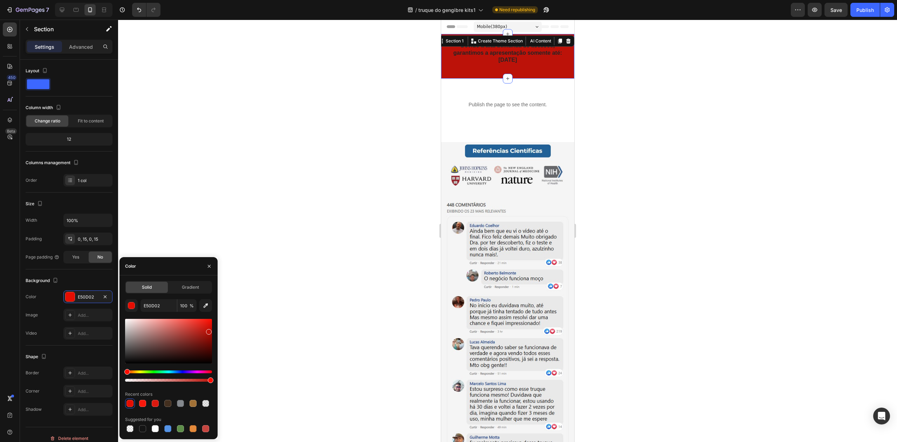
drag, startPoint x: 209, startPoint y: 324, endPoint x: 208, endPoint y: 331, distance: 7.0
click at [208, 331] on div at bounding box center [209, 332] width 6 height 6
type input "C41107"
drag, startPoint x: 207, startPoint y: 331, endPoint x: 209, endPoint y: 327, distance: 4.2
click at [209, 327] on div at bounding box center [210, 330] width 6 height 6
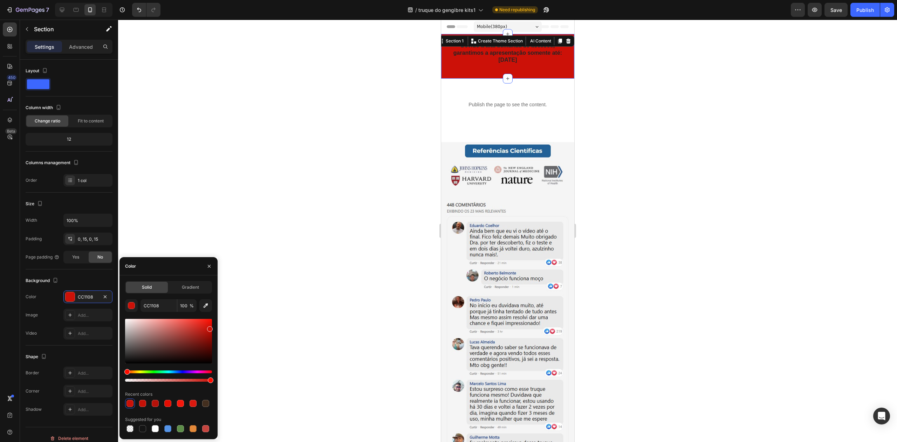
click at [212, 333] on div "Solid Gradient CC1108 100 % Recent colors Suggested for you" at bounding box center [168, 357] width 98 height 152
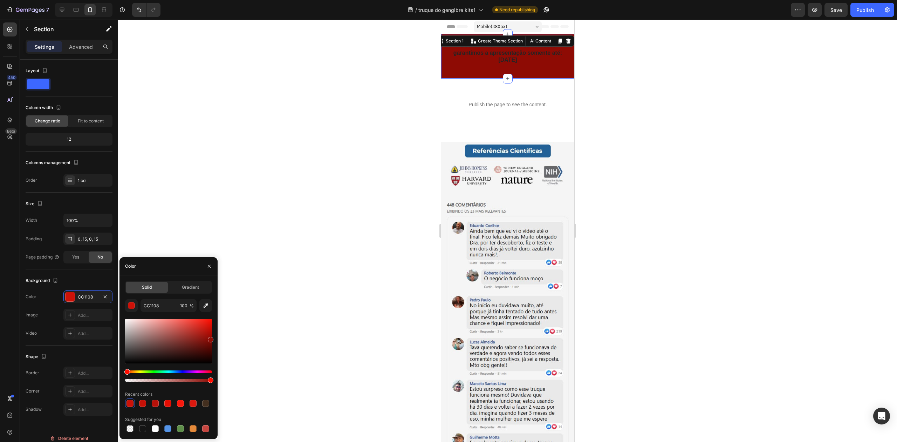
click at [211, 338] on div at bounding box center [168, 341] width 87 height 45
drag, startPoint x: 208, startPoint y: 338, endPoint x: 210, endPoint y: 331, distance: 7.0
click at [214, 330] on div "Solid Gradient CC1108 100 % Recent colors Suggested for you" at bounding box center [168, 357] width 98 height 152
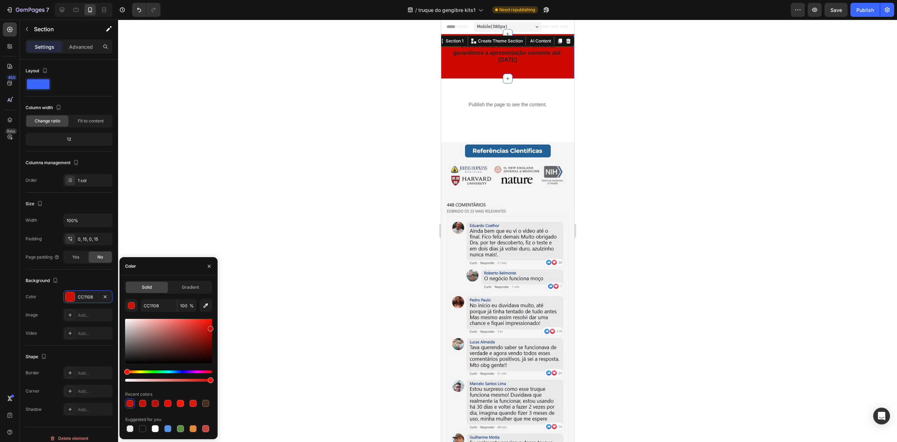
type input "CE0A00"
drag, startPoint x: 209, startPoint y: 329, endPoint x: 214, endPoint y: 327, distance: 5.2
click at [214, 327] on div "Solid Gradient CE0A00 100 % Recent colors Suggested for you" at bounding box center [168, 357] width 98 height 152
click at [504, 51] on h2 "3704 Pessoas estão assistindo à esse vídeo. Devido a alta demanda de acessos, g…" at bounding box center [507, 49] width 123 height 30
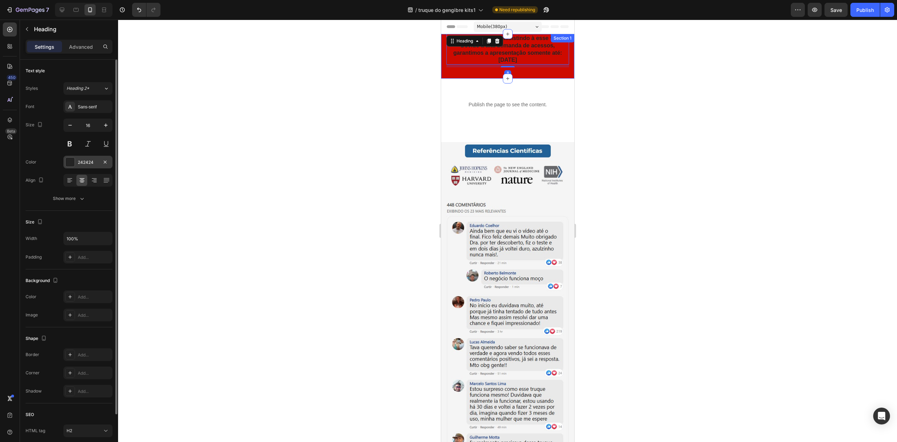
click at [73, 162] on div at bounding box center [70, 161] width 9 height 9
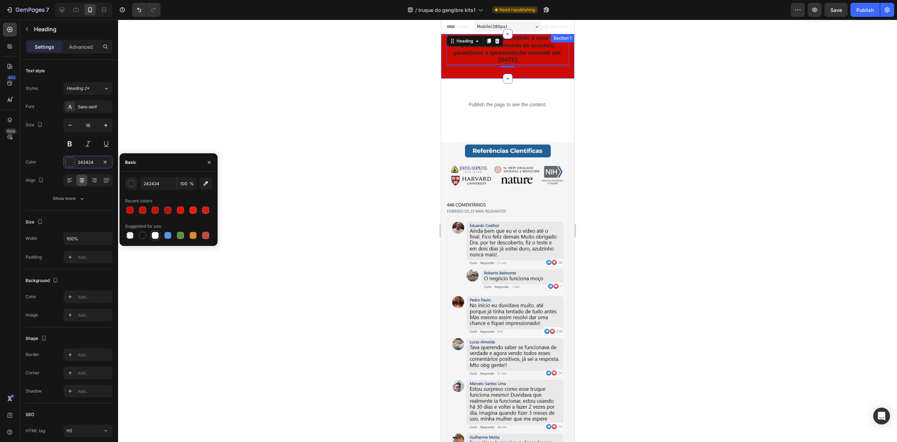
click at [152, 235] on div at bounding box center [155, 235] width 7 height 7
type input "FFFFFF"
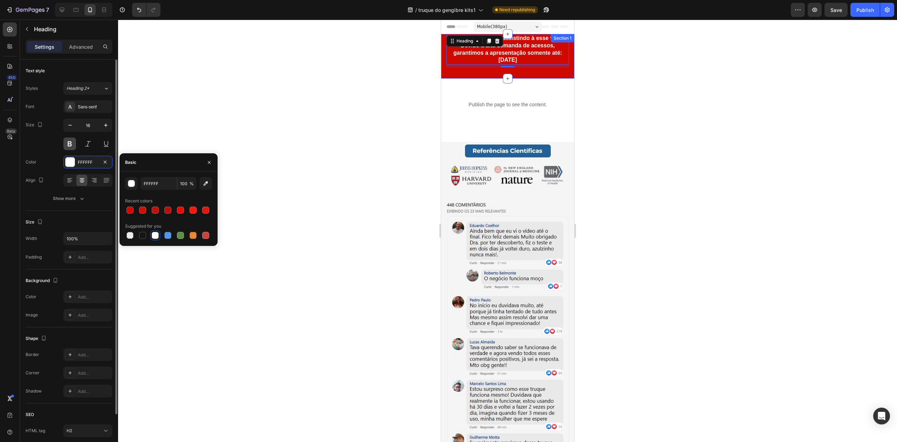
click at [71, 143] on button at bounding box center [69, 143] width 13 height 13
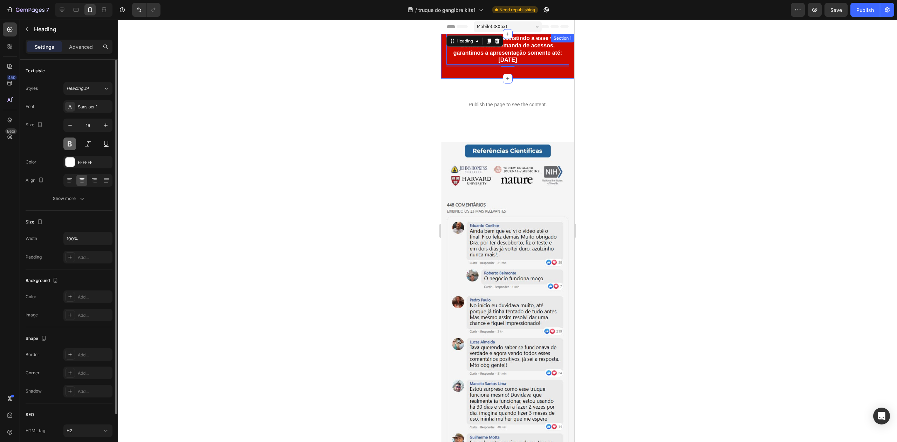
click at [71, 143] on button at bounding box center [69, 143] width 13 height 13
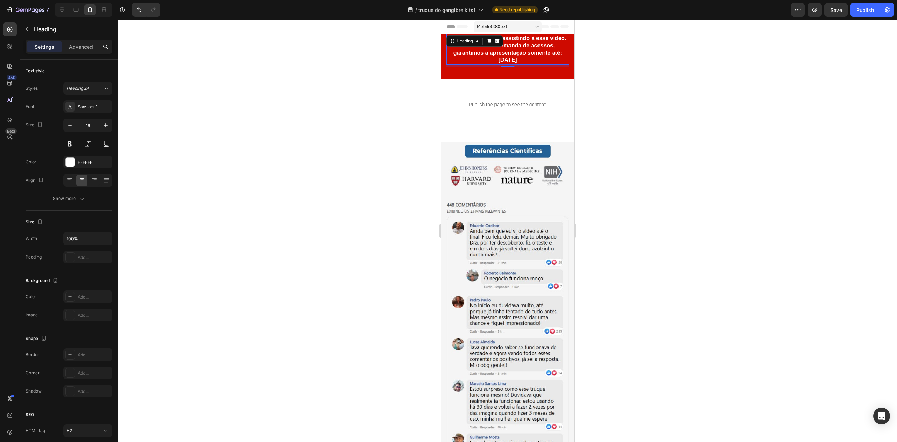
click at [501, 57] on h2 "3704 Pessoas estão assistindo à esse vídeo. Devido a alta demanda de acessos, g…" at bounding box center [507, 49] width 123 height 30
click at [465, 38] on p "3704 Pessoas estão assistindo à esse vídeo. Devido a alta demanda de acessos, g…" at bounding box center [507, 49] width 121 height 29
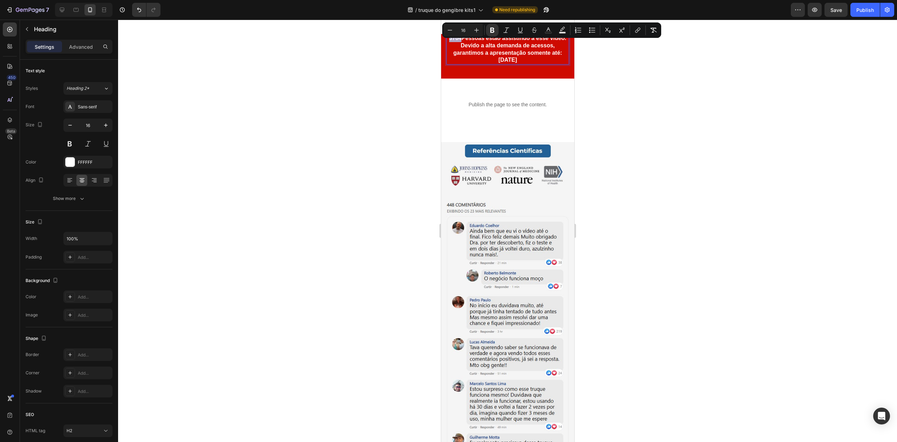
drag, startPoint x: 464, startPoint y: 38, endPoint x: 453, endPoint y: 38, distance: 10.5
click at [453, 38] on p "3704 Pessoas estão assistindo à esse vídeo. Devido a alta demanda de acessos, g…" at bounding box center [507, 49] width 121 height 29
click at [458, 40] on strong "3704" at bounding box center [455, 38] width 13 height 6
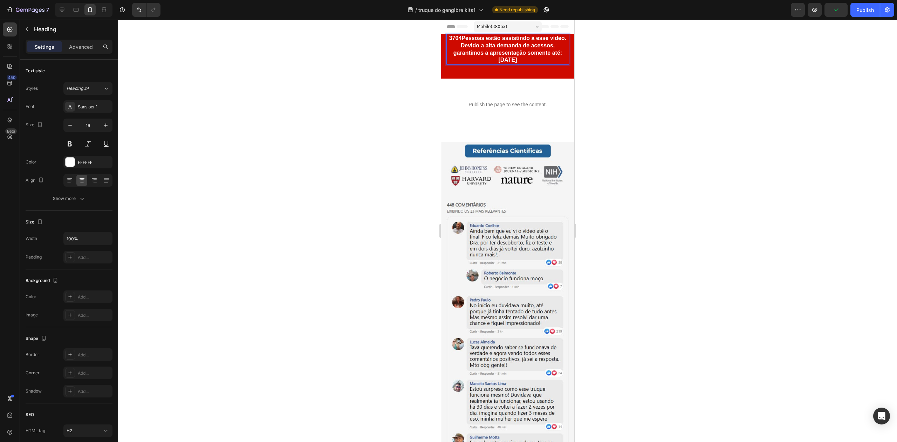
click at [456, 39] on strong "3704" at bounding box center [455, 38] width 13 height 6
click at [460, 40] on strong "704" at bounding box center [454, 38] width 9 height 6
drag, startPoint x: 464, startPoint y: 40, endPoint x: 455, endPoint y: 39, distance: 9.1
click at [455, 39] on p "704 Pessoas estão assistindo à esse vídeo. Devido a alta demanda de acessos, ga…" at bounding box center [507, 49] width 121 height 29
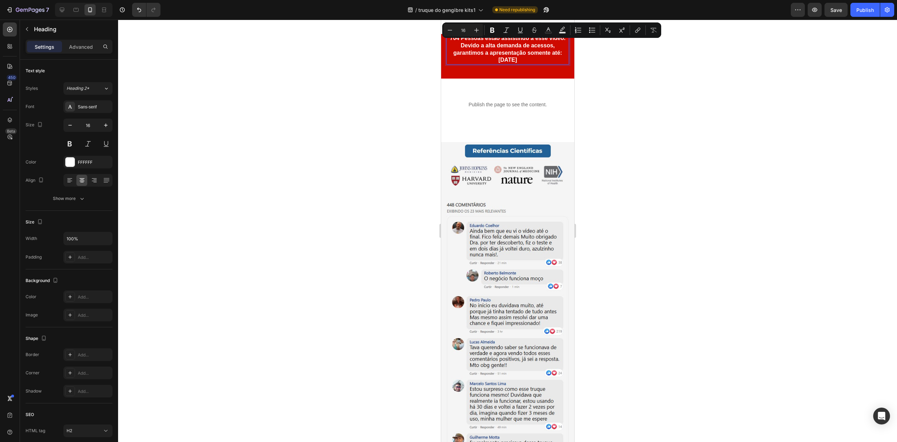
click at [477, 42] on p "704 Pessoas estão assistindo à esse vídeo. Devido a alta demanda de acessos, ga…" at bounding box center [507, 49] width 121 height 29
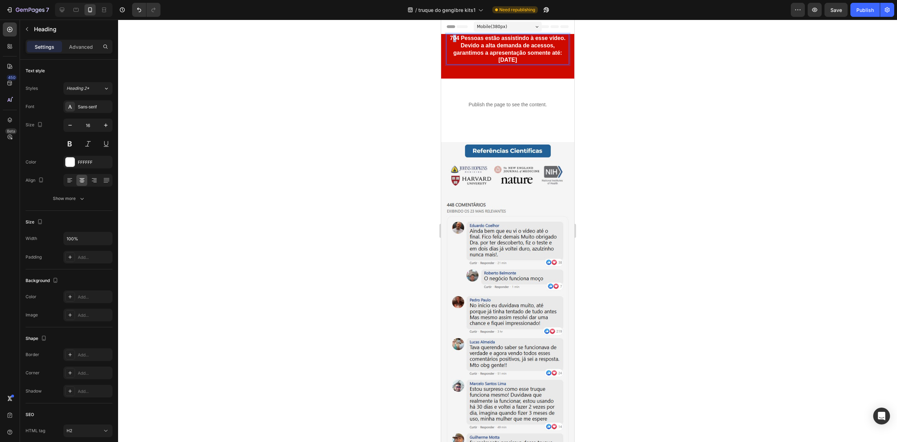
click at [458, 37] on p "704 Pessoas estão assistindo à esse vídeo. Devido a alta demanda de acessos, ga…" at bounding box center [507, 49] width 121 height 29
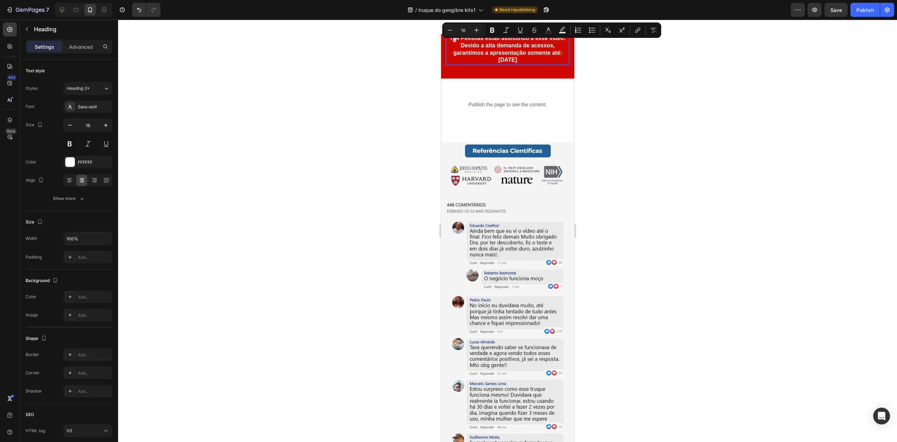
click at [457, 39] on p "704 Pessoas estão assistindo à esse vídeo. Devido a alta demanda de acessos, ga…" at bounding box center [507, 49] width 121 height 29
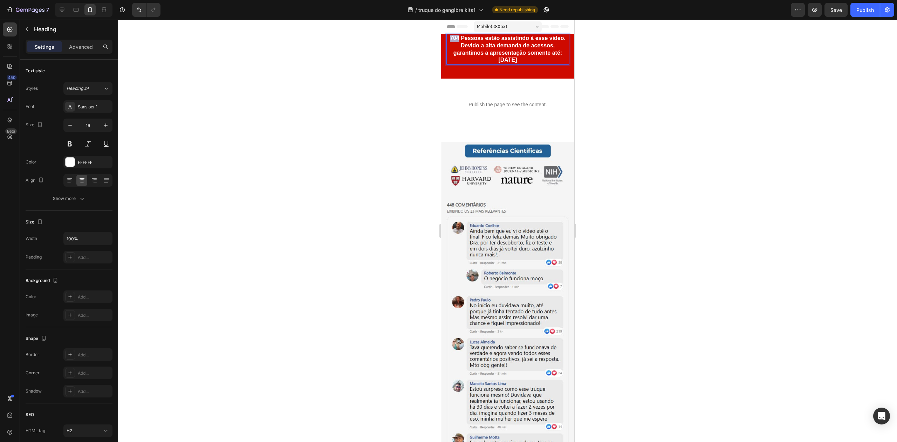
drag, startPoint x: 465, startPoint y: 37, endPoint x: 455, endPoint y: 36, distance: 9.5
click at [455, 36] on p "704 Pessoas estão assistindo à esse vídeo. Devido a alta demanda de acessos, ga…" at bounding box center [507, 49] width 121 height 29
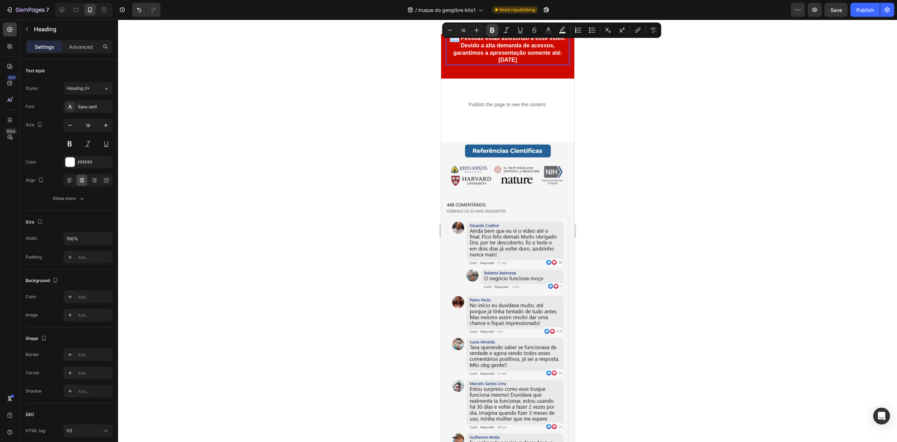
click at [494, 29] on icon "Editor contextual toolbar" at bounding box center [492, 30] width 7 height 7
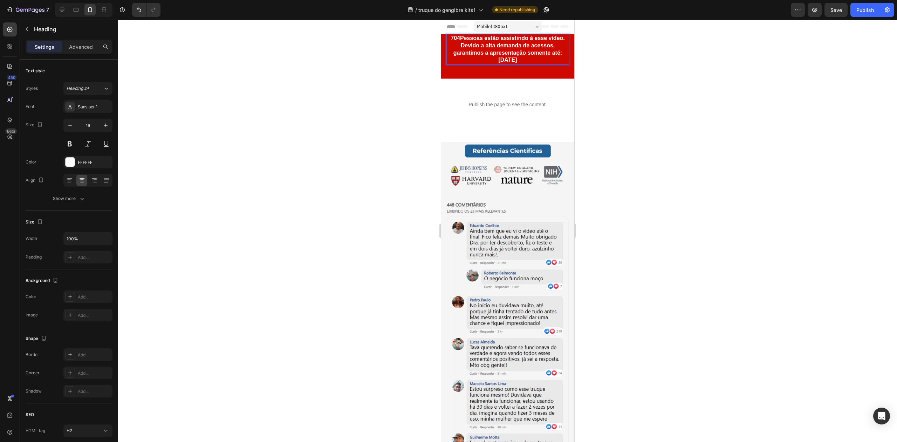
click at [468, 42] on p "704 Pessoas estão assistindo à esse vídeo. Devido a alta demanda de acessos, ga…" at bounding box center [507, 49] width 121 height 29
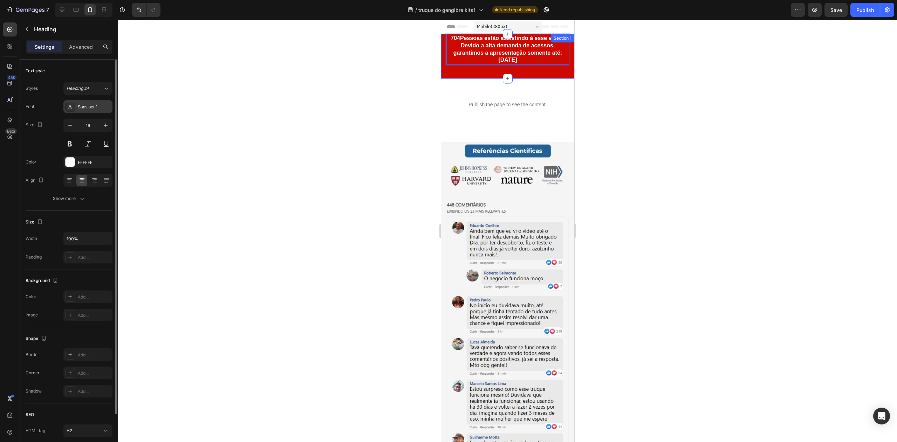
click at [93, 108] on div "Sans-serif" at bounding box center [94, 107] width 33 height 6
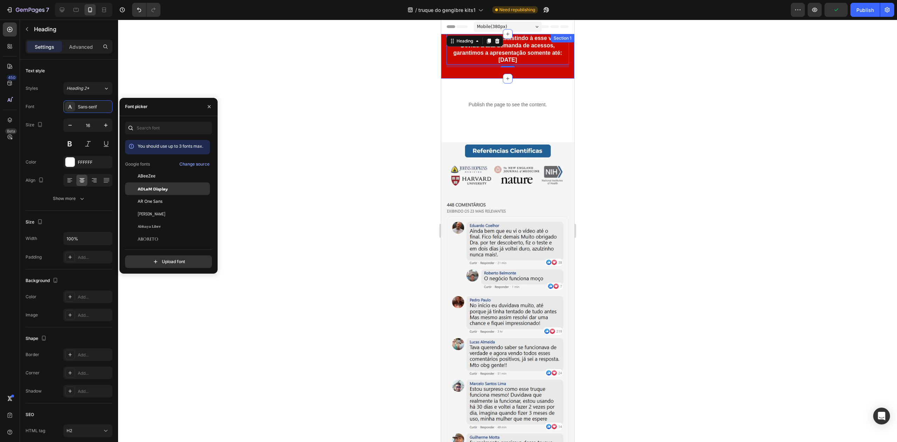
click at [187, 188] on div "ADLaM Display" at bounding box center [173, 188] width 71 height 6
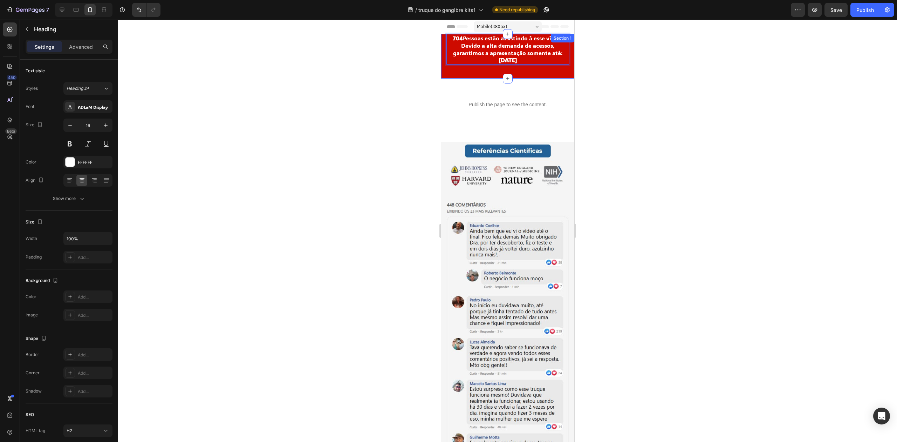
click at [523, 76] on div "704 Pessoas estão assistindo à esse vídeo. Devido a alta demanda de acessos, ga…" at bounding box center [507, 56] width 123 height 45
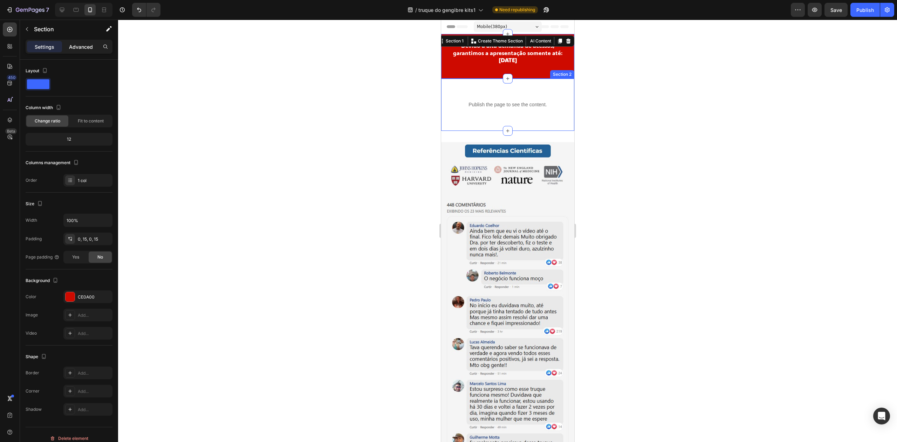
click at [78, 48] on p "Advanced" at bounding box center [81, 46] width 24 height 7
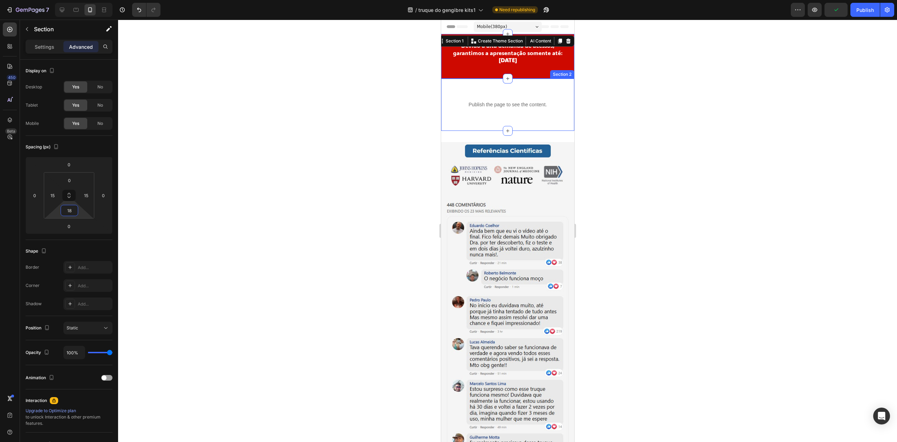
type input "0"
drag, startPoint x: 82, startPoint y: 209, endPoint x: 83, endPoint y: 220, distance: 11.6
click at [83, 0] on html "7 Version history / truque do gengibre kits1 Need republishing Preview Save Pub…" at bounding box center [448, 0] width 897 height 0
click at [521, 62] on p "⁠⁠⁠⁠⁠⁠⁠ 704 Pessoas estão assistindo à esse vídeo. Devido a alta demanda de ace…" at bounding box center [507, 49] width 121 height 29
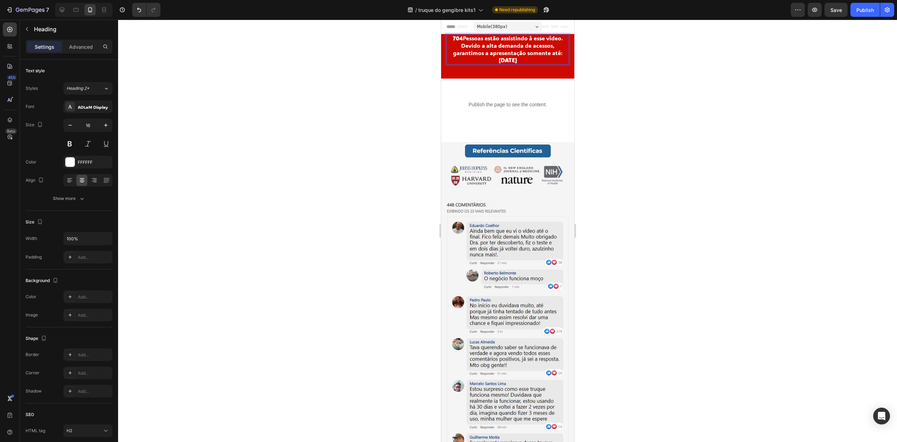
click at [528, 61] on p "704 Pessoas estão assistindo à esse vídeo. Devido a alta demanda de acessos, ga…" at bounding box center [507, 49] width 121 height 29
click at [513, 67] on div "704 Pessoas estão assistindo à esse vídeo. Devido a alta demanda de acessos, ga…" at bounding box center [507, 50] width 123 height 33
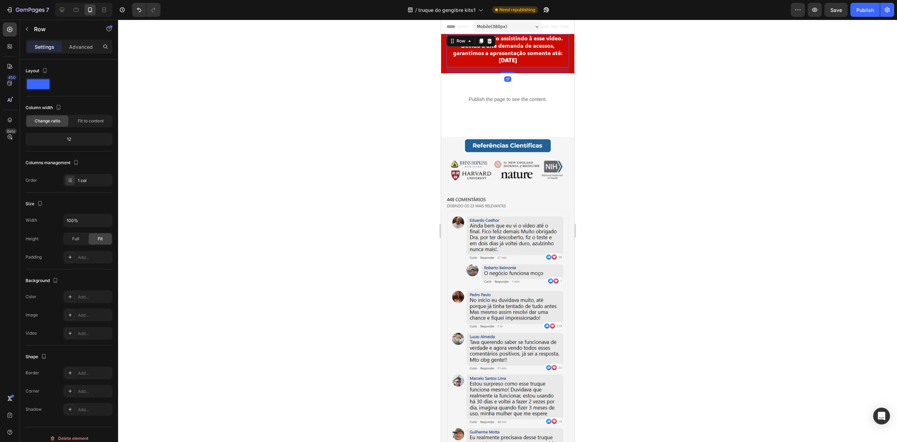
drag, startPoint x: 508, startPoint y: 77, endPoint x: 512, endPoint y: 72, distance: 6.3
click at [512, 67] on div "17" at bounding box center [507, 67] width 123 height 0
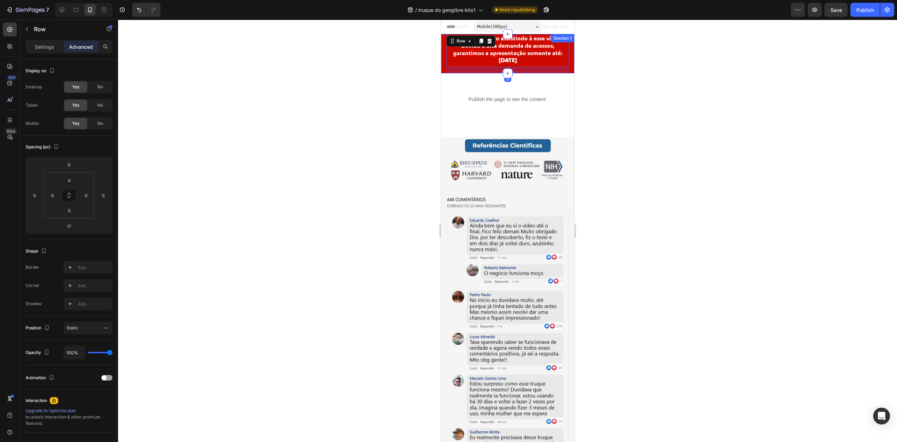
click at [446, 55] on h2 "⁠⁠⁠⁠⁠⁠⁠ 704 Pessoas estão assistindo à esse vídeo. Devido a alta demanda de ace…" at bounding box center [507, 49] width 123 height 30
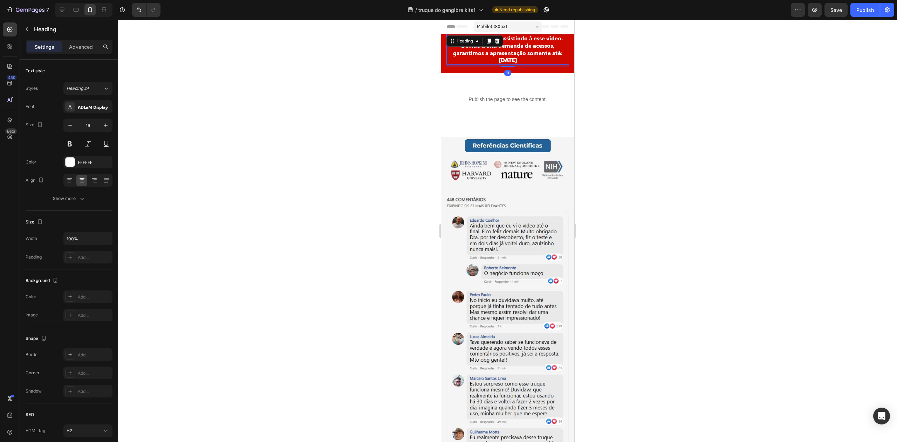
click at [419, 56] on div at bounding box center [507, 231] width 779 height 422
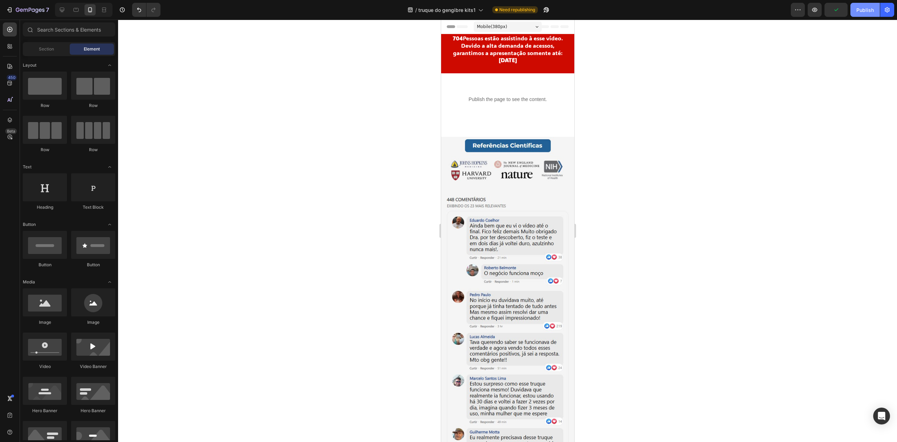
click at [863, 8] on div "Publish" at bounding box center [865, 9] width 18 height 7
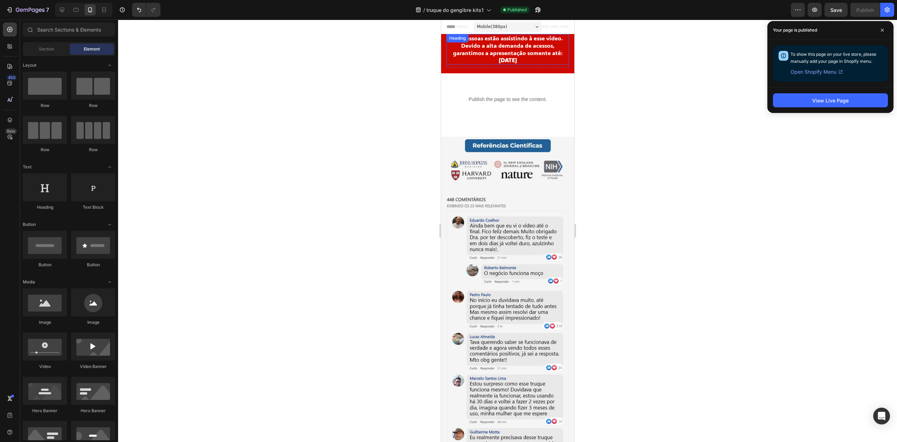
click at [546, 48] on p "⁠⁠⁠⁠⁠⁠⁠ 704 Pessoas estão assistindo à esse vídeo. Devido a alta demanda de ace…" at bounding box center [507, 49] width 121 height 29
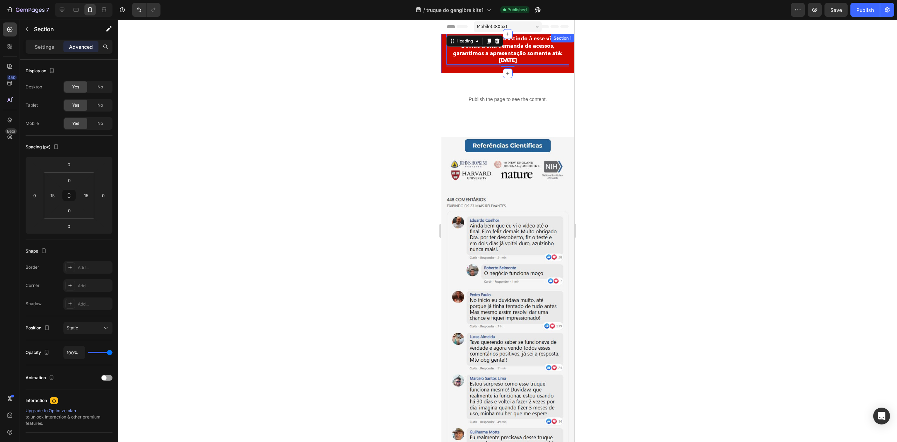
click at [561, 69] on div "⁠⁠⁠⁠⁠⁠⁠ 704 Pessoas estão assistindo à esse vídeo. Devido a alta demanda de ace…" at bounding box center [507, 53] width 123 height 39
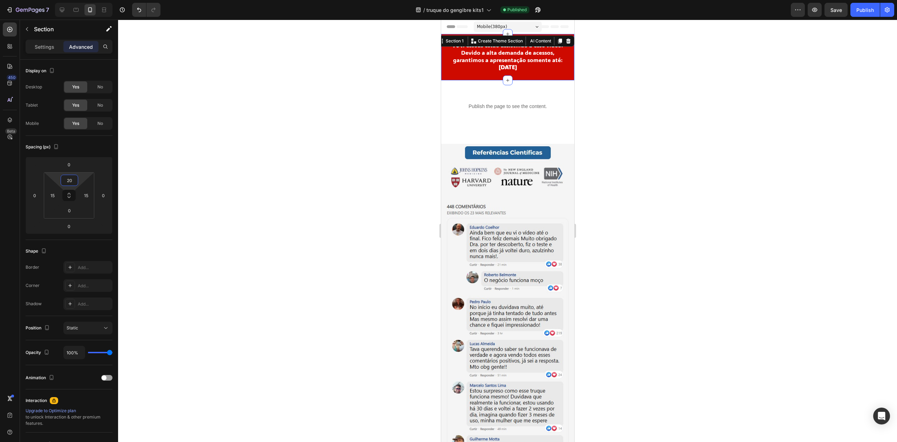
type input "22"
drag, startPoint x: 84, startPoint y: 179, endPoint x: 84, endPoint y: 174, distance: 5.3
click at [84, 0] on html "7 Version history / truque do gengibre kits1 Published Preview Save Publish 450…" at bounding box center [448, 0] width 897 height 0
click at [538, 79] on div "⁠⁠⁠⁠⁠⁠⁠ 704 Pessoas estão assistindo à esse vídeo. Devido a alta demanda de ace…" at bounding box center [507, 61] width 123 height 39
click at [557, 69] on p "⁠⁠⁠⁠⁠⁠⁠ 704 Pessoas estão assistindo à esse vídeo. Devido a alta demanda de ace…" at bounding box center [507, 56] width 121 height 29
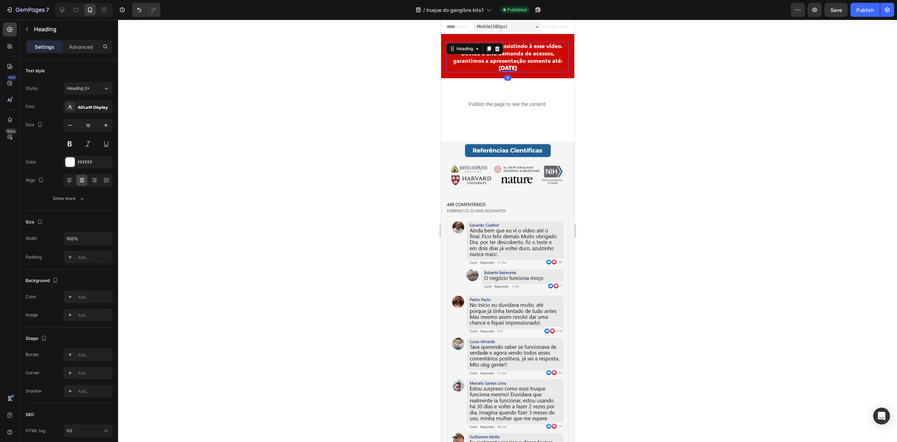
drag, startPoint x: 505, startPoint y: 74, endPoint x: 509, endPoint y: 63, distance: 11.3
click at [509, 63] on div "⁠⁠⁠⁠⁠⁠⁠ 704 Pessoas estão assistindo à esse vídeo. Devido a alta demanda de ace…" at bounding box center [507, 57] width 123 height 30
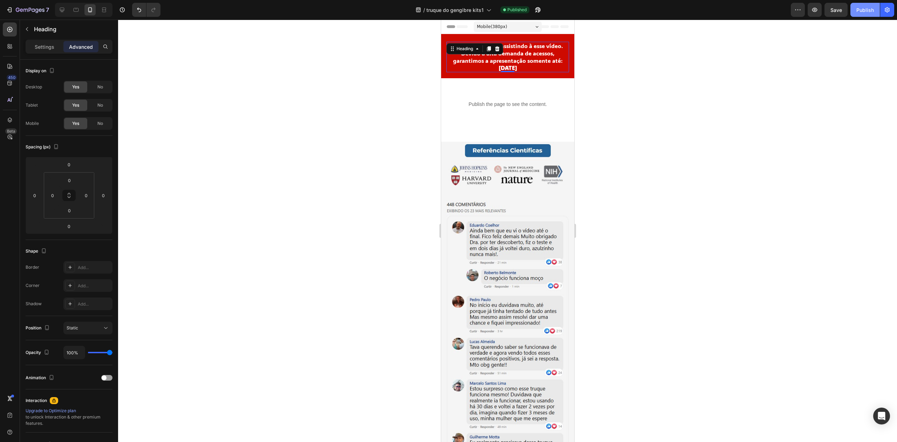
click at [866, 13] on div "Publish" at bounding box center [865, 9] width 18 height 7
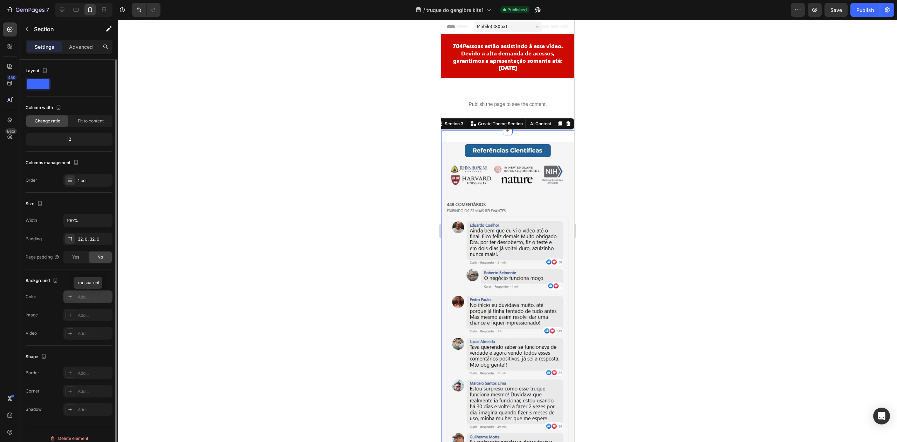
click at [93, 297] on div "Add..." at bounding box center [94, 297] width 33 height 6
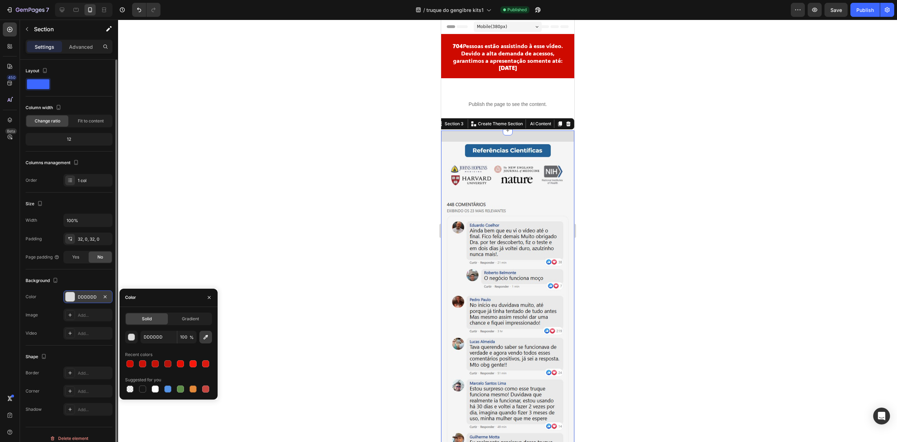
click at [203, 334] on icon "button" at bounding box center [205, 336] width 7 height 7
type input "F4F4F4"
click at [156, 334] on input "F4F4F4" at bounding box center [159, 336] width 36 height 13
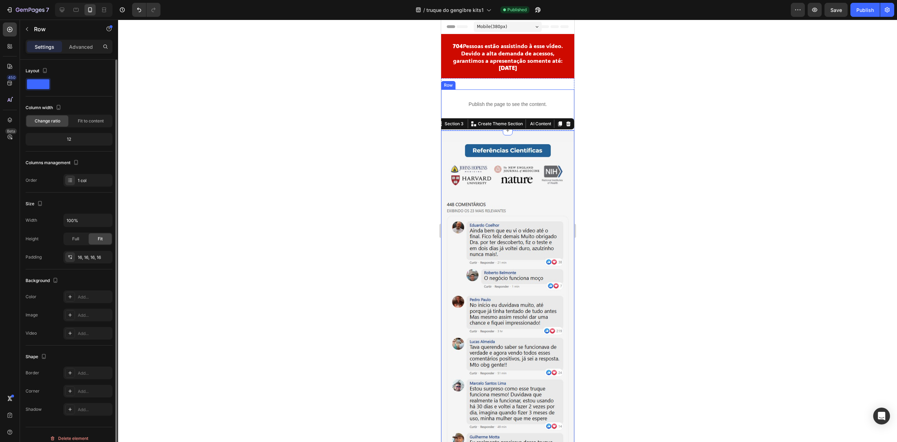
click at [559, 89] on div "Publish the page to see the content. Custom Code Row" at bounding box center [507, 104] width 133 height 30
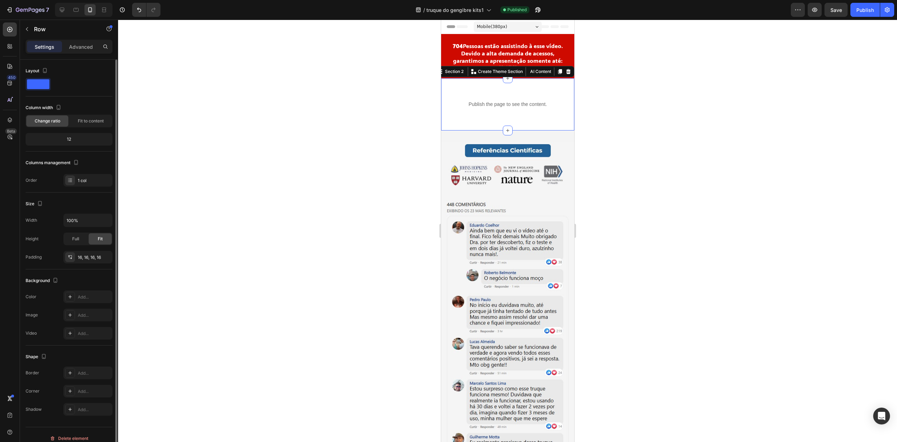
click at [561, 83] on div "Publish the page to see the content. Custom Code Row Section 2 You can create r…" at bounding box center [507, 104] width 133 height 52
click at [93, 296] on div "Add..." at bounding box center [94, 297] width 33 height 6
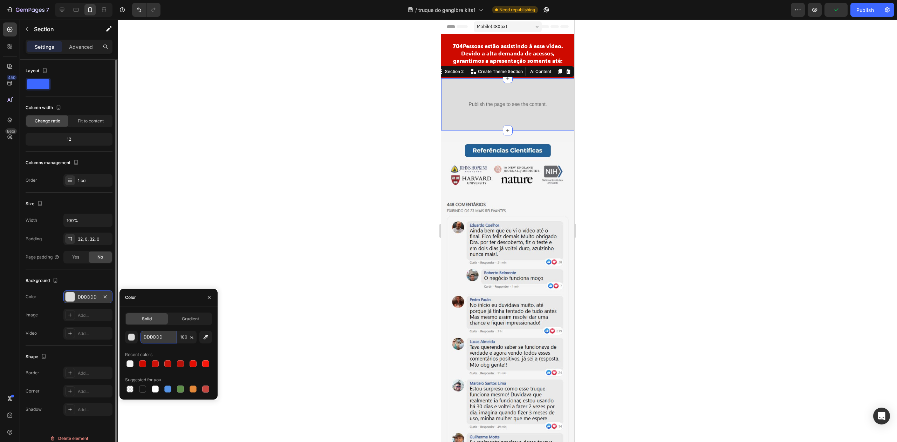
click at [159, 334] on input "DDDDDD" at bounding box center [159, 336] width 36 height 13
paste input "F4F4F4"
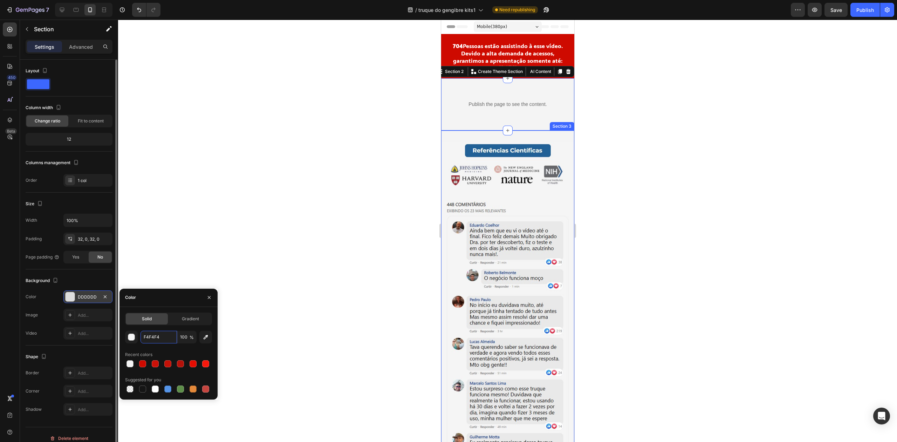
type input "F4F4F4"
click at [516, 41] on div "⁠⁠⁠⁠⁠⁠⁠ 704 Pessoas estão assistindo à esse vídeo. Devido a alta demanda de ace…" at bounding box center [507, 56] width 133 height 44
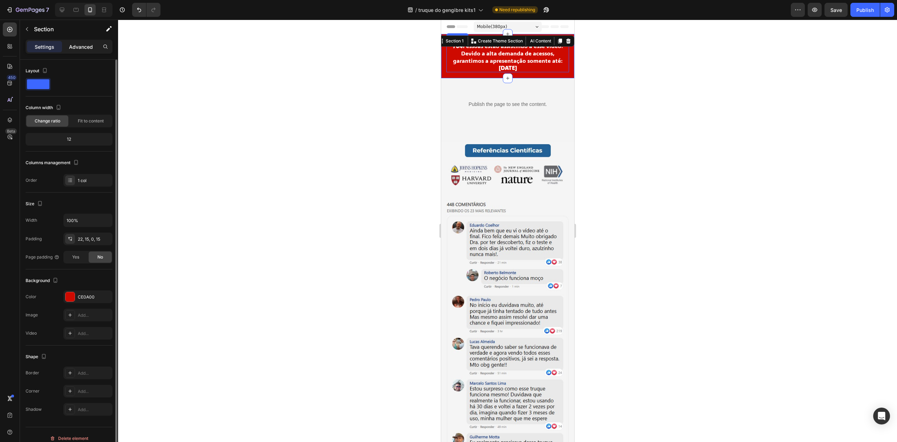
click at [88, 44] on p "Advanced" at bounding box center [81, 46] width 24 height 7
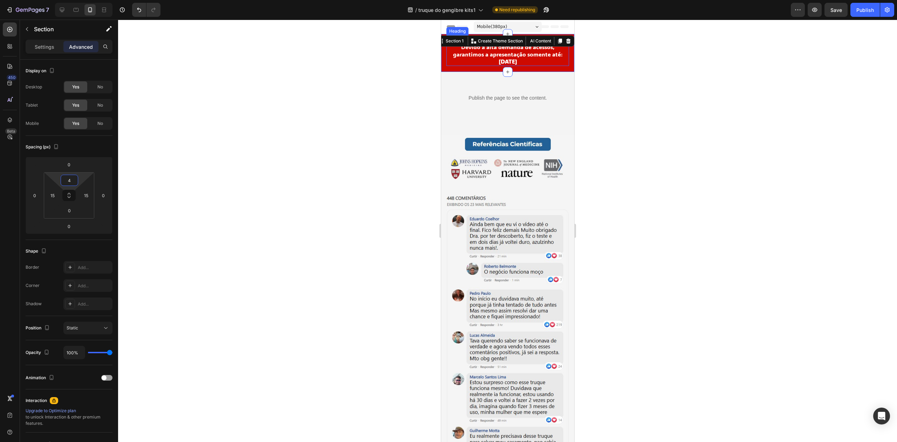
type input "6"
drag, startPoint x: 83, startPoint y: 177, endPoint x: 84, endPoint y: 181, distance: 3.9
click at [84, 0] on html "7 Version history / truque do gengibre kits1 Need republishing Preview Save Pub…" at bounding box center [448, 0] width 897 height 0
click at [871, 6] on div "Publish" at bounding box center [865, 9] width 18 height 7
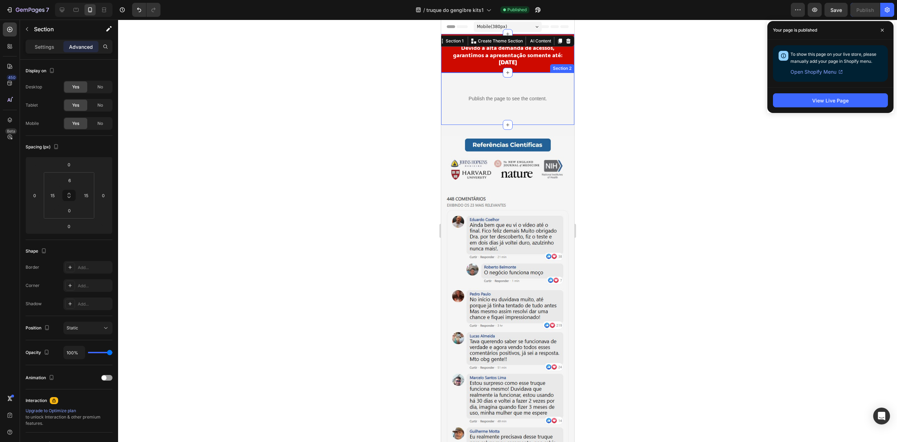
click at [470, 79] on div "Publish the page to see the content. Custom Code Row Section 2" at bounding box center [507, 99] width 133 height 52
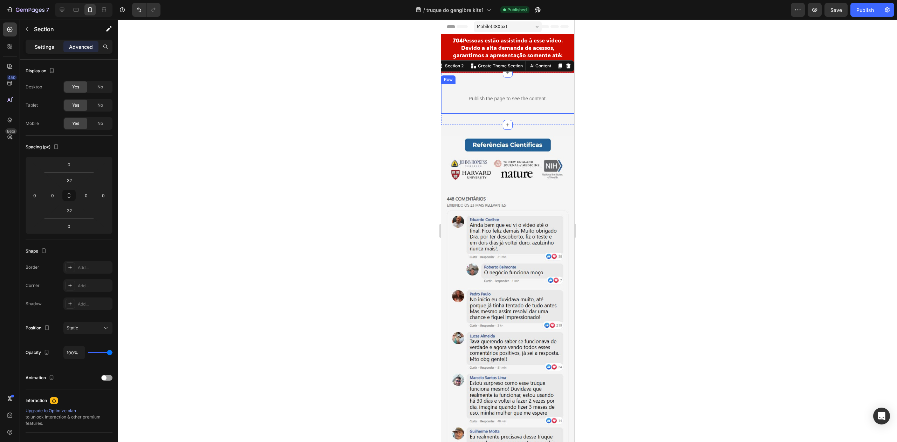
click at [41, 46] on p "Settings" at bounding box center [45, 46] width 20 height 7
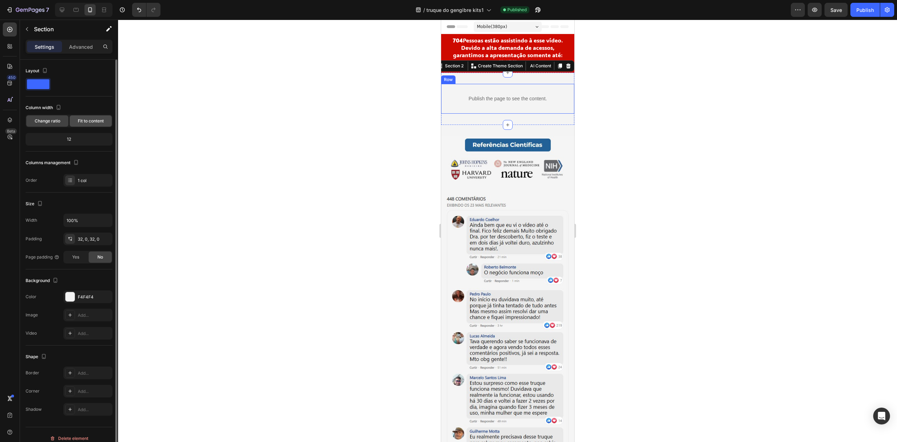
click at [87, 121] on span "Fit to content" at bounding box center [91, 121] width 26 height 6
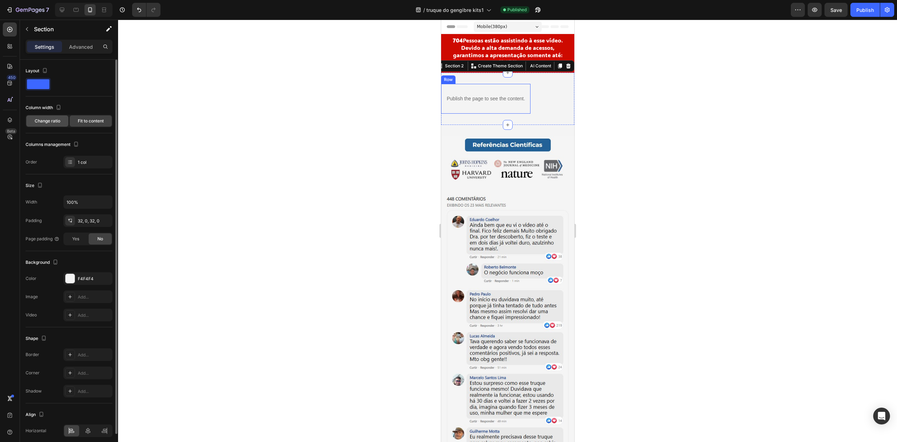
click at [53, 117] on div "Change ratio" at bounding box center [47, 120] width 42 height 11
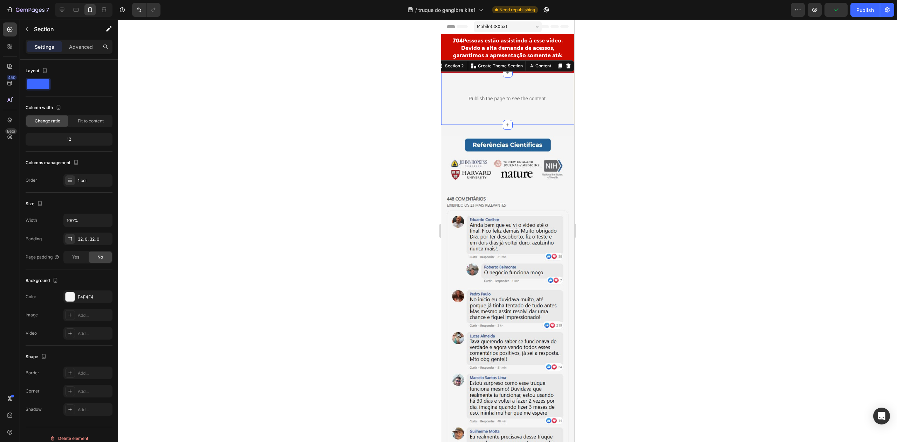
click at [512, 120] on div "Publish the page to see the content. Custom Code Row Section 2 You can create r…" at bounding box center [507, 99] width 133 height 52
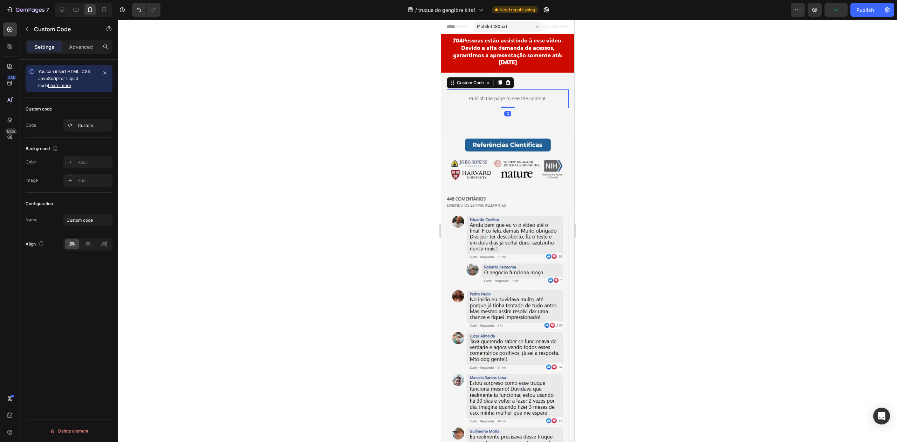
click at [511, 97] on p "Publish the page to see the content." at bounding box center [507, 98] width 122 height 7
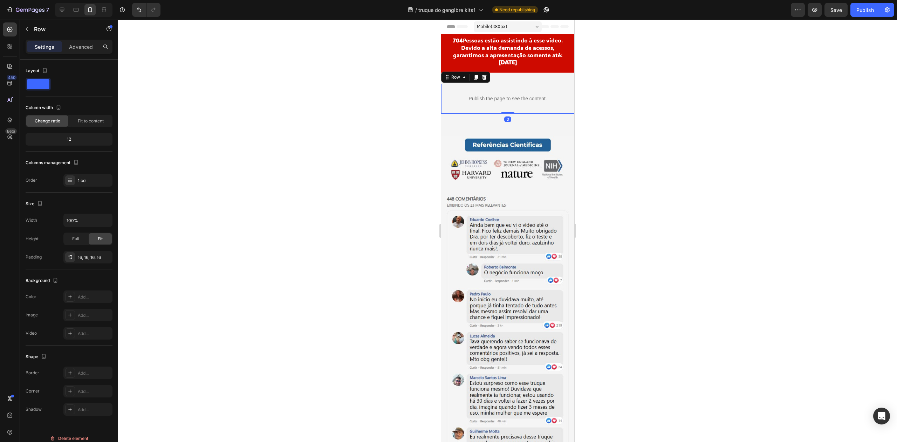
click at [563, 98] on div "Publish the page to see the content. Custom Code Row 0" at bounding box center [507, 99] width 133 height 30
click at [561, 114] on div "Publish the page to see the content. Custom Code Row Section 2 You can create r…" at bounding box center [507, 99] width 133 height 52
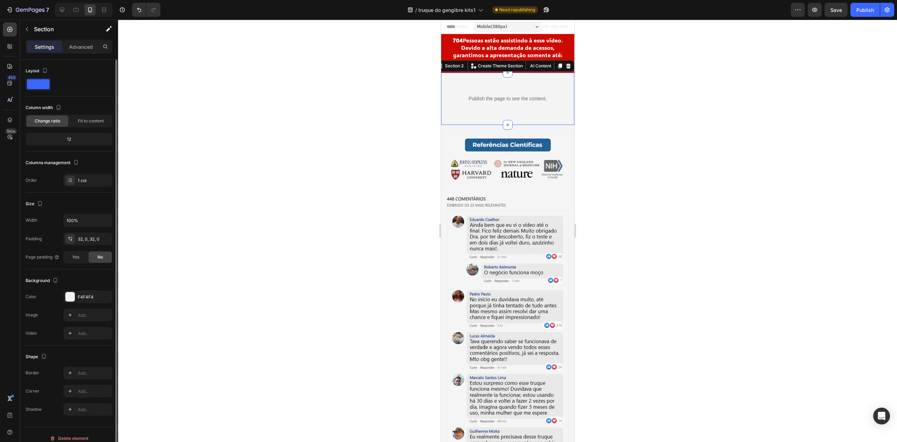
click at [75, 139] on div "12" at bounding box center [69, 139] width 84 height 10
click at [66, 138] on div "12" at bounding box center [69, 139] width 84 height 10
click at [89, 122] on span "Fit to content" at bounding box center [91, 121] width 26 height 6
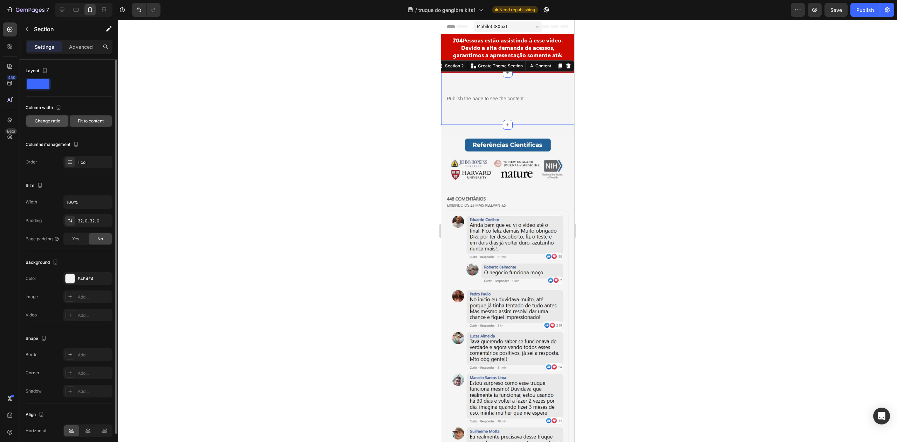
click at [58, 121] on span "Change ratio" at bounding box center [48, 121] width 26 height 6
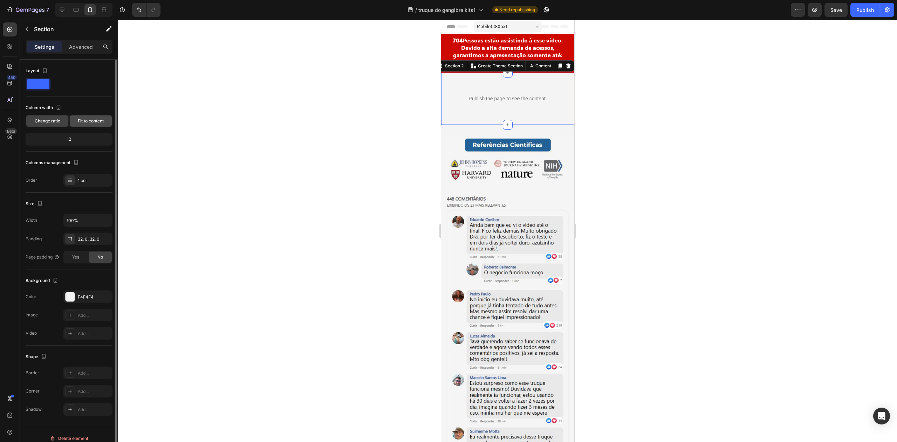
click at [88, 123] on span "Fit to content" at bounding box center [91, 121] width 26 height 6
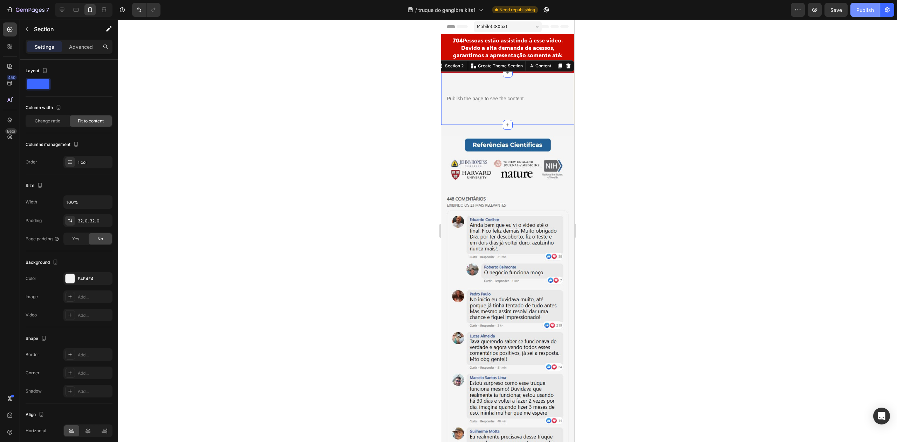
click at [873, 12] on div "Publish" at bounding box center [865, 9] width 18 height 7
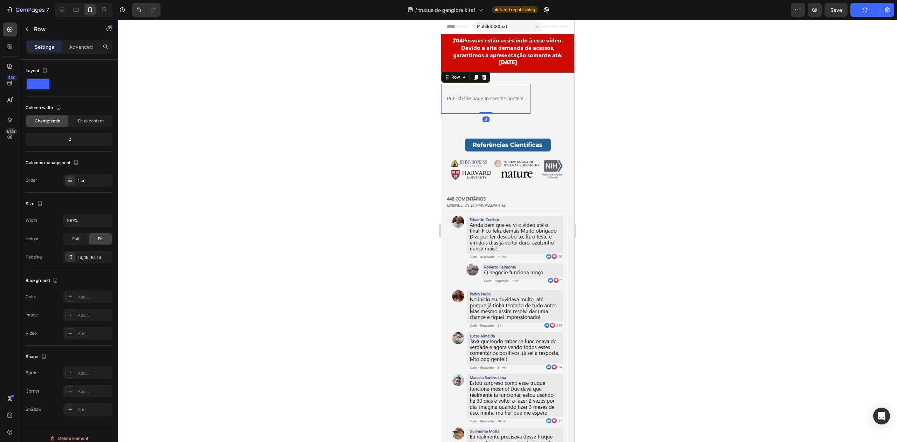
click at [528, 95] on div "Publish the page to see the content. Custom Code Row 0" at bounding box center [485, 99] width 89 height 30
click at [93, 121] on span "Fit to content" at bounding box center [91, 121] width 26 height 6
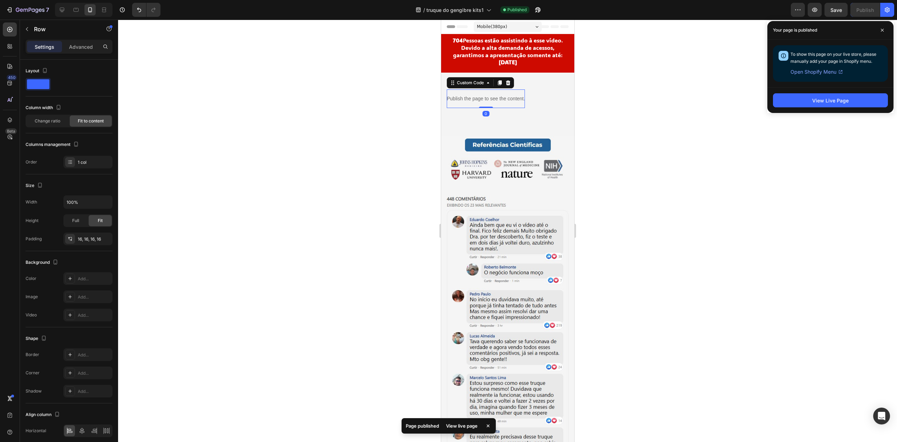
click at [520, 96] on p "Publish the page to see the content." at bounding box center [485, 98] width 78 height 7
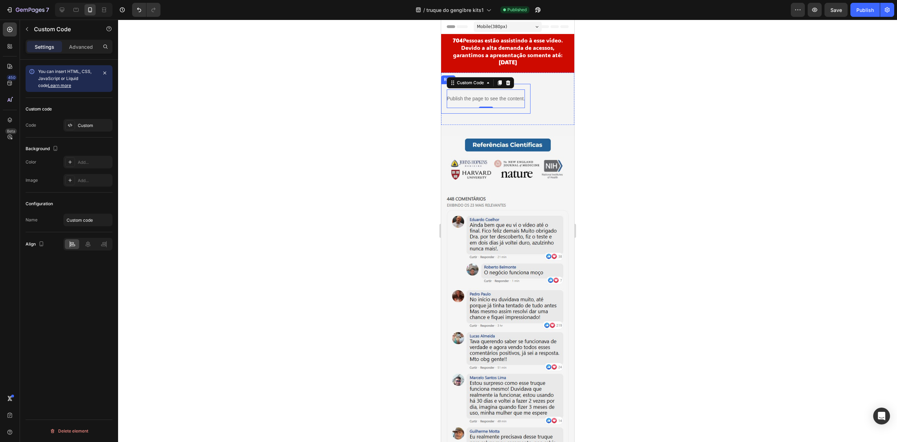
click at [528, 95] on div "Publish the page to see the content. Custom Code 0 Row" at bounding box center [485, 99] width 89 height 30
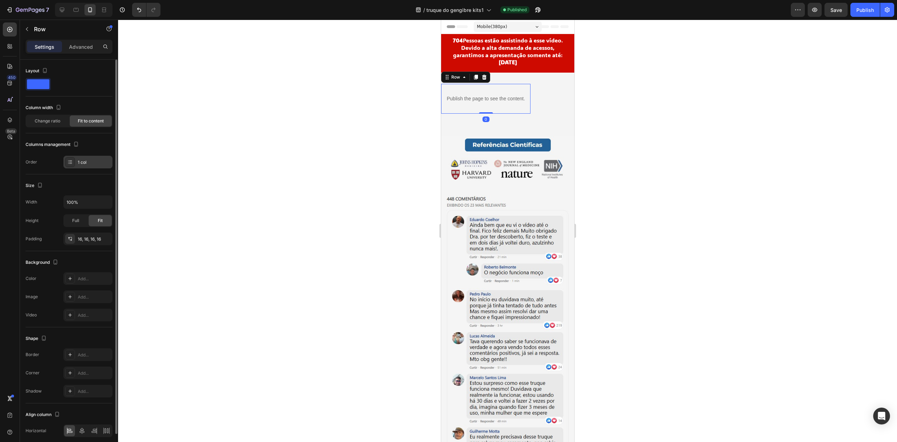
click at [89, 166] on div "1 col" at bounding box center [87, 162] width 49 height 13
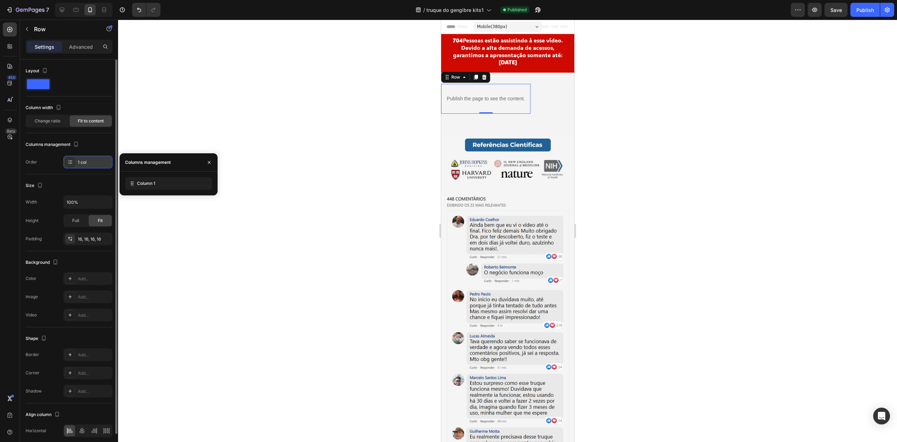
click at [90, 162] on div "1 col" at bounding box center [94, 162] width 33 height 6
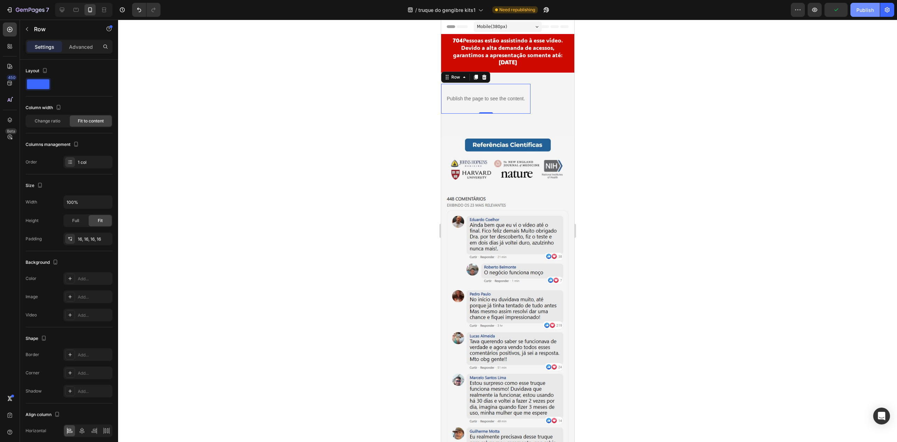
click at [856, 9] on button "Publish" at bounding box center [864, 10] width 29 height 14
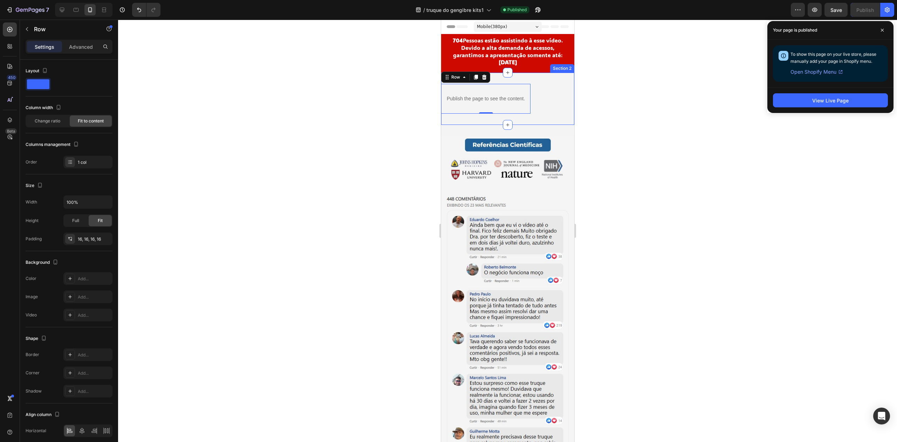
click at [533, 100] on div "Publish the page to see the content. Custom Code Row 0 Section 2" at bounding box center [507, 99] width 133 height 52
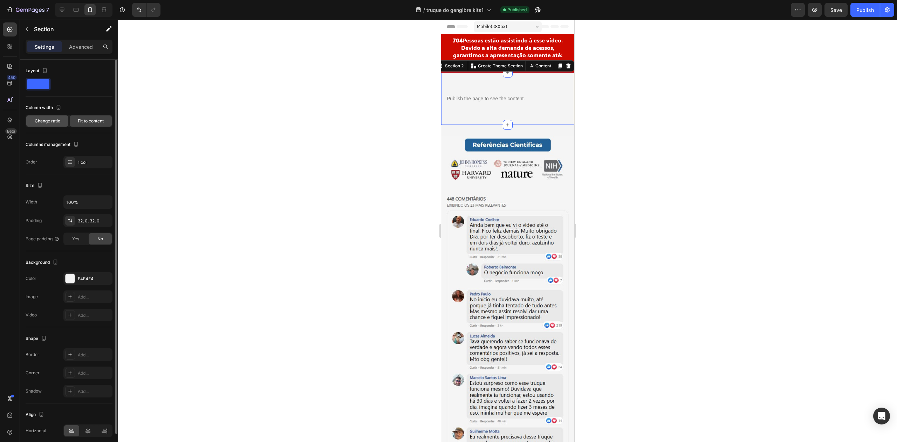
click at [52, 121] on span "Change ratio" at bounding box center [48, 121] width 26 height 6
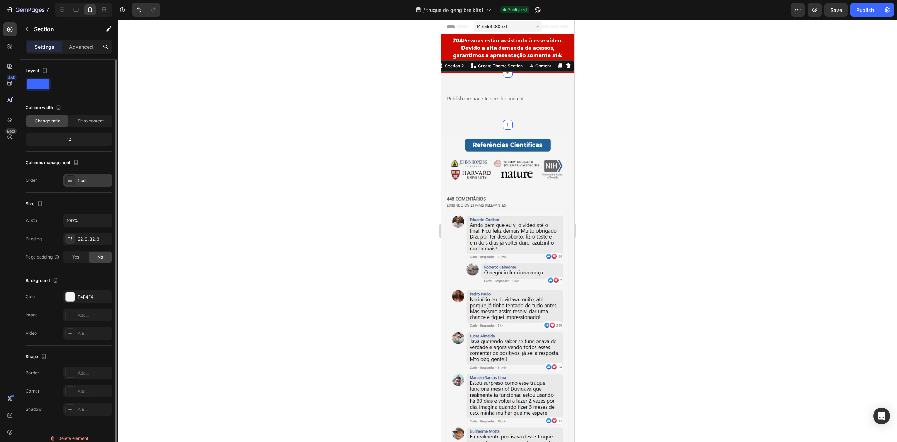
click at [98, 180] on div "1 col" at bounding box center [94, 180] width 33 height 6
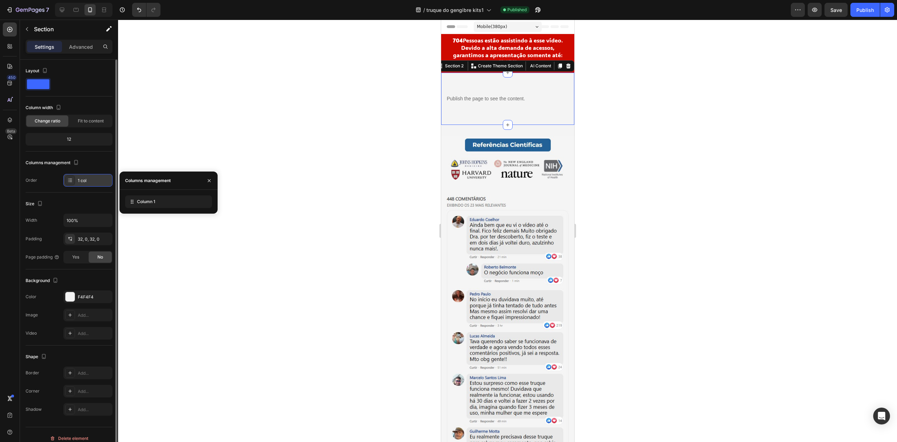
click at [98, 180] on div "1 col" at bounding box center [94, 180] width 33 height 6
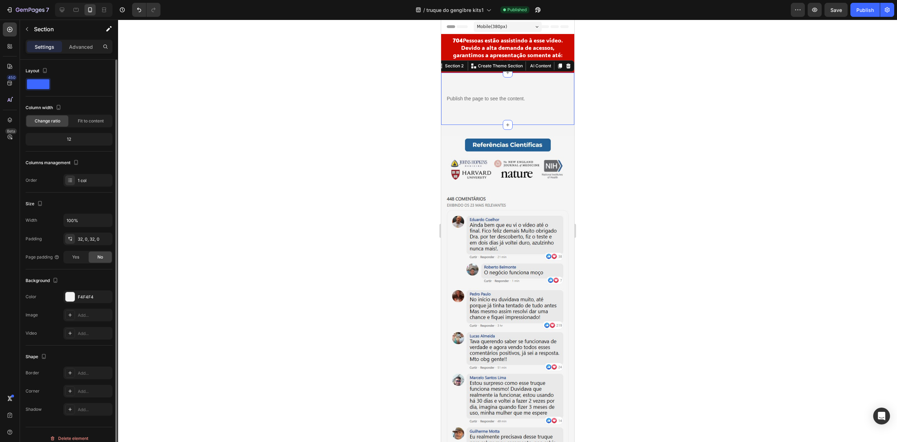
click at [81, 132] on div "Column width Change ratio Fit to content 12" at bounding box center [69, 126] width 87 height 49
click at [67, 139] on div "12" at bounding box center [69, 139] width 84 height 10
click at [70, 139] on div "12" at bounding box center [69, 139] width 84 height 10
click at [78, 43] on p "Advanced" at bounding box center [81, 46] width 24 height 7
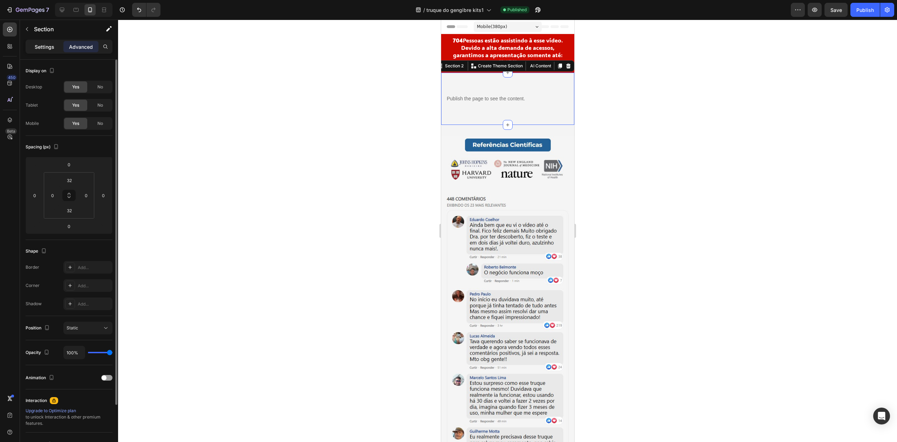
click at [49, 41] on div "Settings" at bounding box center [44, 46] width 35 height 11
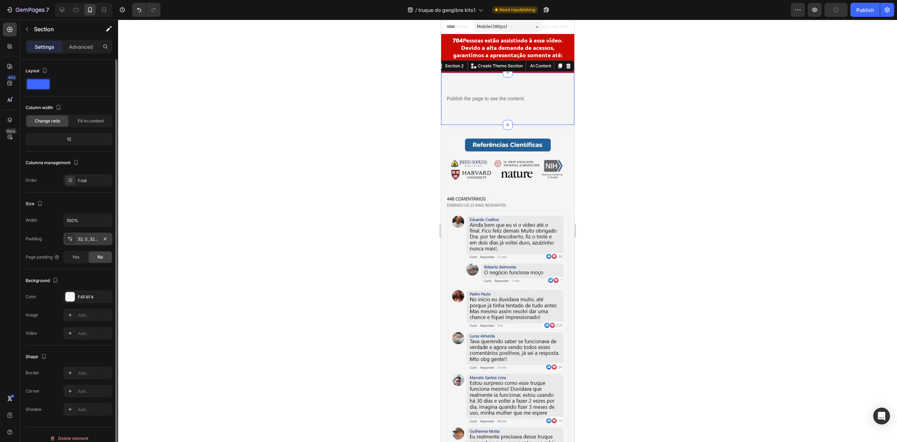
click at [94, 240] on div "32, 0, 32, 0" at bounding box center [88, 239] width 20 height 6
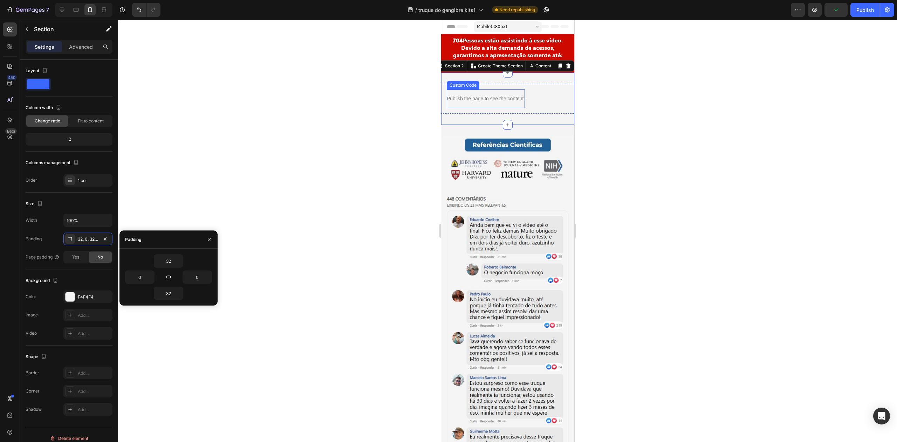
click at [513, 95] on p "Publish the page to see the content." at bounding box center [485, 98] width 78 height 7
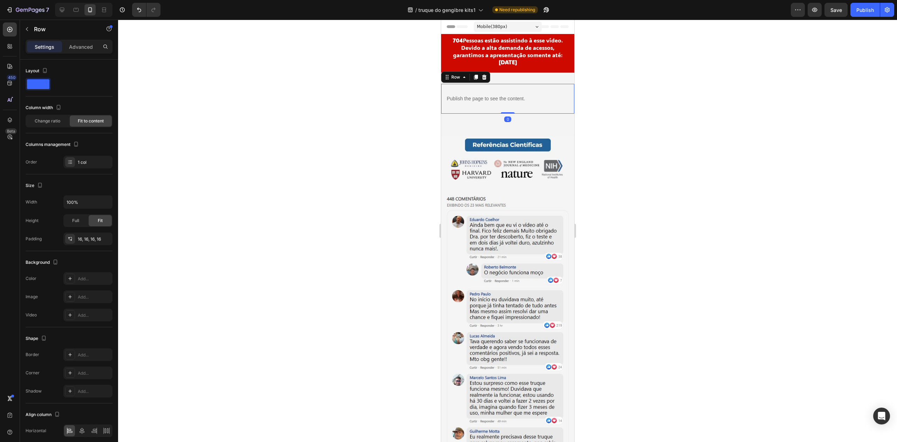
click at [525, 94] on div "Publish the page to see the content. Custom Code Row 0" at bounding box center [507, 99] width 133 height 30
click at [54, 119] on span "Change ratio" at bounding box center [48, 121] width 26 height 6
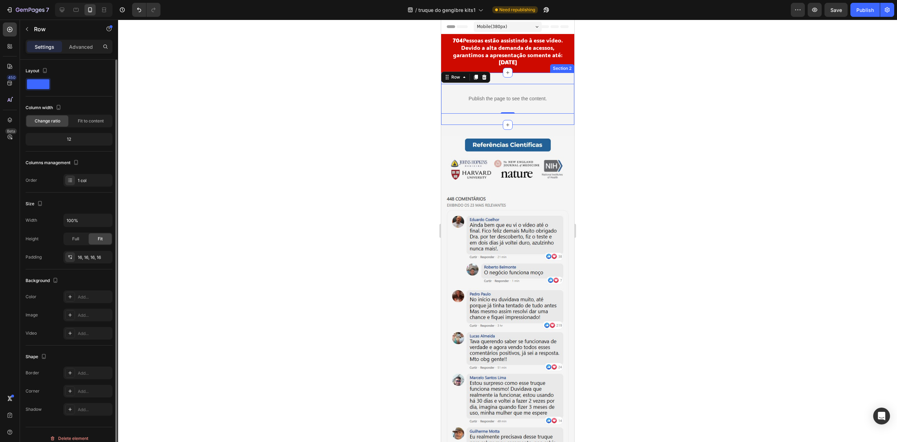
click at [93, 269] on div "Layout Column width Change ratio Fit to content 12 Columns management Order 1 c…" at bounding box center [69, 307] width 87 height 76
click at [93, 184] on div "1 col" at bounding box center [87, 180] width 49 height 13
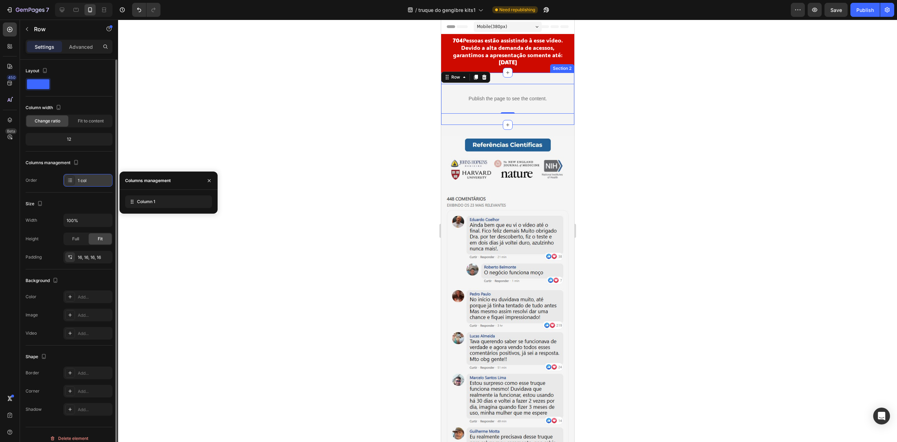
click at [86, 184] on div "1 col" at bounding box center [87, 180] width 49 height 13
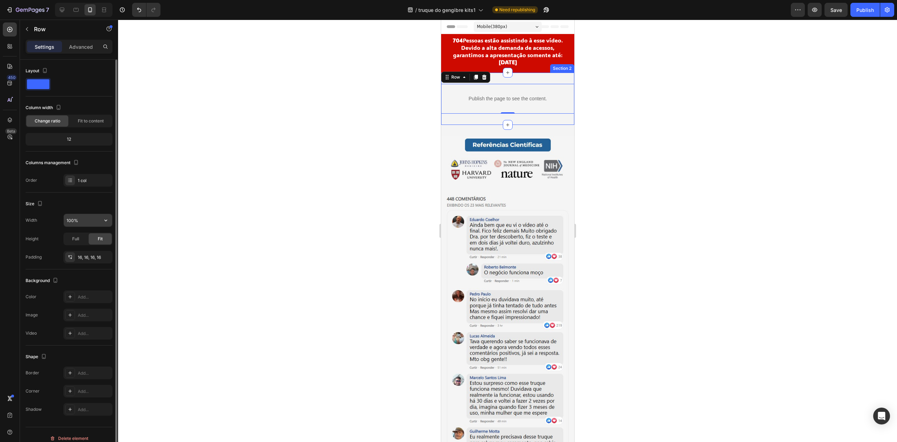
click at [82, 217] on input "100%" at bounding box center [88, 220] width 48 height 13
click at [76, 240] on span "Full" at bounding box center [75, 238] width 7 height 6
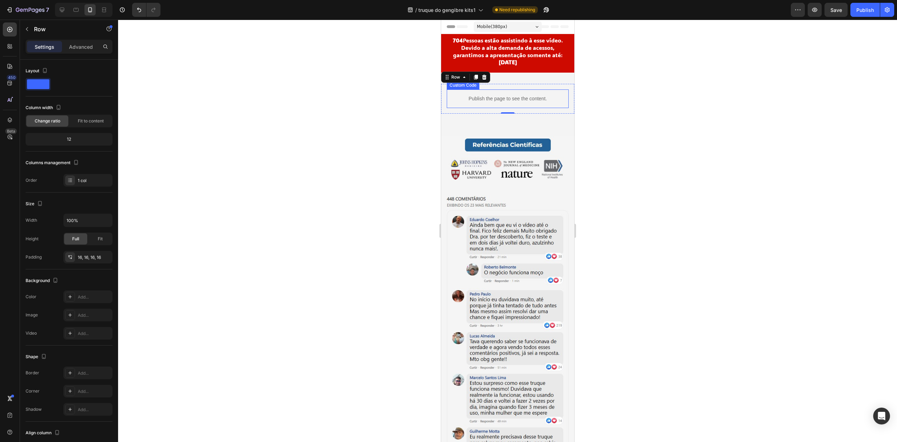
click at [541, 94] on div "Publish the page to see the content." at bounding box center [507, 98] width 122 height 19
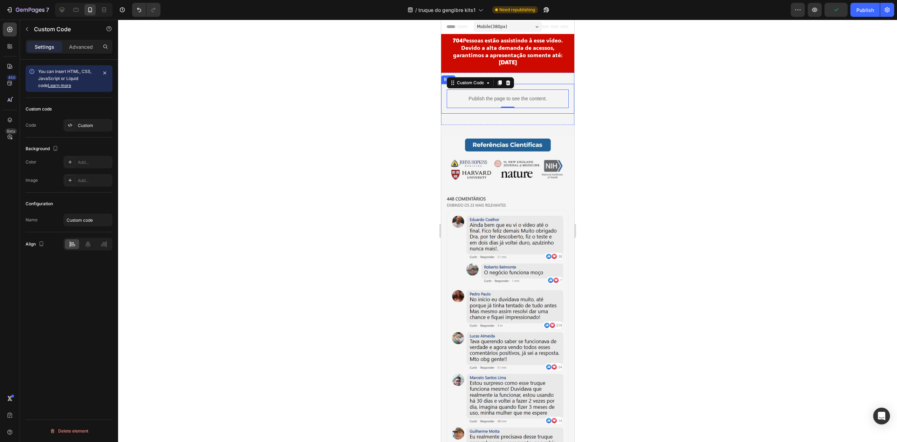
click at [553, 110] on div "Publish the page to see the content. Custom Code 0 Row" at bounding box center [507, 99] width 133 height 30
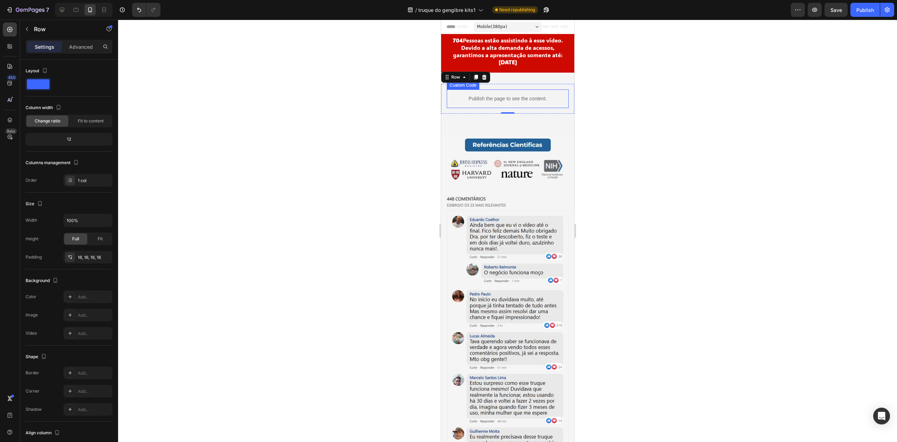
click at [557, 100] on p "Publish the page to see the content." at bounding box center [507, 98] width 122 height 7
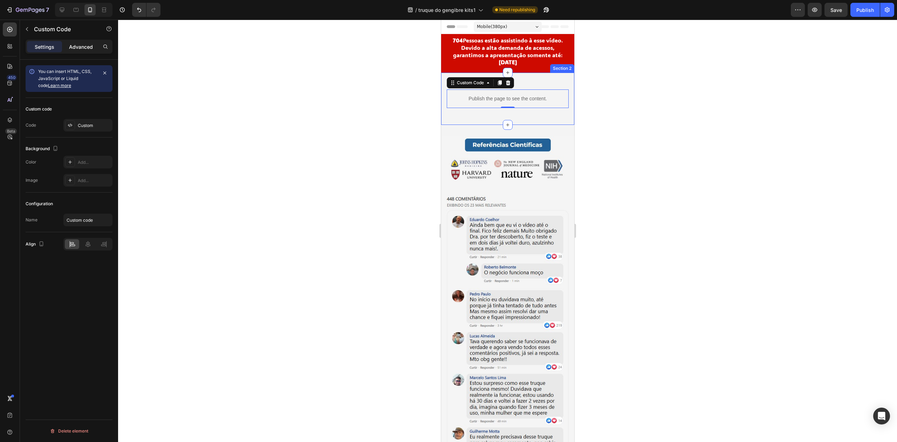
click at [81, 45] on p "Advanced" at bounding box center [81, 46] width 24 height 7
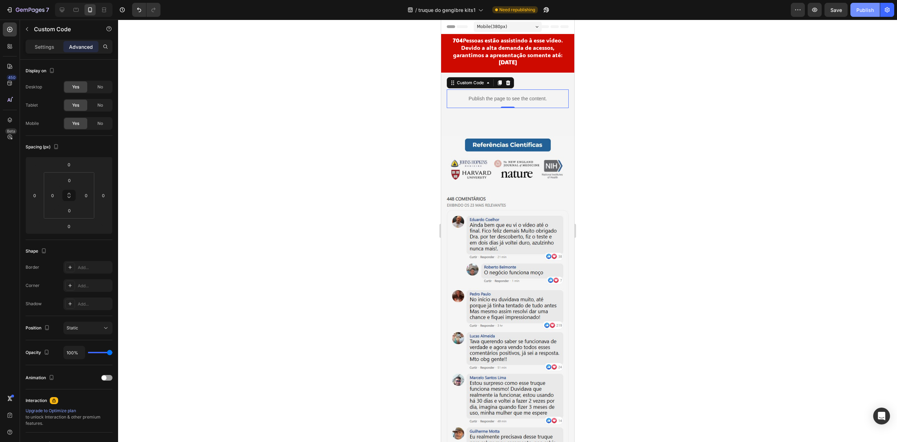
click at [855, 11] on button "Publish" at bounding box center [864, 10] width 29 height 14
click at [62, 11] on icon at bounding box center [62, 10] width 5 height 5
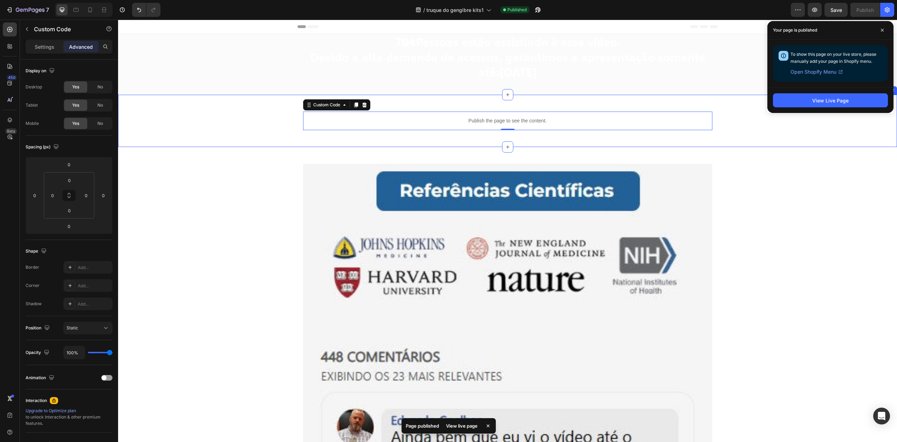
click at [600, 137] on div "Publish the page to see the content. Custom Code 0 Row Section 2" at bounding box center [507, 121] width 779 height 52
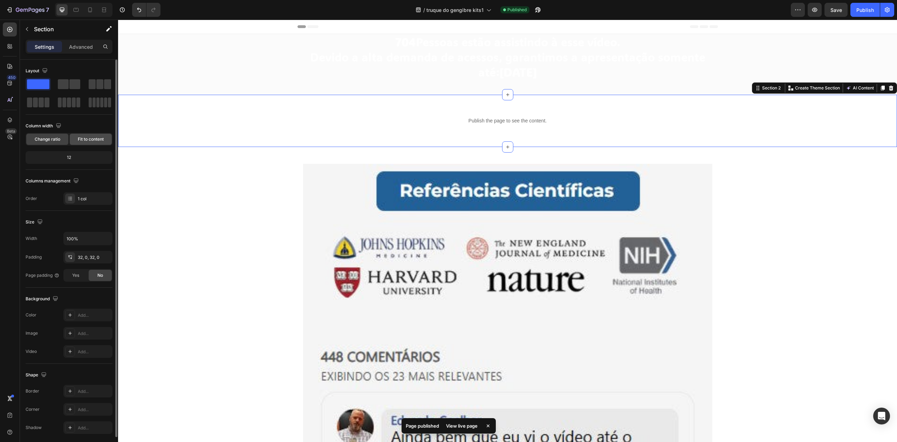
click at [83, 142] on span "Fit to content" at bounding box center [91, 139] width 26 height 6
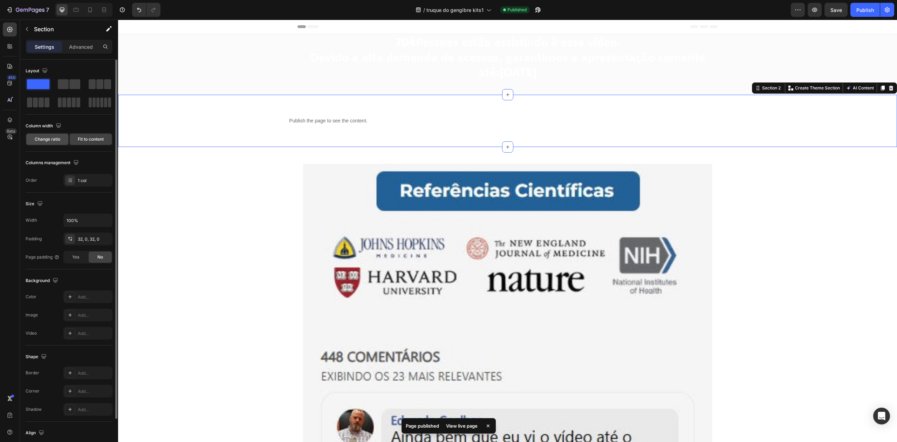
click at [50, 139] on span "Change ratio" at bounding box center [48, 139] width 26 height 6
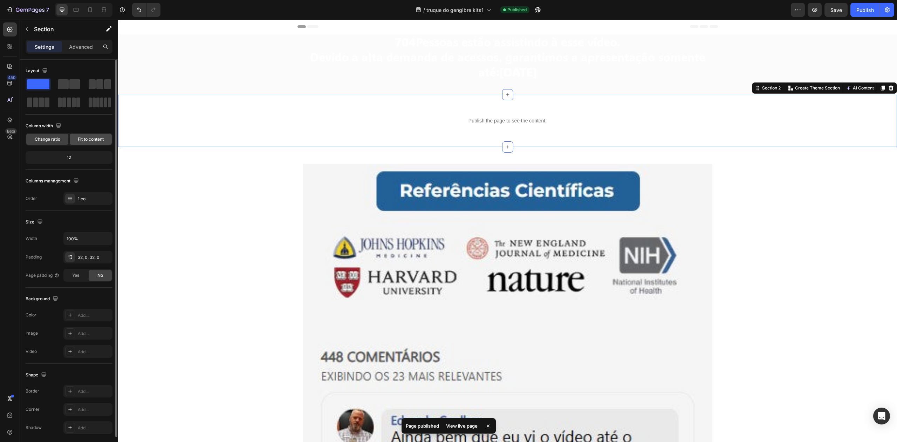
click at [83, 142] on span "Fit to content" at bounding box center [91, 139] width 26 height 6
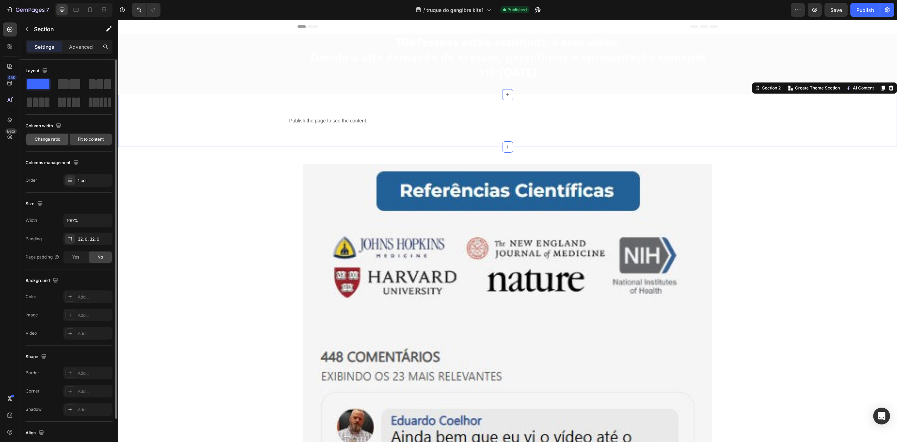
click at [48, 141] on span "Change ratio" at bounding box center [48, 139] width 26 height 6
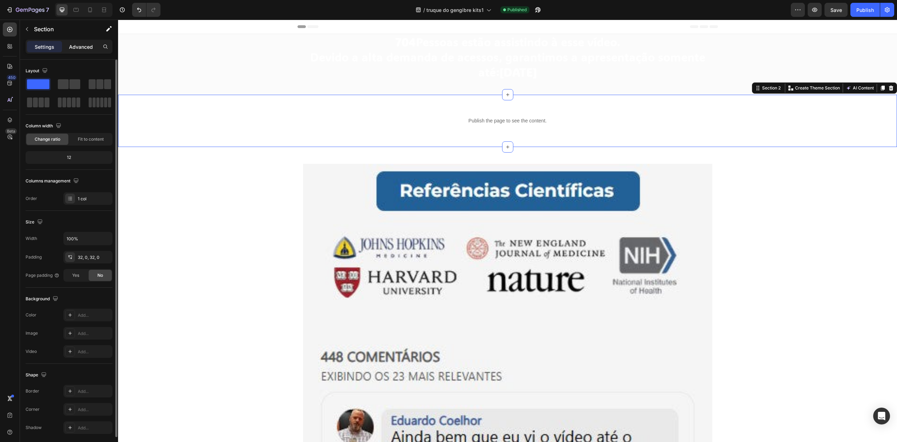
click at [88, 48] on p "Advanced" at bounding box center [81, 46] width 24 height 7
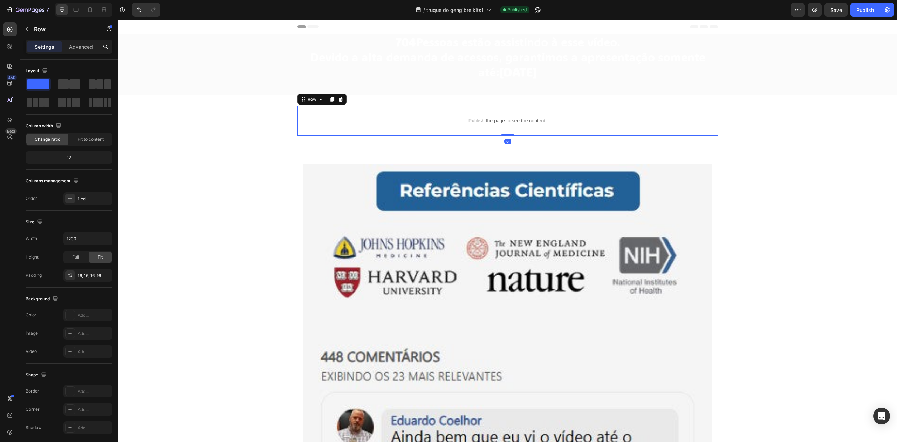
click at [297, 122] on div "Publish the page to see the content. Custom Code Row 0" at bounding box center [507, 121] width 420 height 30
click at [80, 238] on input "1200" at bounding box center [88, 238] width 48 height 13
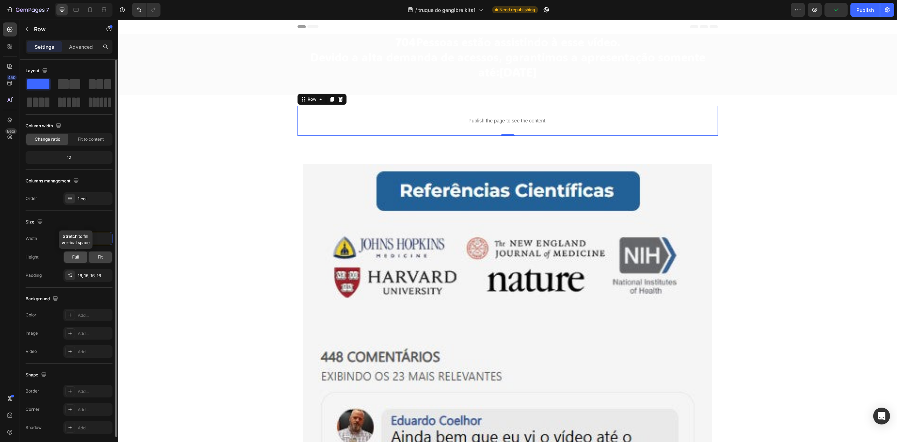
click at [76, 258] on span "Full" at bounding box center [75, 257] width 7 height 6
click at [81, 240] on input "1200" at bounding box center [88, 238] width 48 height 13
click at [106, 240] on icon "button" at bounding box center [105, 238] width 7 height 7
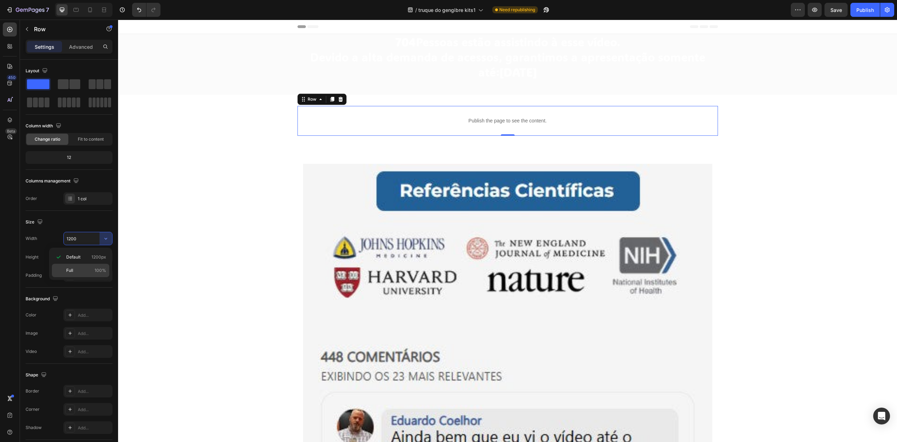
click at [72, 267] on span "Full" at bounding box center [69, 270] width 7 height 6
type input "100%"
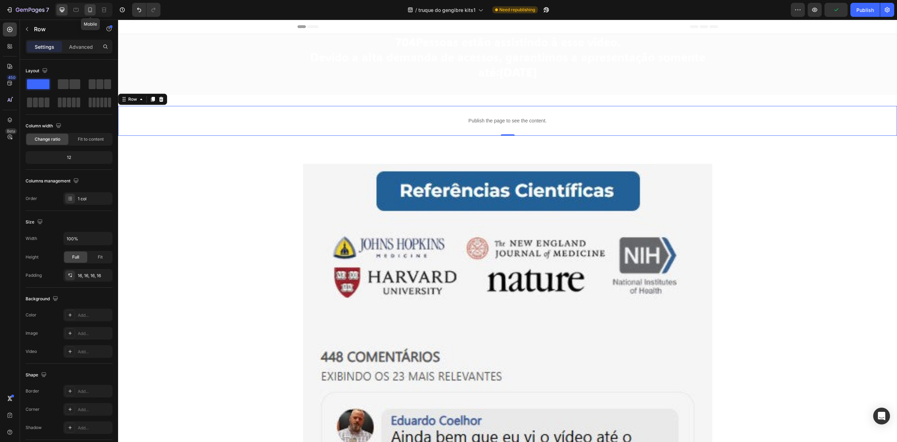
click at [90, 13] on icon at bounding box center [90, 9] width 7 height 7
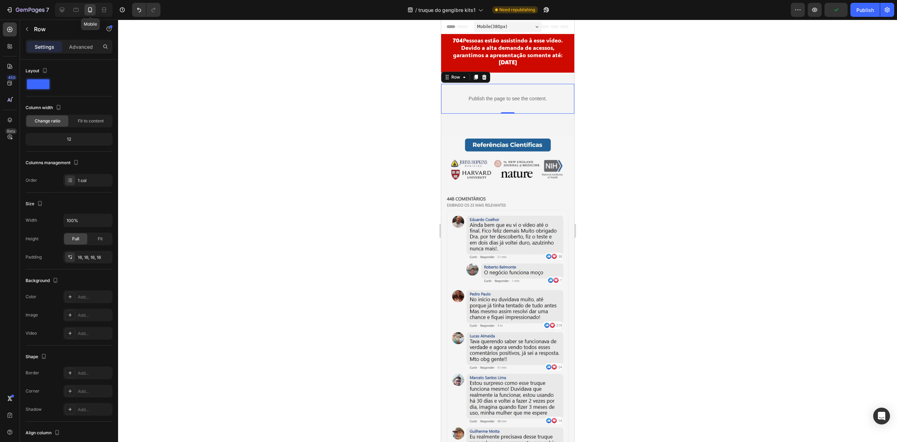
scroll to position [40, 0]
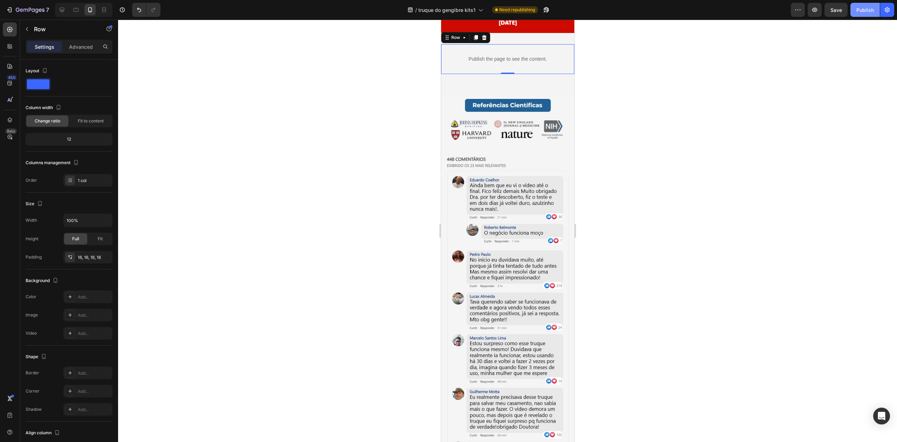
click at [866, 6] on div "Publish" at bounding box center [865, 9] width 18 height 7
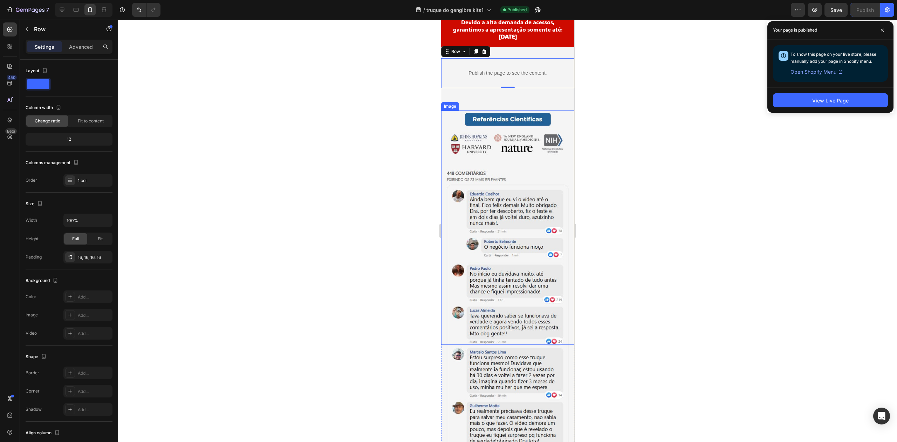
scroll to position [0, 0]
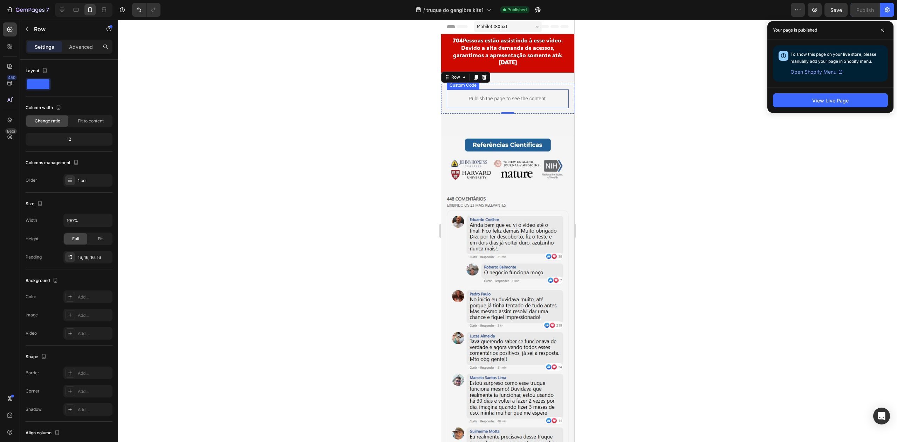
click at [497, 96] on p "Publish the page to see the content." at bounding box center [507, 98] width 122 height 7
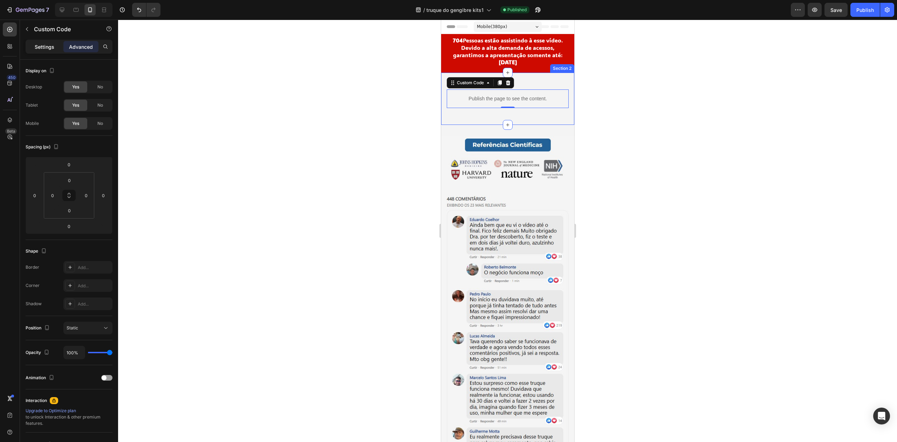
click at [48, 46] on p "Settings" at bounding box center [45, 46] width 20 height 7
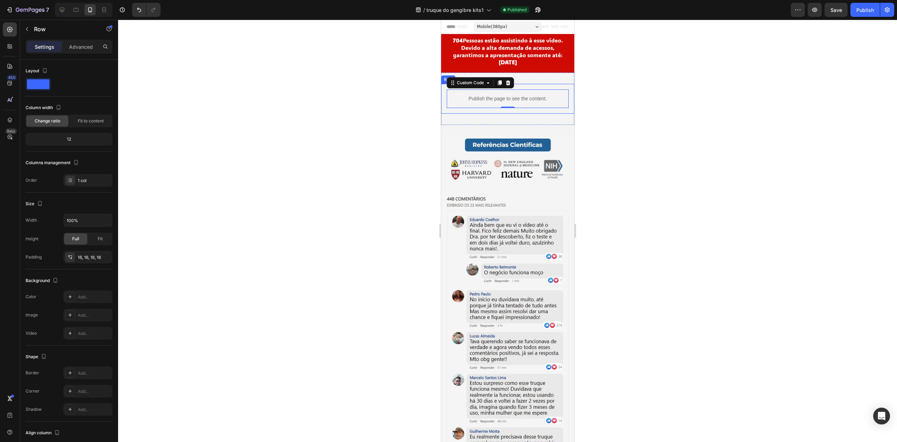
click at [564, 96] on div "Publish the page to see the content. Custom Code 0 Row" at bounding box center [507, 99] width 133 height 30
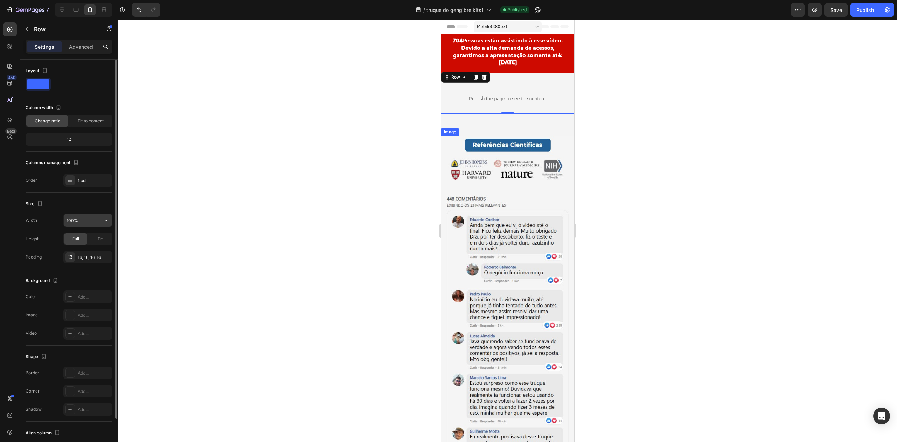
click at [88, 217] on input "100%" at bounding box center [88, 220] width 48 height 13
click at [83, 47] on p "Advanced" at bounding box center [81, 46] width 24 height 7
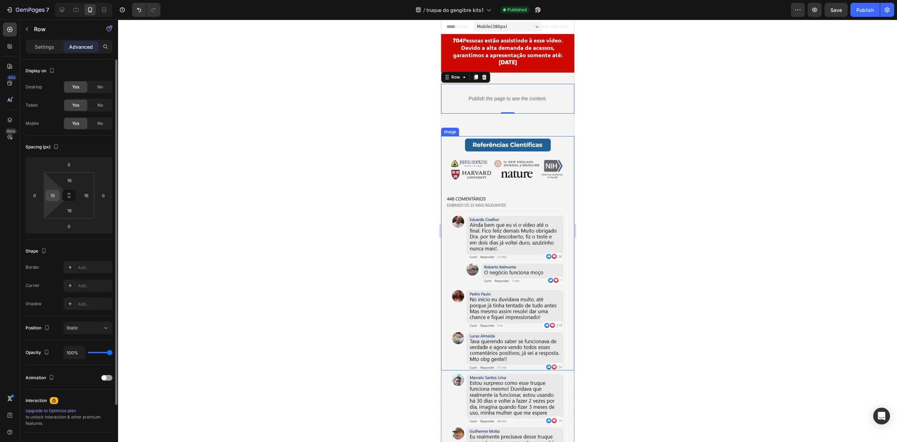
click at [56, 198] on input "16" at bounding box center [52, 195] width 11 height 11
type input "0"
click at [87, 192] on input "16" at bounding box center [86, 195] width 11 height 11
type input "0"
click at [863, 15] on button "Publish" at bounding box center [864, 10] width 29 height 14
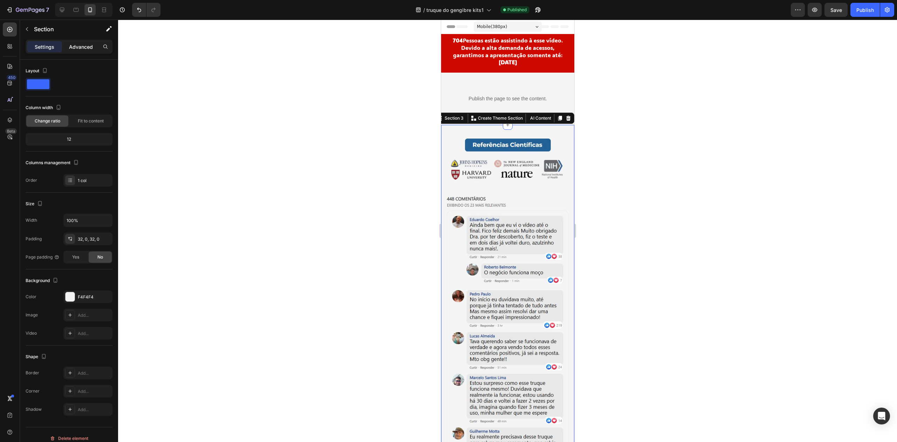
click at [82, 46] on p "Advanced" at bounding box center [81, 46] width 24 height 7
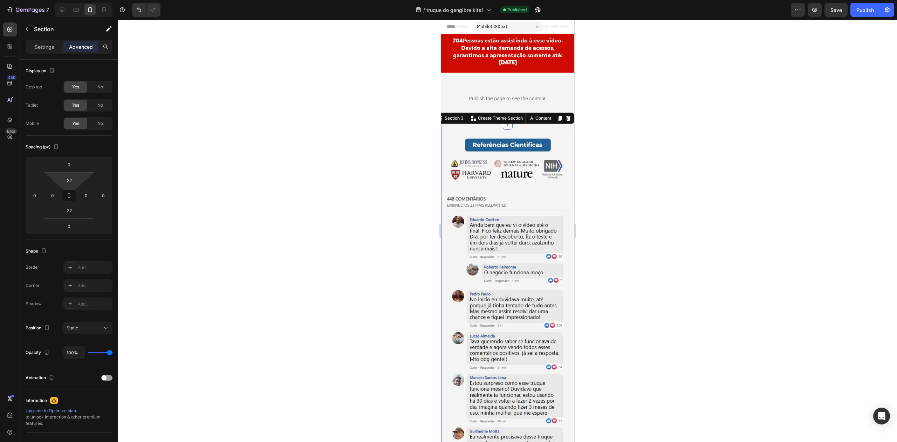
type input "0"
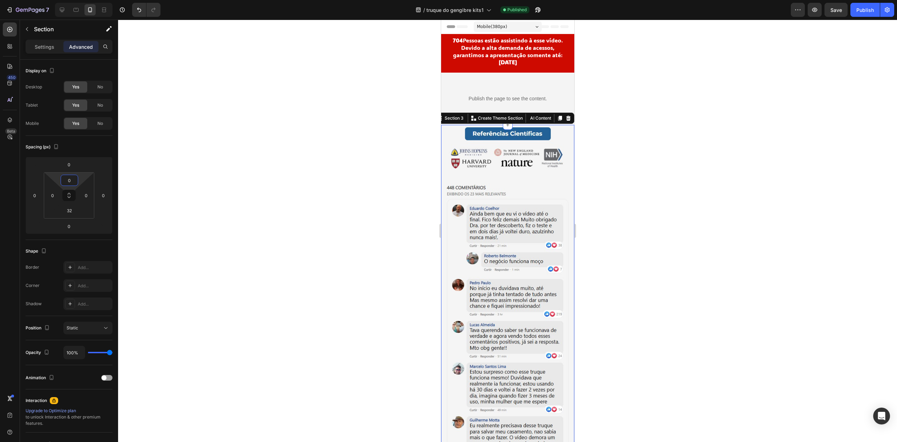
drag, startPoint x: 82, startPoint y: 176, endPoint x: 82, endPoint y: 187, distance: 11.6
click at [82, 0] on html "7 Version history / truque do gengibre kits1 Published Preview Save Publish 450…" at bounding box center [448, 0] width 897 height 0
click at [535, 89] on div "Publish the page to see the content." at bounding box center [507, 98] width 133 height 19
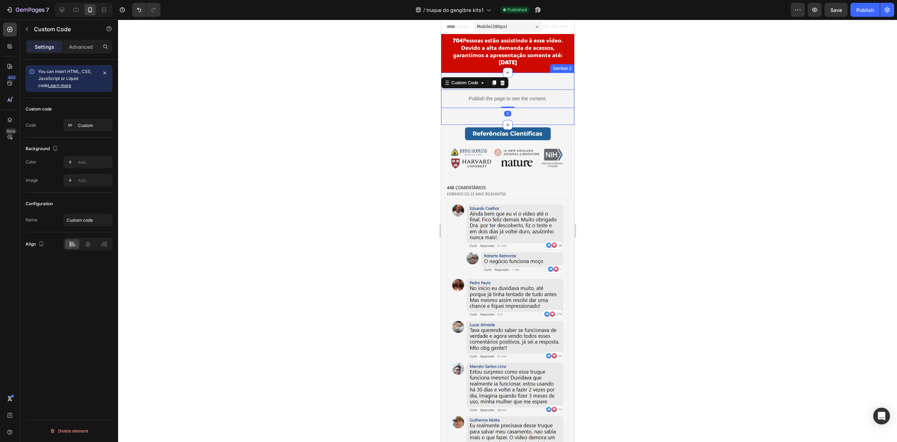
click at [538, 122] on div "Publish the page to see the content. Custom Code 0 Row Section 2" at bounding box center [507, 99] width 133 height 52
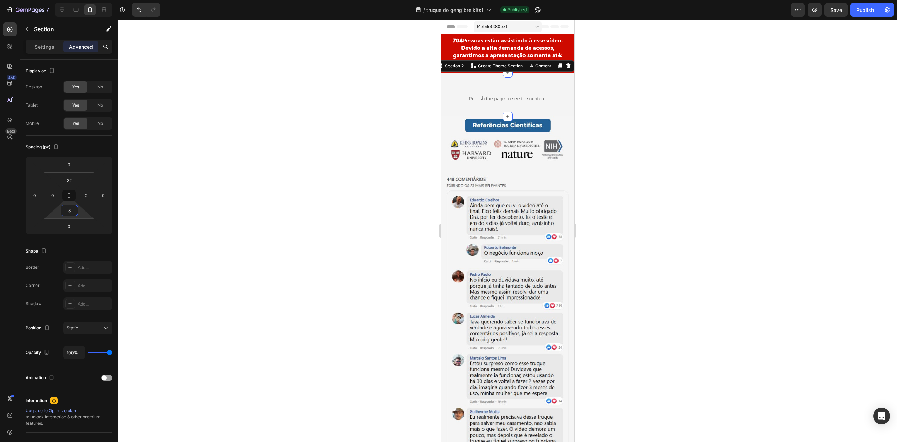
type input "10"
click at [81, 0] on html "7 Version history / truque do gengibre kits1 Published Preview Save Publish 450…" at bounding box center [448, 0] width 897 height 0
click at [864, 9] on div "Publish" at bounding box center [865, 9] width 18 height 7
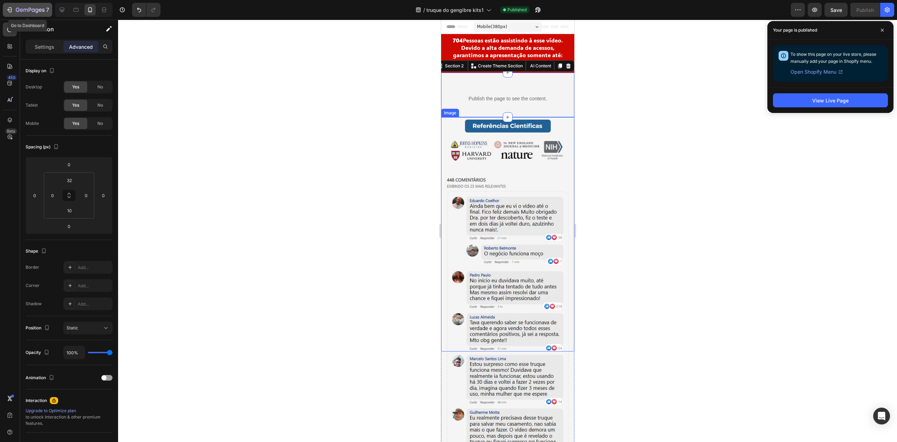
click at [18, 11] on icon "button" at bounding box center [18, 10] width 4 height 4
